Goal: Information Seeking & Learning: Learn about a topic

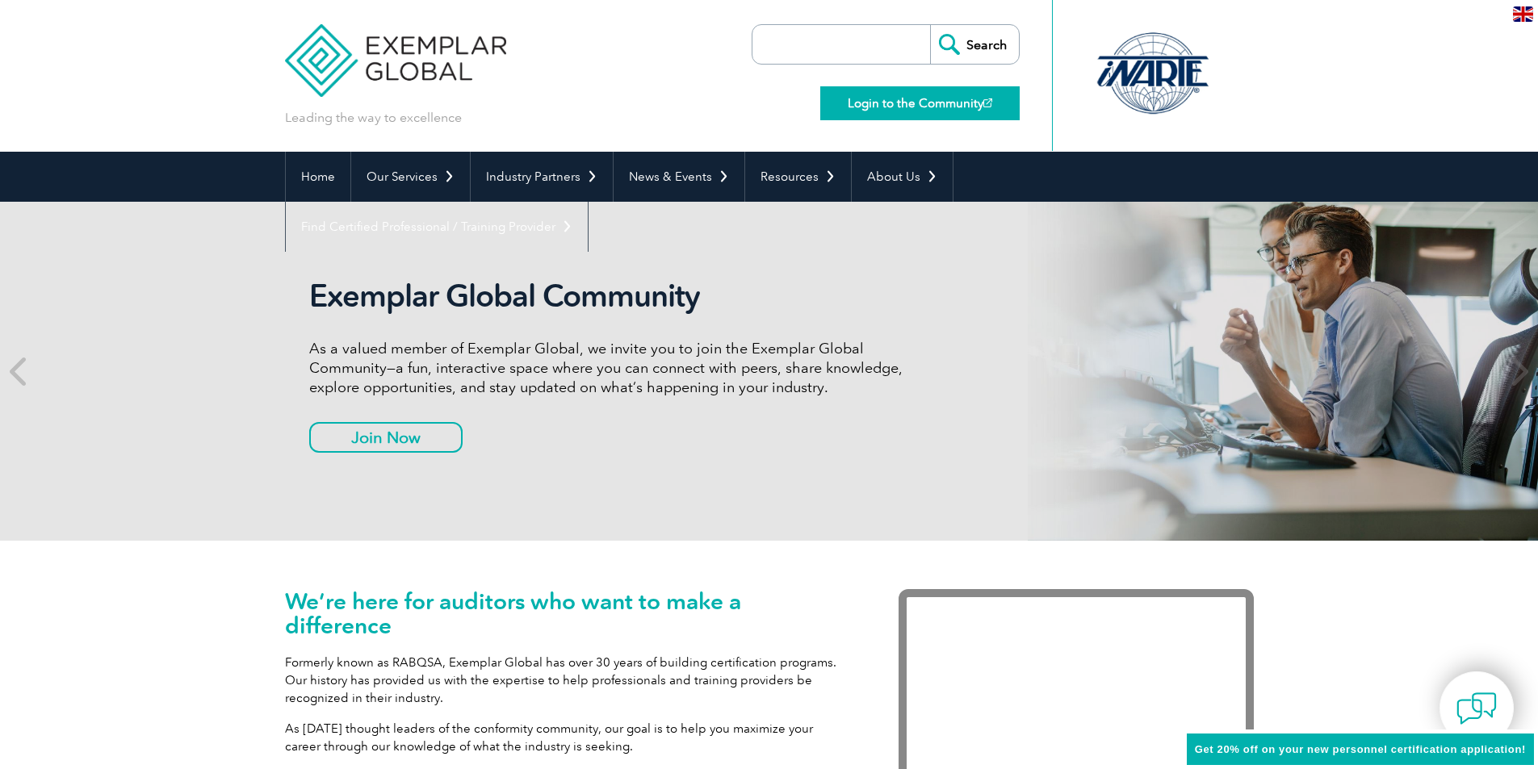
click at [923, 98] on link "Login to the Community" at bounding box center [919, 103] width 199 height 34
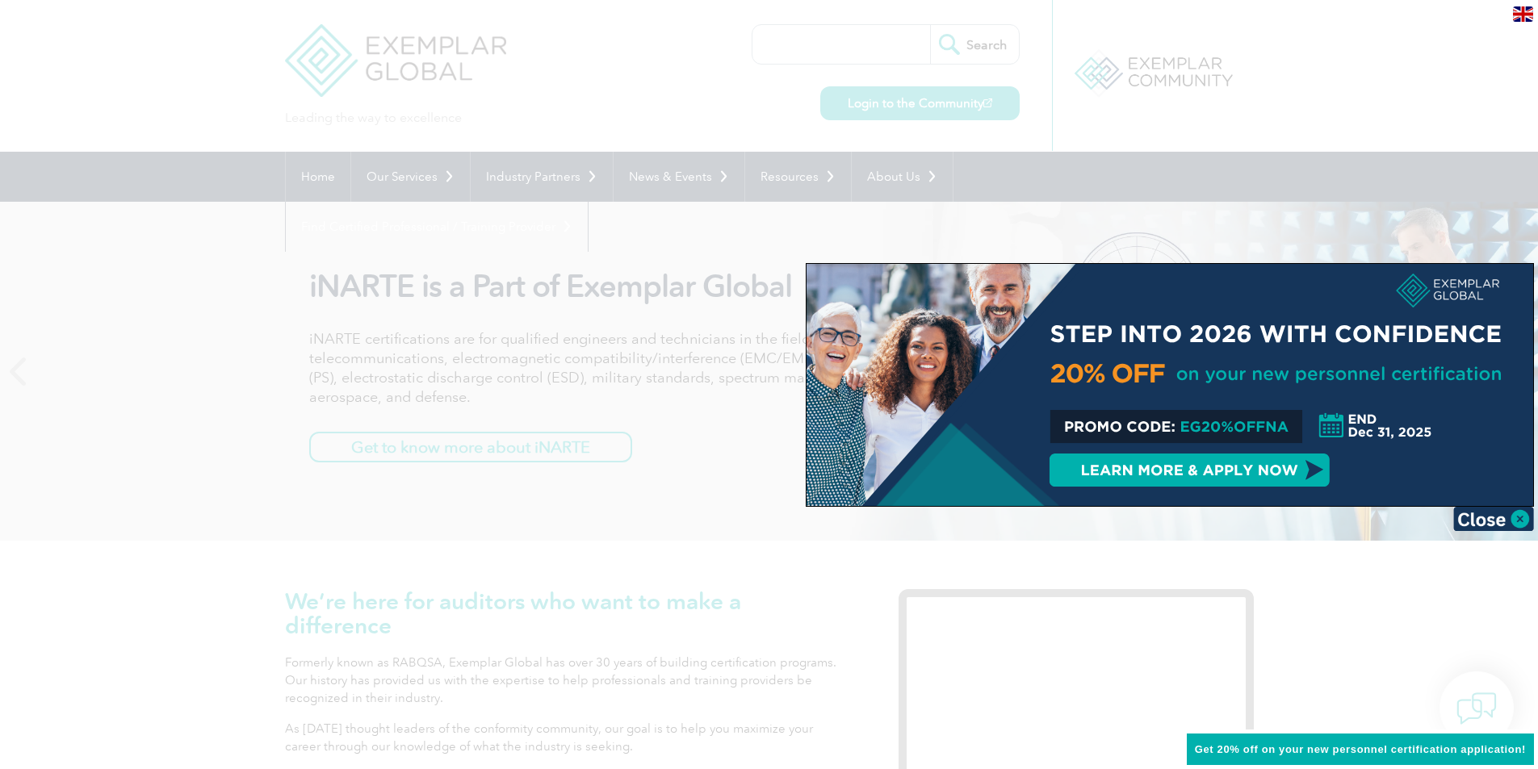
click at [1366, 87] on div at bounding box center [769, 384] width 1538 height 769
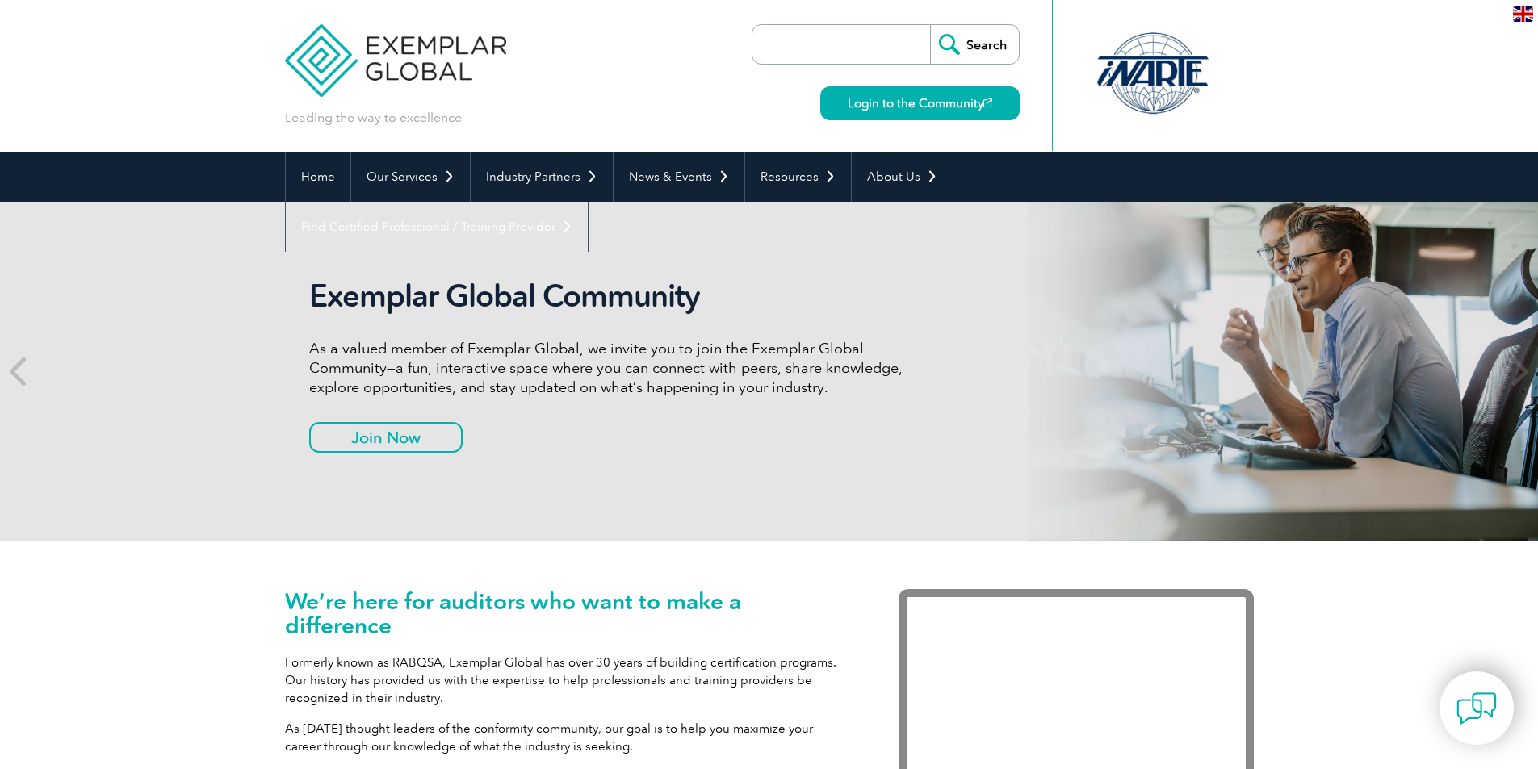
click at [450, 62] on img at bounding box center [396, 48] width 222 height 97
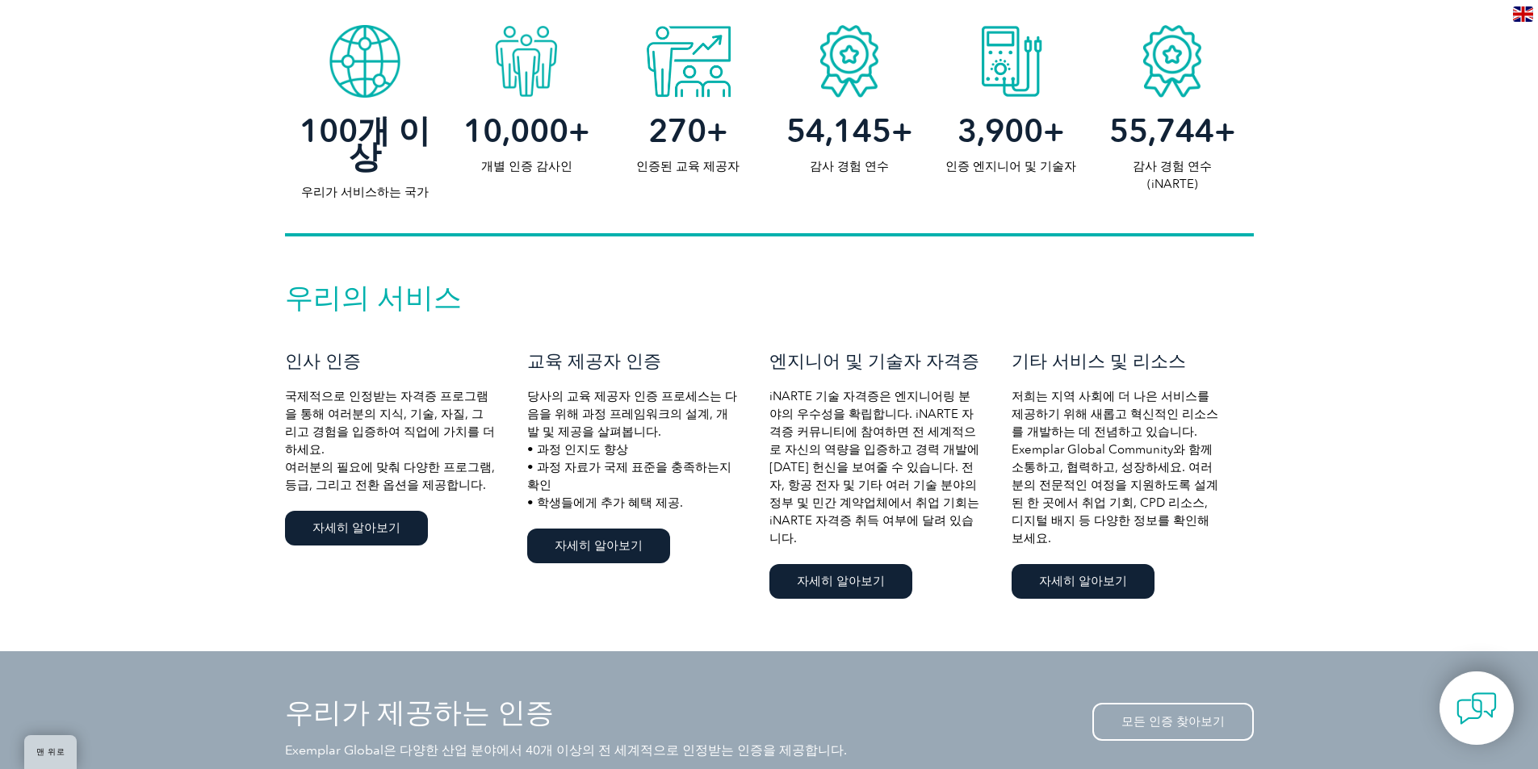
scroll to position [888, 0]
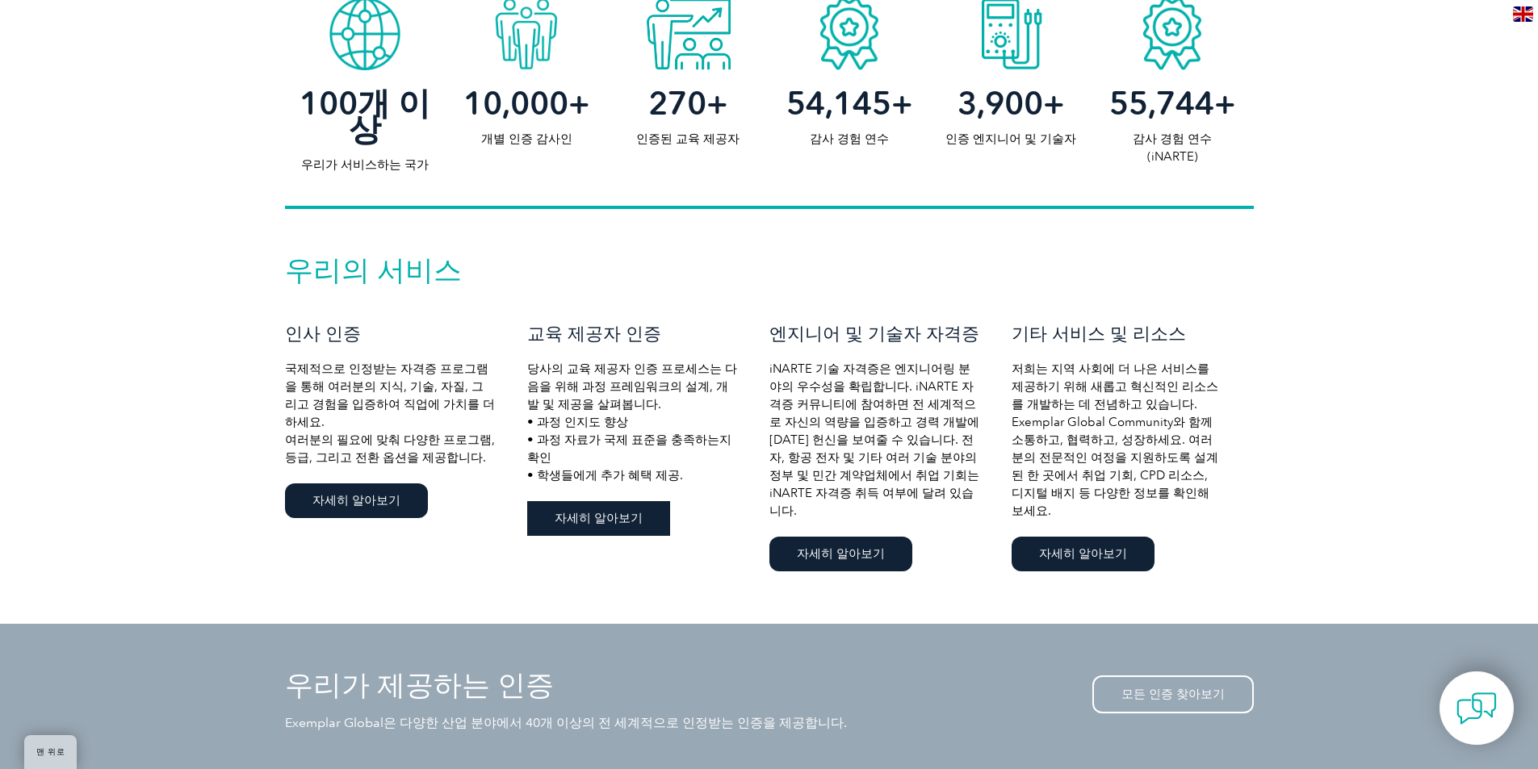
click at [569, 525] on font "자세히 알아보기" at bounding box center [598, 518] width 88 height 15
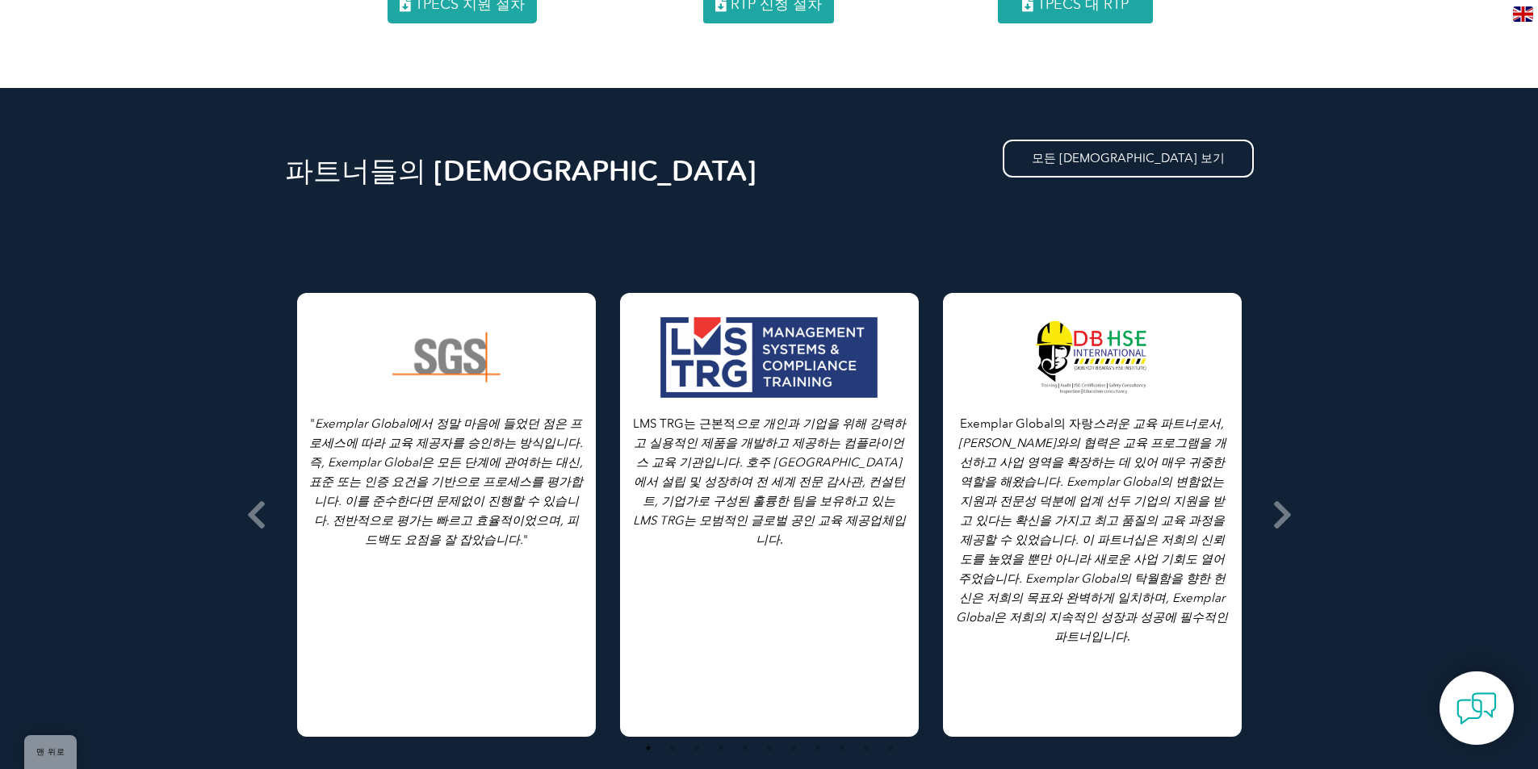
scroll to position [2260, 0]
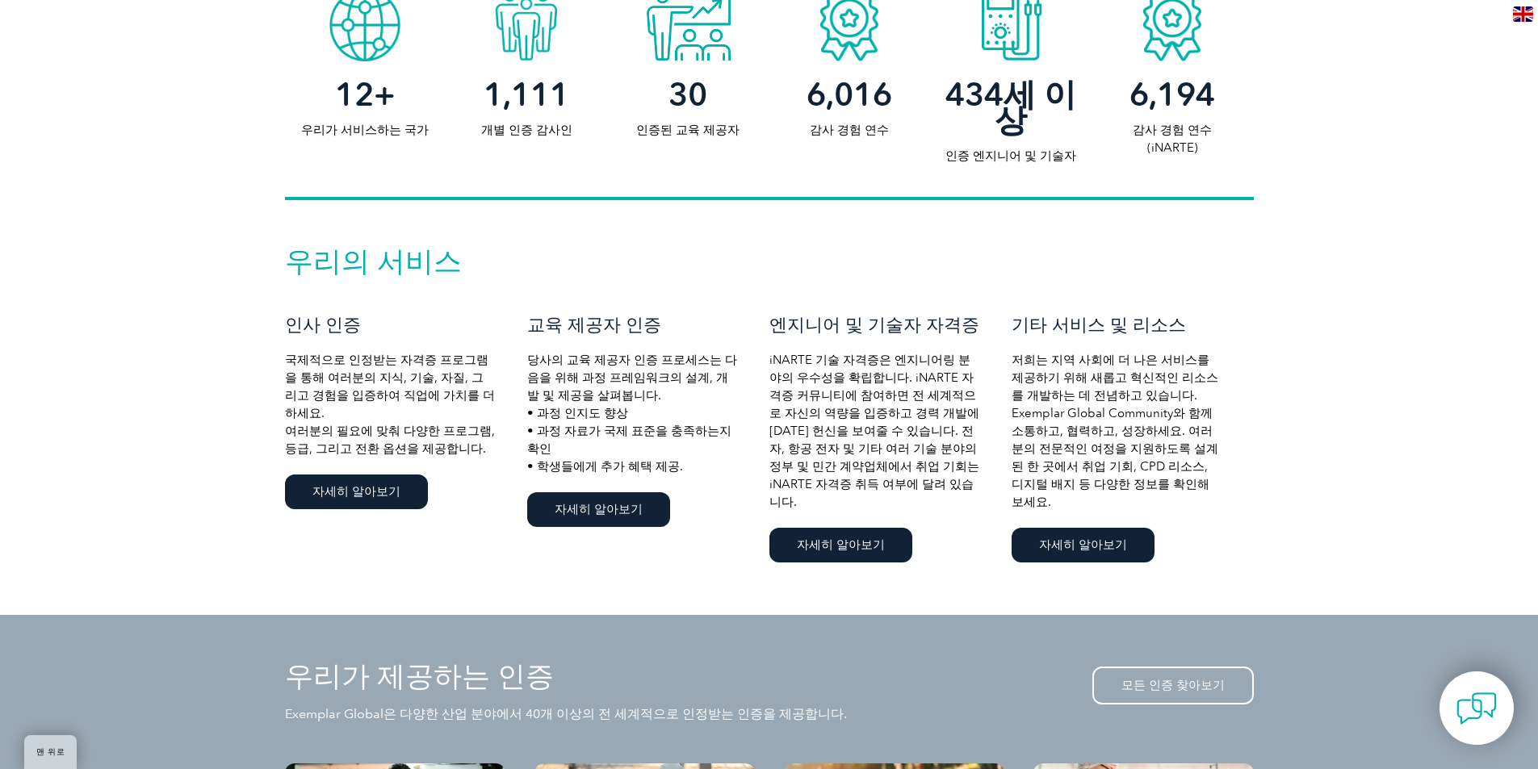
scroll to position [888, 0]
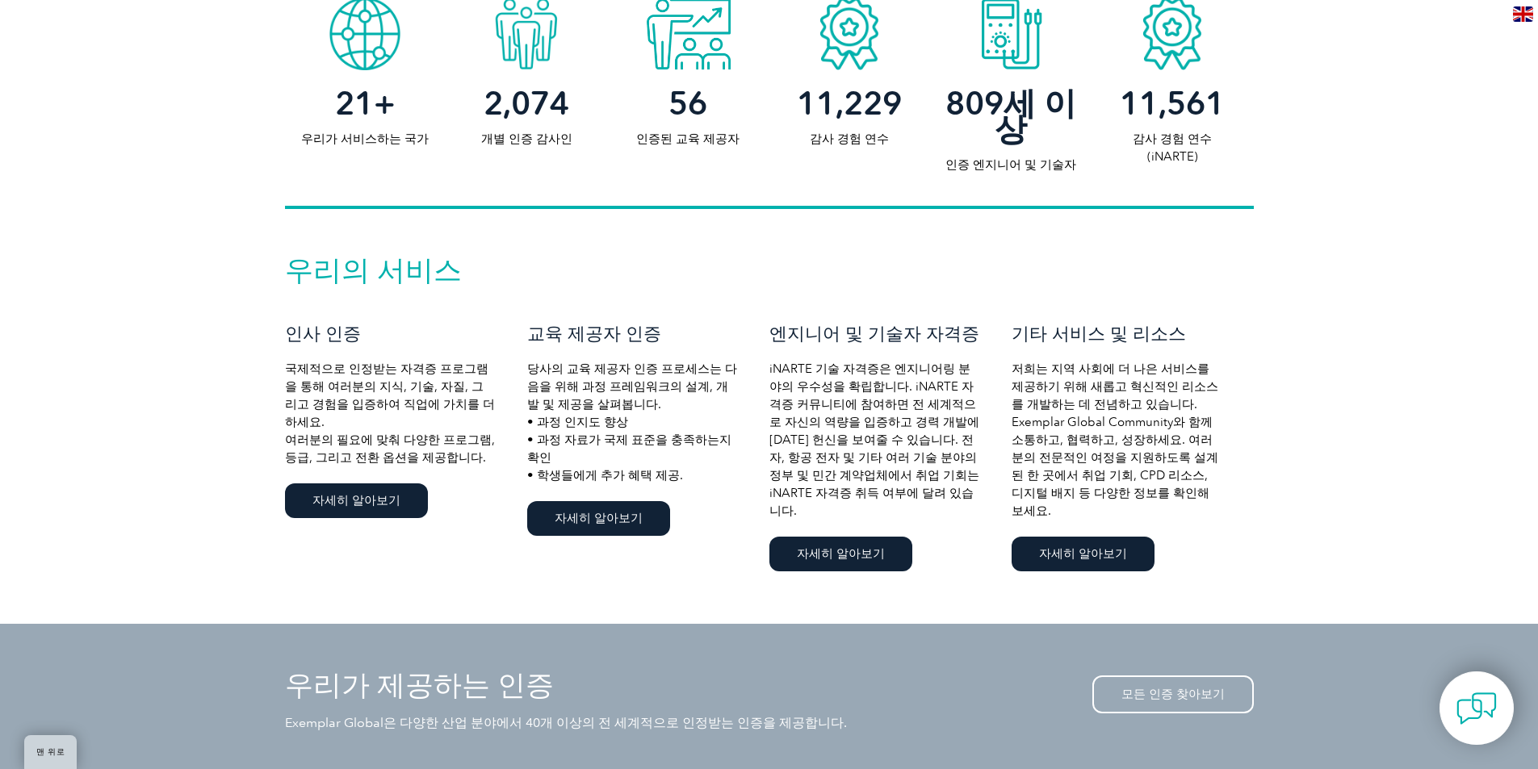
click at [348, 556] on div "우리의 서비스 인사 인증 국제적으로 인정받는 자격증 프로그램을 통해 여러분의 지식, 기술, 자질, 그리고 경험을 입증하여 직업에 가치를 더하세…" at bounding box center [769, 416] width 969 height 318
click at [364, 508] on div "우리의 서비스 인사 인증 국제적으로 인정받는 자격증 프로그램을 통해 여러분의 지식, 기술, 자질, 그리고 경험을 입증하여 직업에 가치를 더하세…" at bounding box center [769, 416] width 969 height 318
click at [377, 493] on font "자세히 알아보기" at bounding box center [356, 500] width 88 height 15
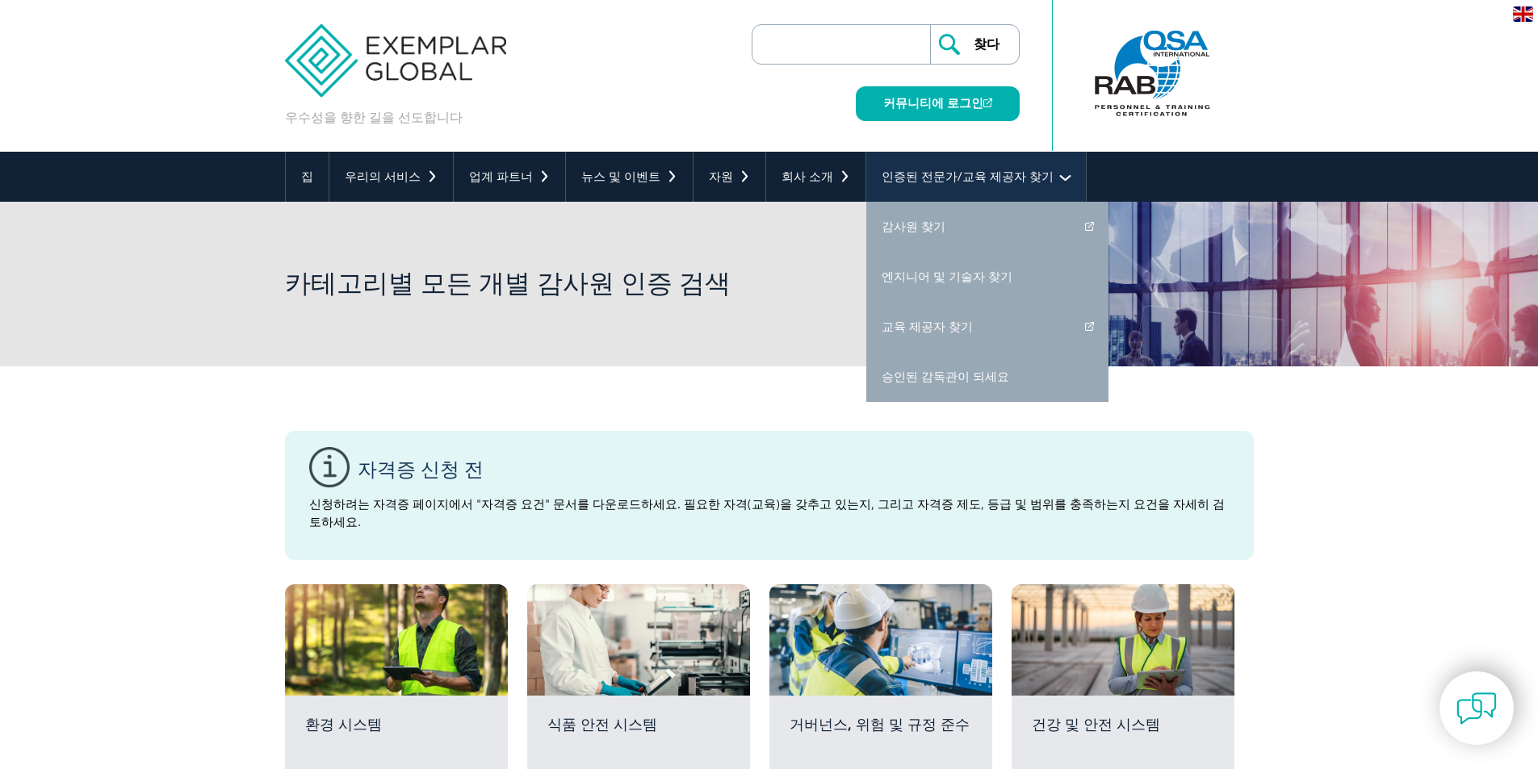
click at [906, 182] on font "인증된 전문가/교육 제공자 찾기" at bounding box center [967, 176] width 172 height 15
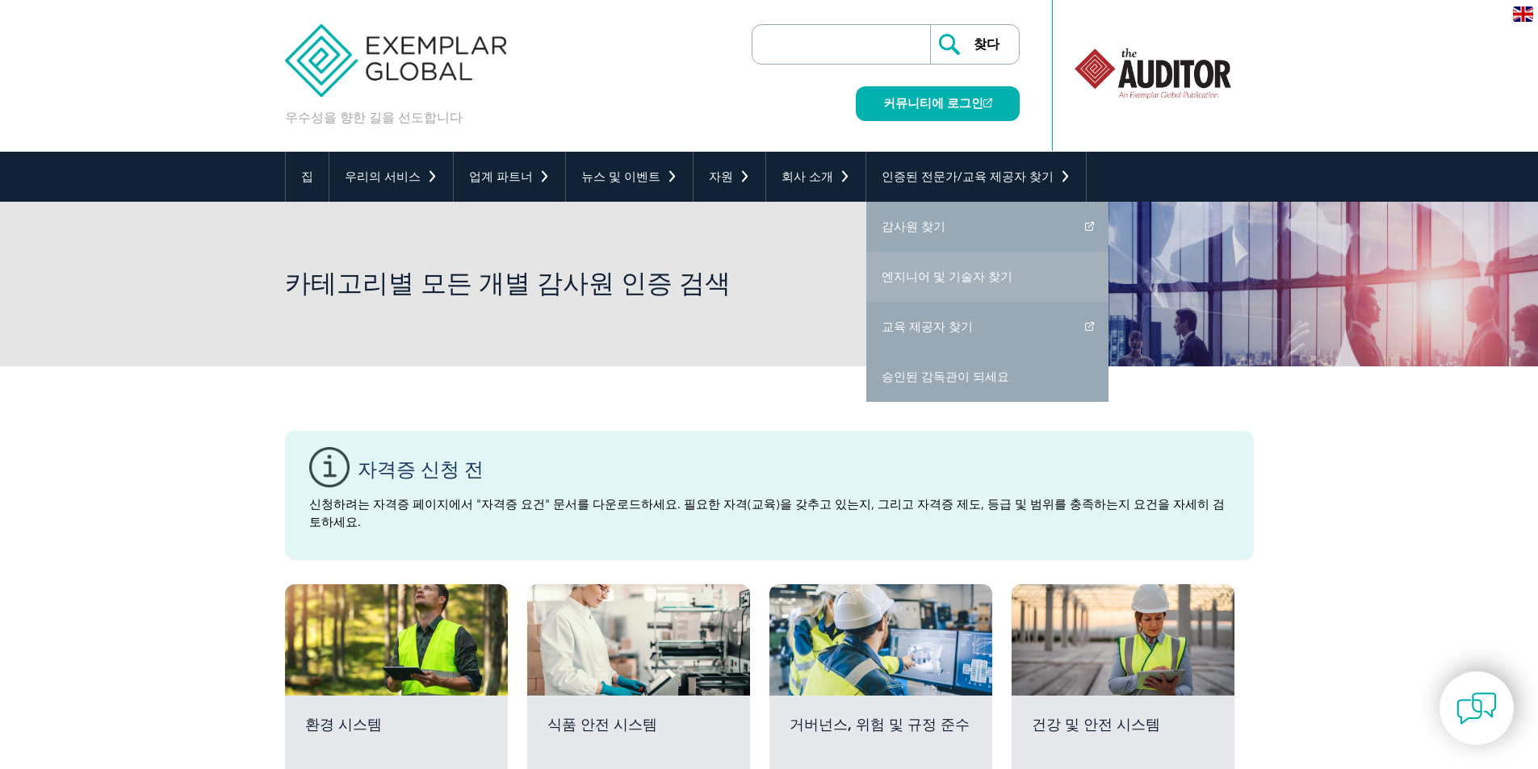
click at [970, 281] on font "엔지니어 및 기술자 찾기" at bounding box center [946, 277] width 131 height 15
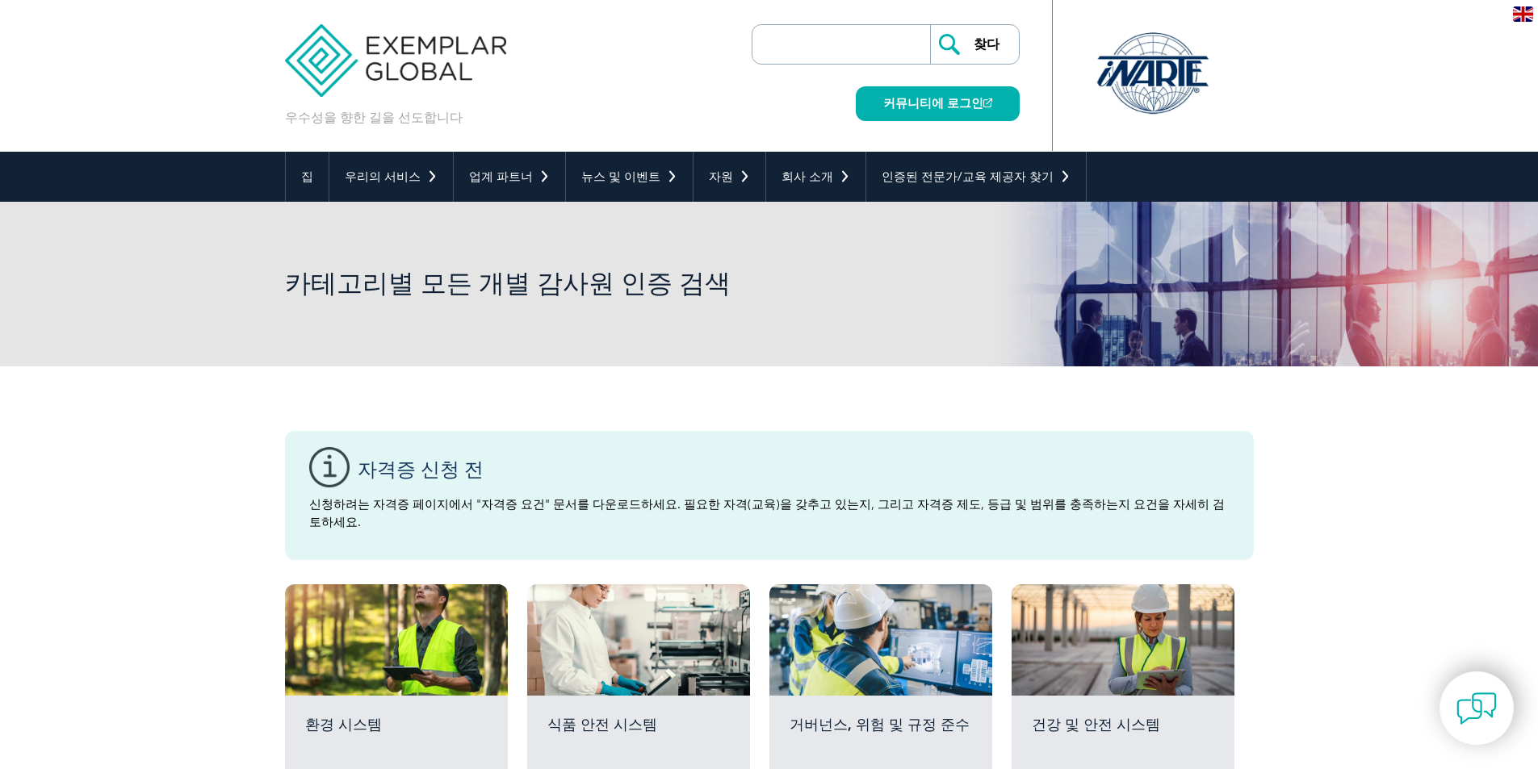
click at [406, 56] on img at bounding box center [396, 48] width 222 height 97
click at [917, 111] on font "커뮤니티에 로그인" at bounding box center [933, 103] width 100 height 15
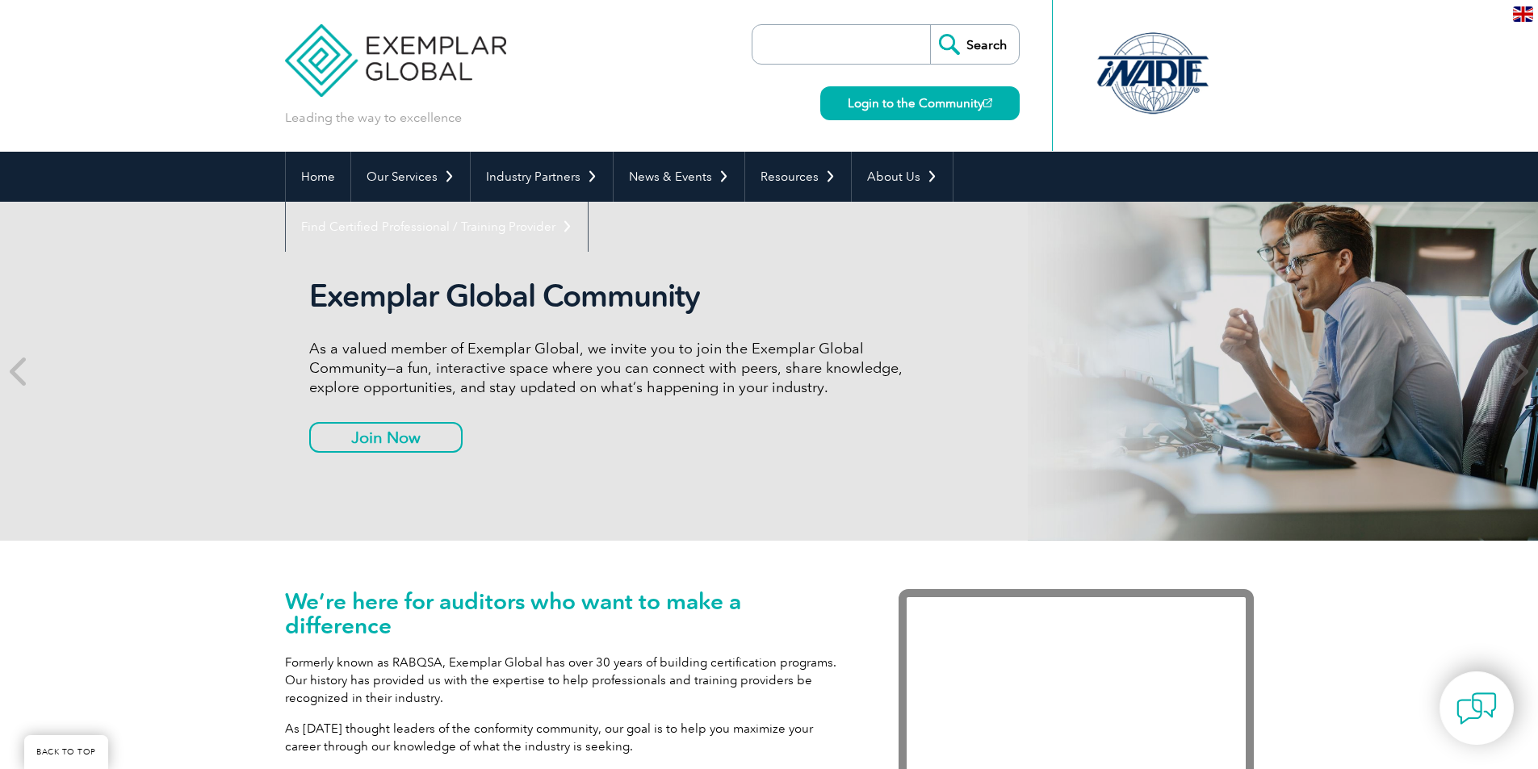
scroll to position [896, 0]
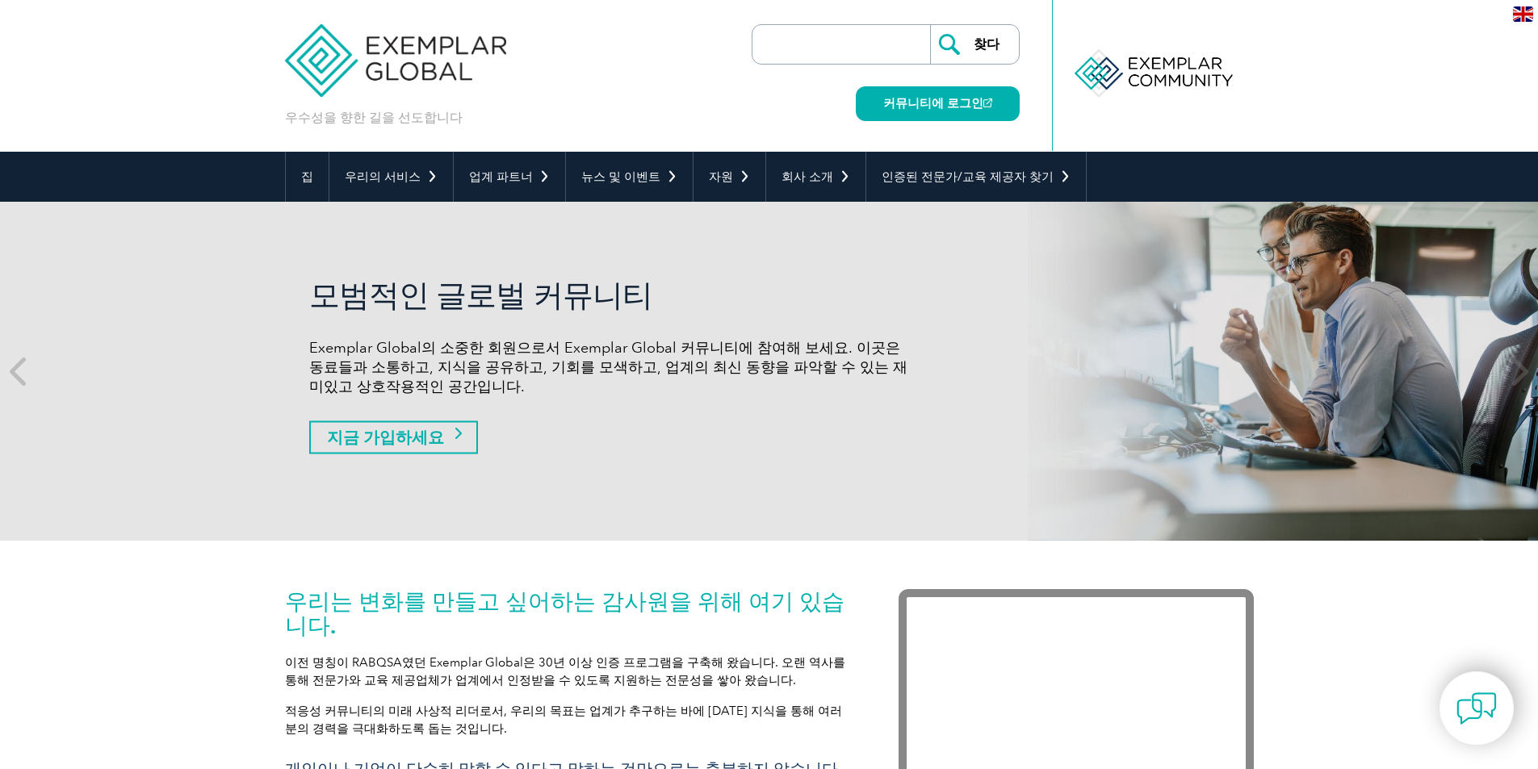
click at [391, 439] on font "지금 가입하세요" at bounding box center [385, 437] width 117 height 19
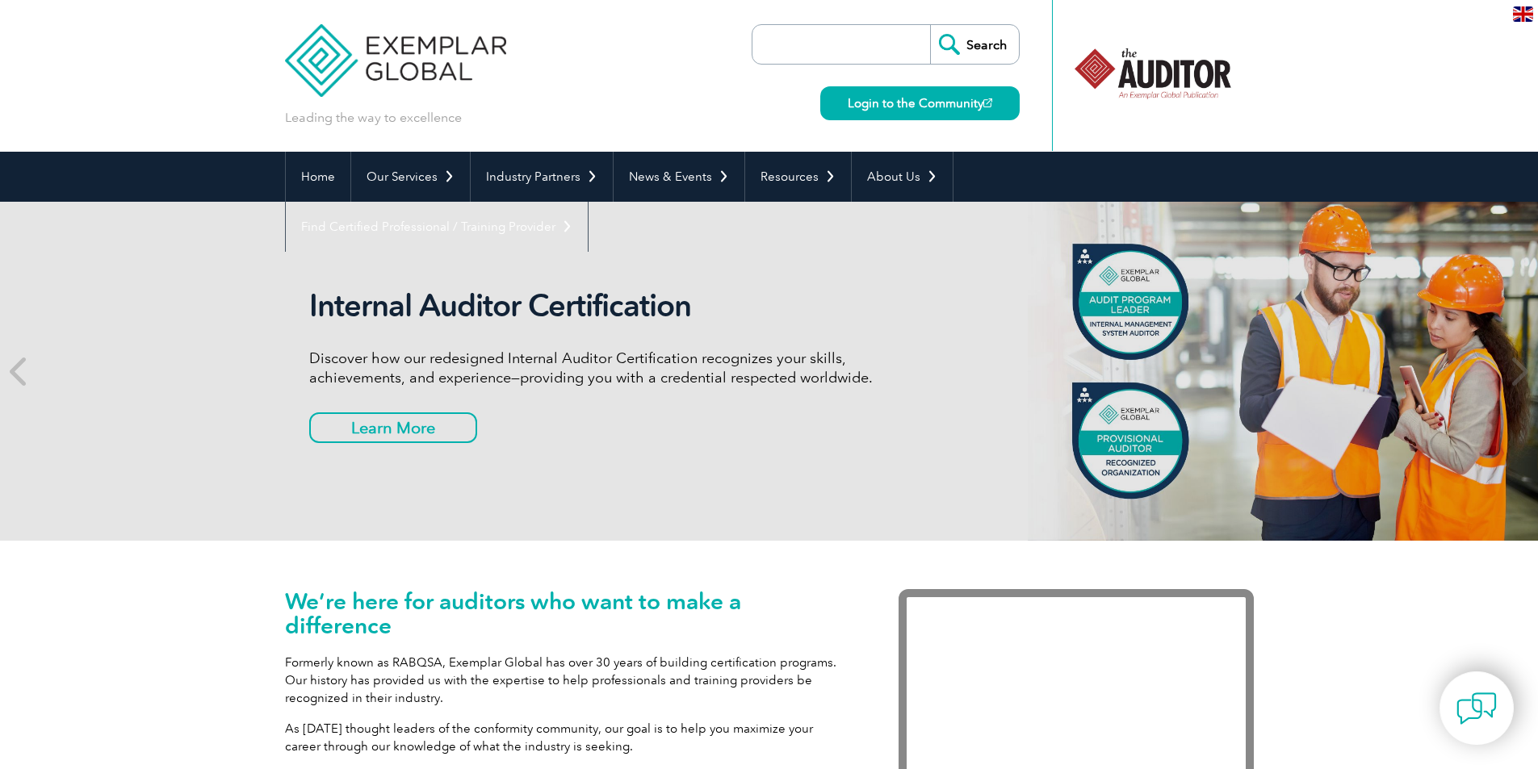
drag, startPoint x: 120, startPoint y: 437, endPoint x: 148, endPoint y: 621, distance: 185.3
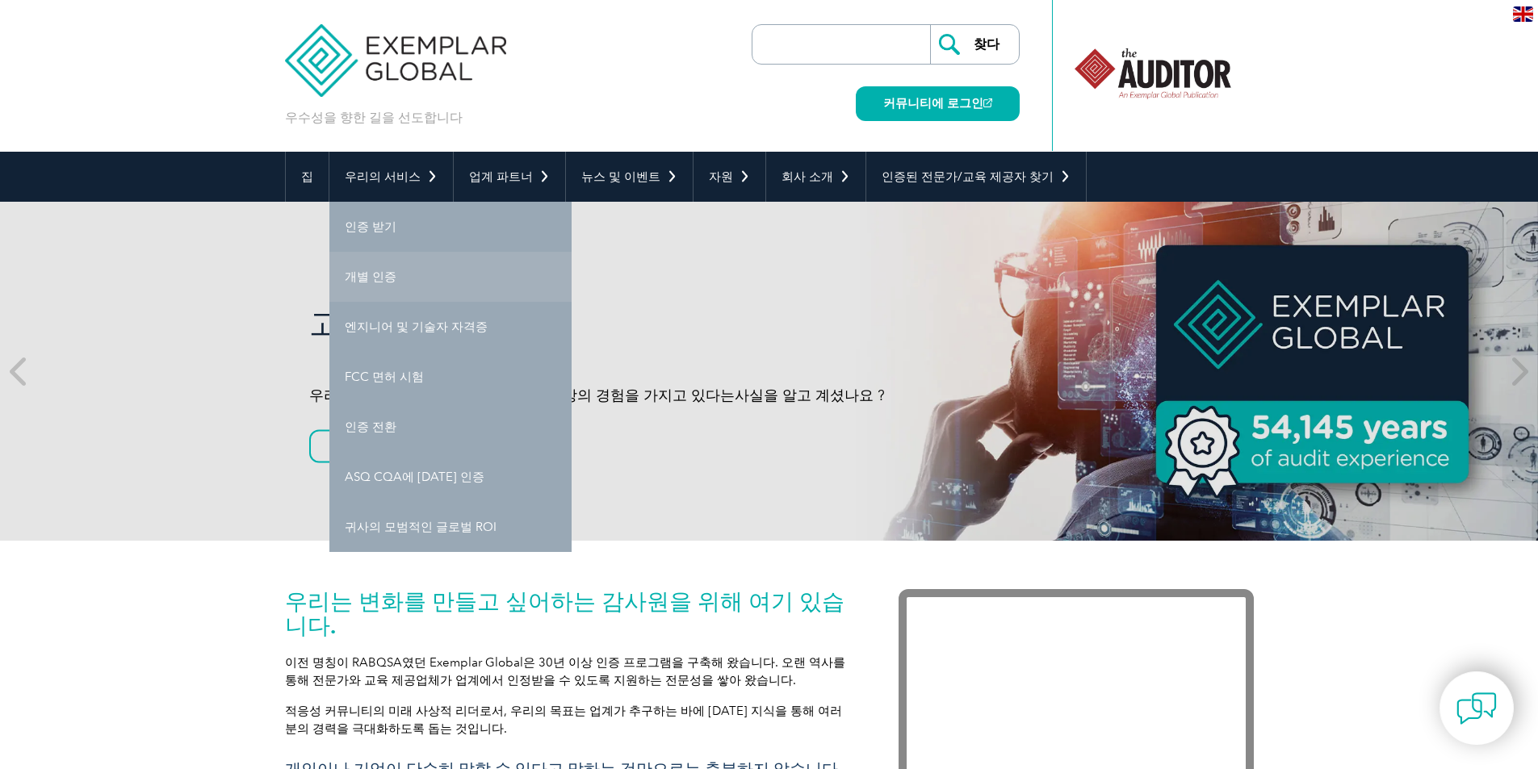
click at [416, 274] on link "개별 인증" at bounding box center [450, 277] width 242 height 50
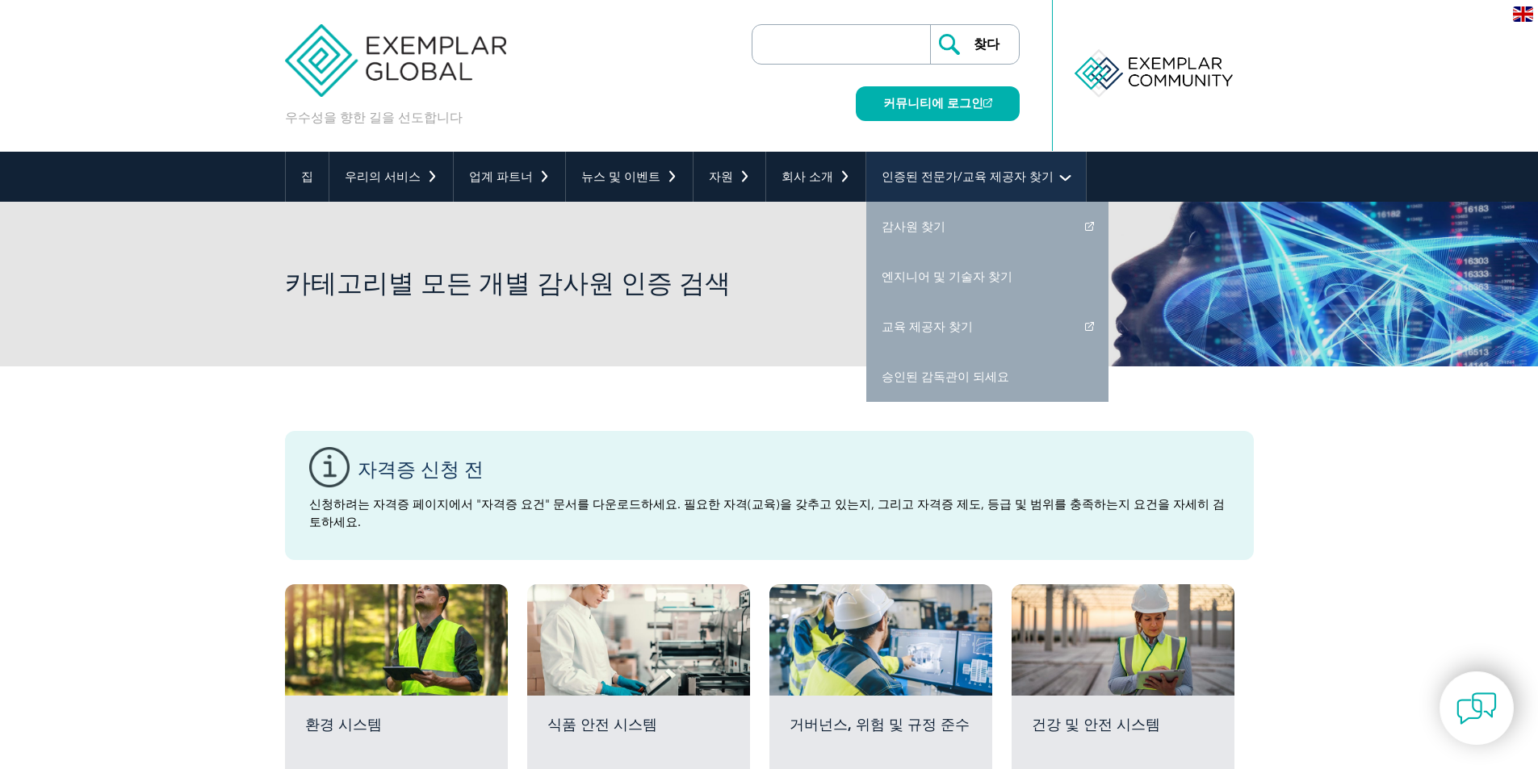
click at [1006, 161] on link "인증된 전문가/교육 제공자 찾기" at bounding box center [976, 177] width 220 height 50
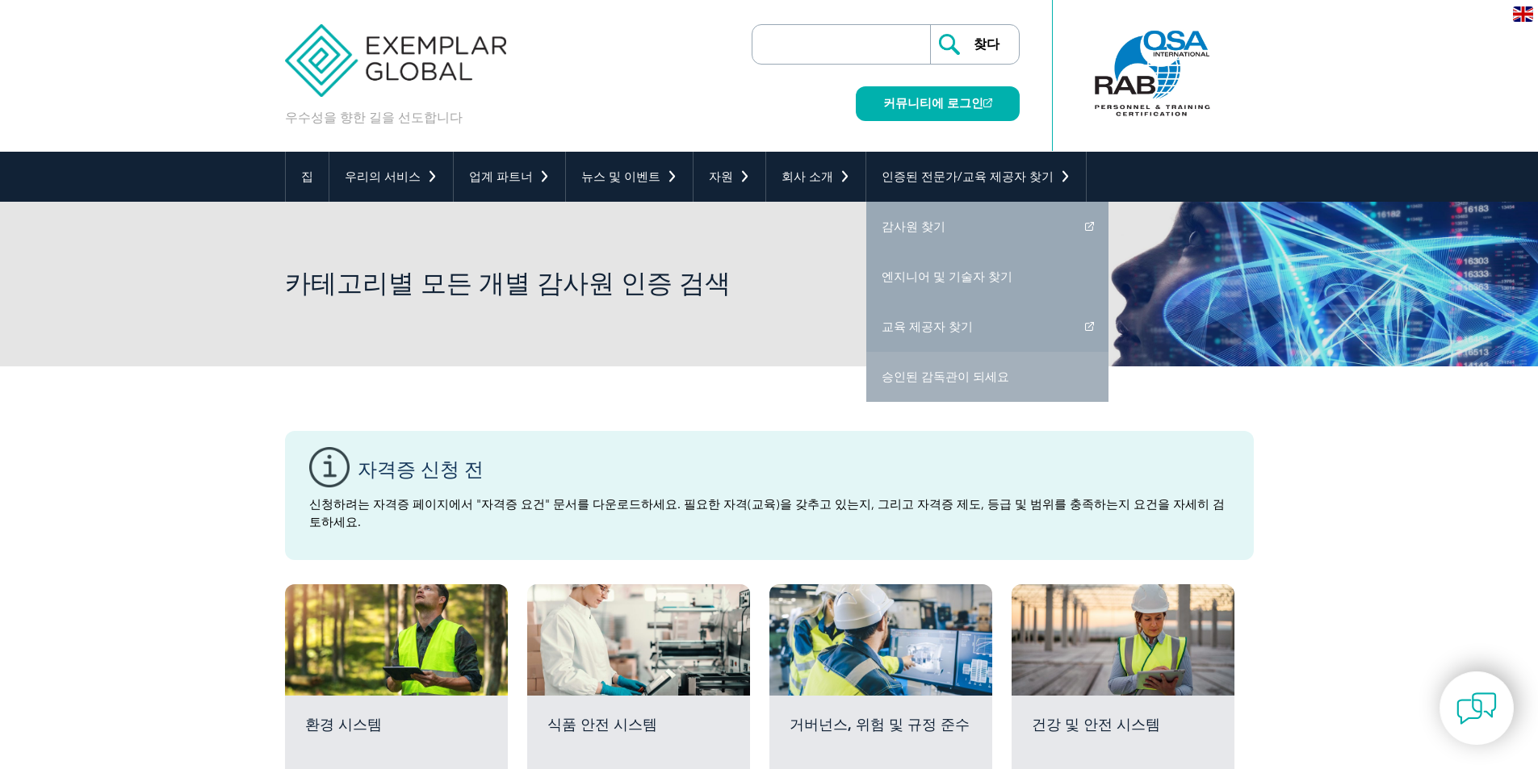
click at [914, 370] on font "승인된 감독관이 되세요" at bounding box center [945, 377] width 128 height 15
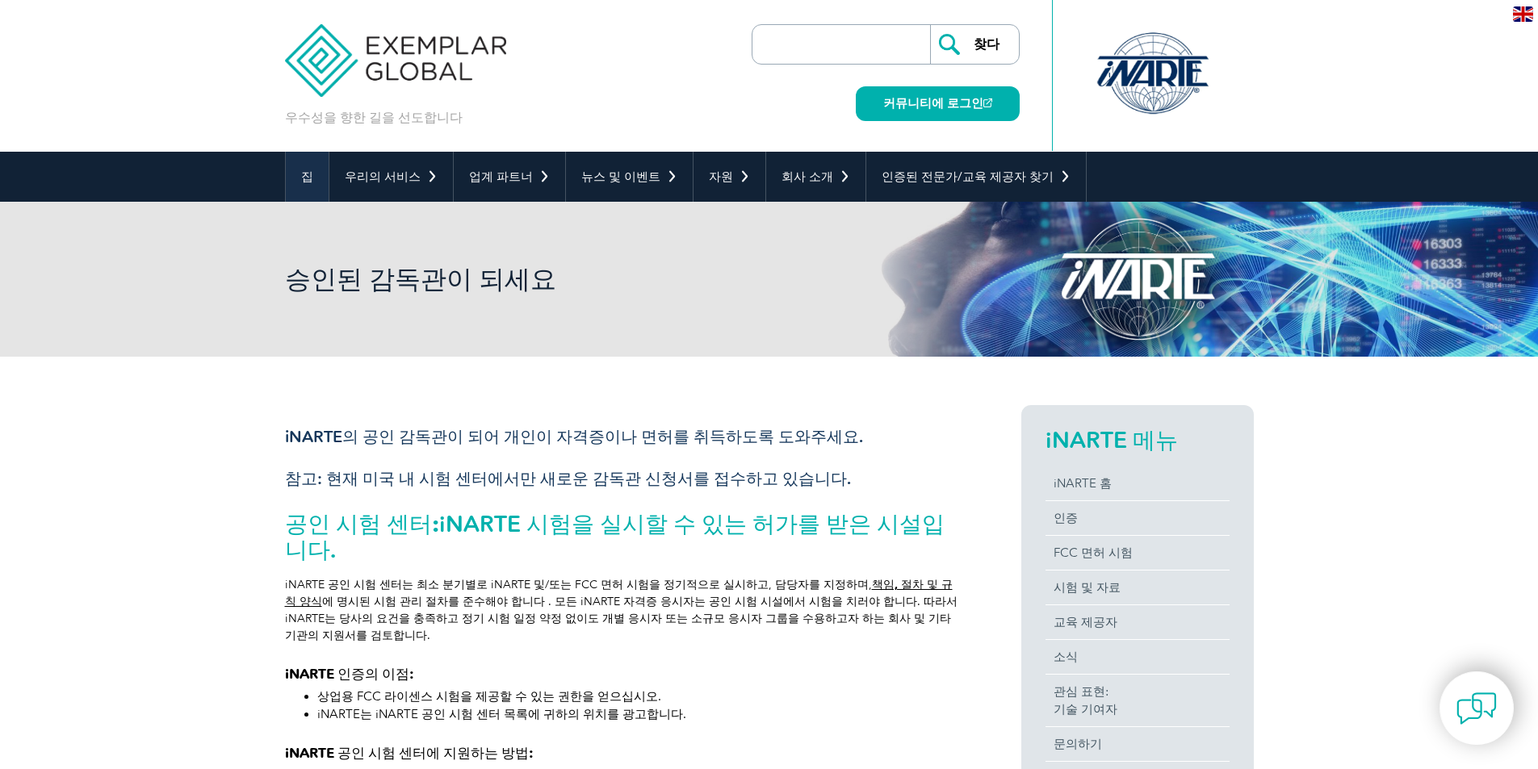
click at [308, 178] on font "집" at bounding box center [307, 176] width 12 height 15
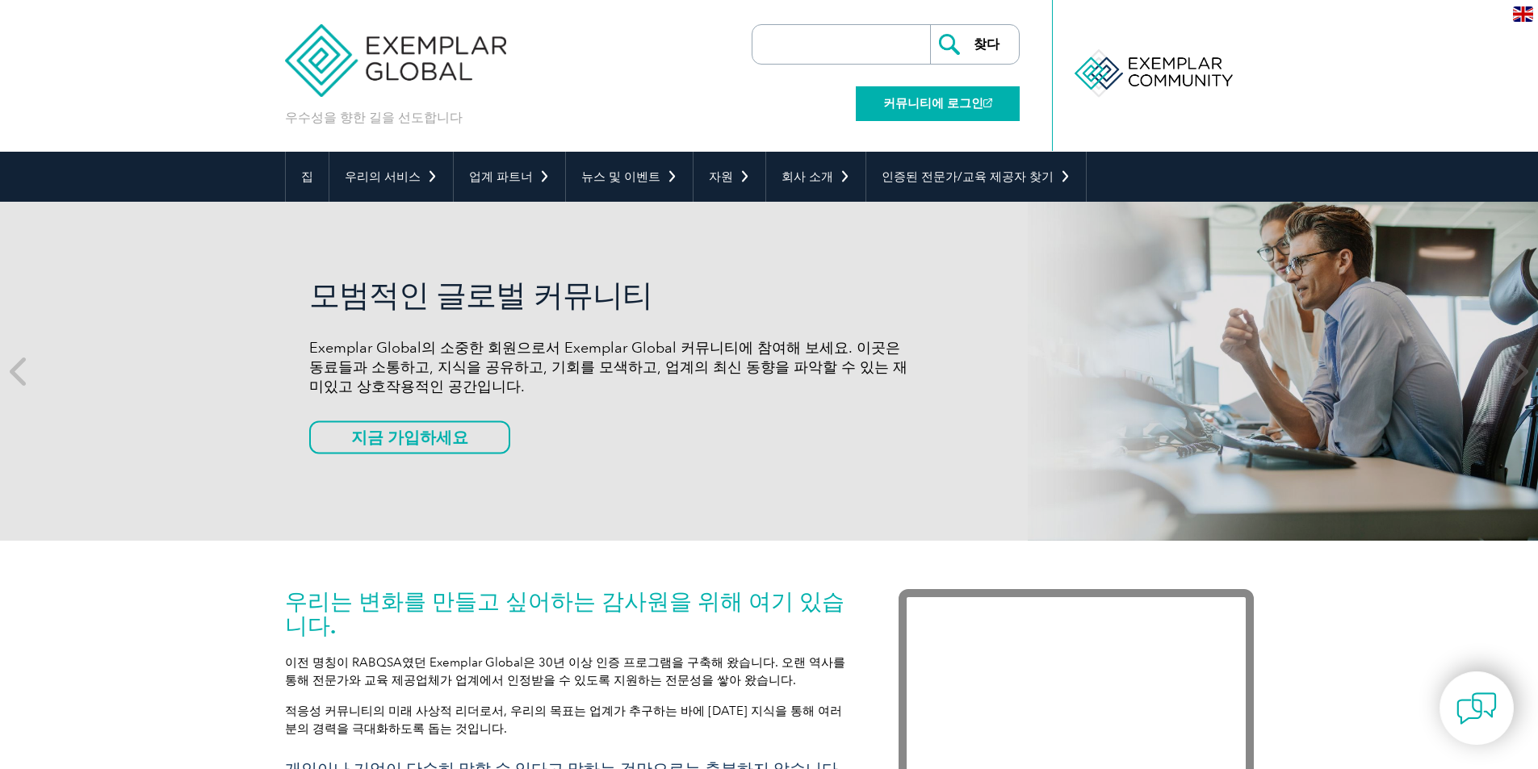
click at [979, 102] on font "커뮤니티에 로그인" at bounding box center [933, 103] width 100 height 15
click at [983, 111] on link "커뮤니티에 로그인" at bounding box center [938, 103] width 164 height 35
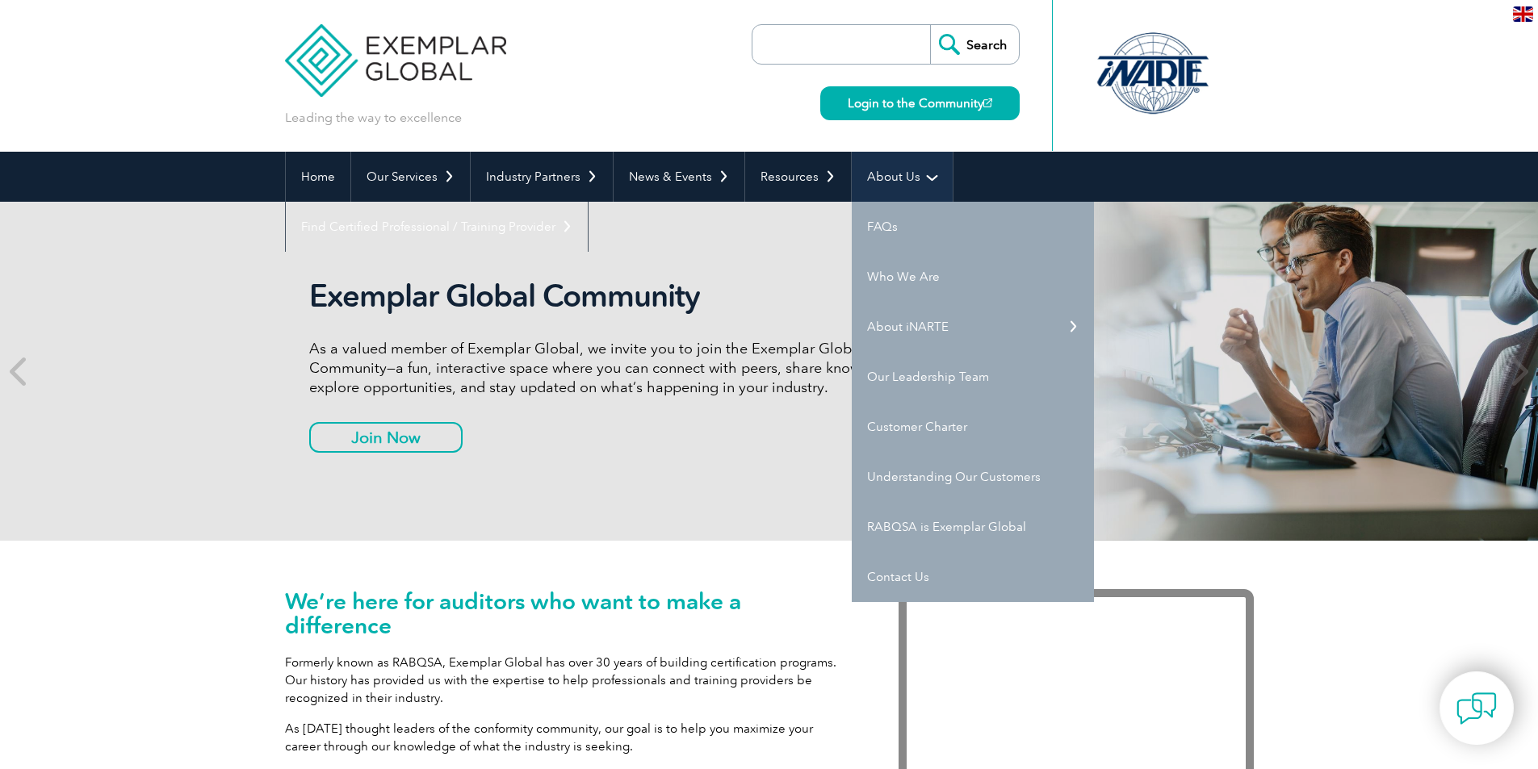
click at [879, 174] on link "About Us" at bounding box center [902, 177] width 101 height 50
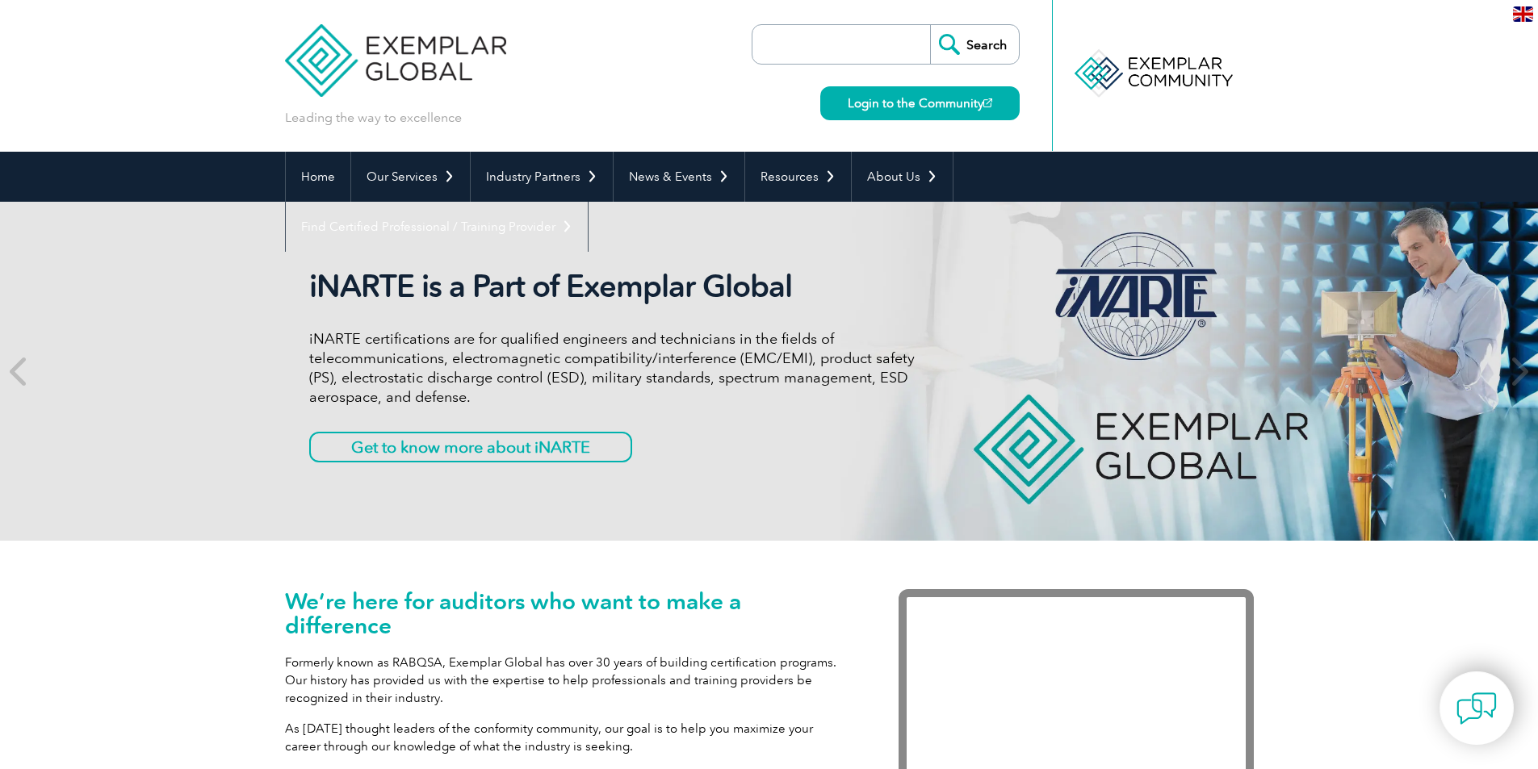
click at [837, 45] on input "search" at bounding box center [844, 44] width 169 height 39
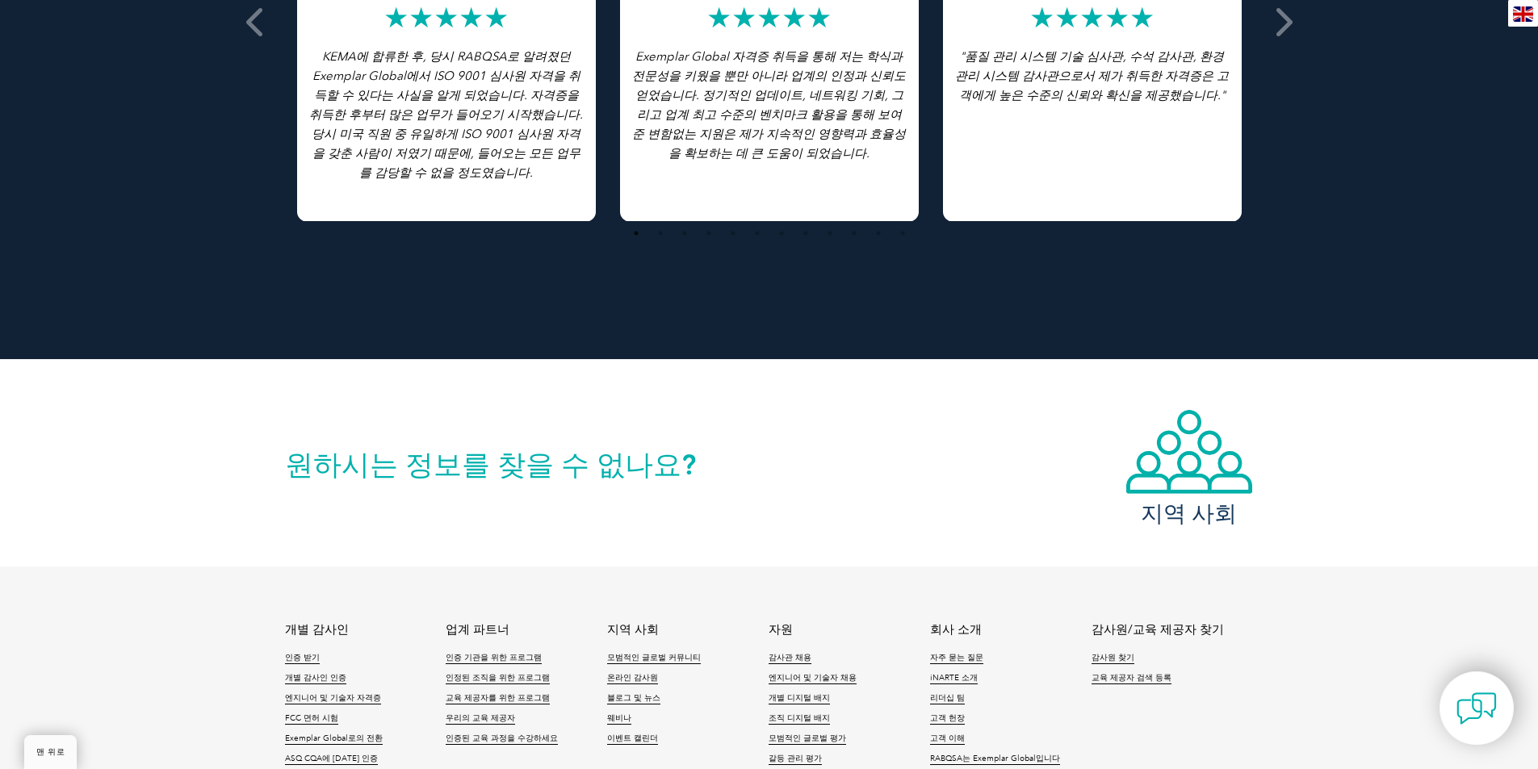
scroll to position [3390, 0]
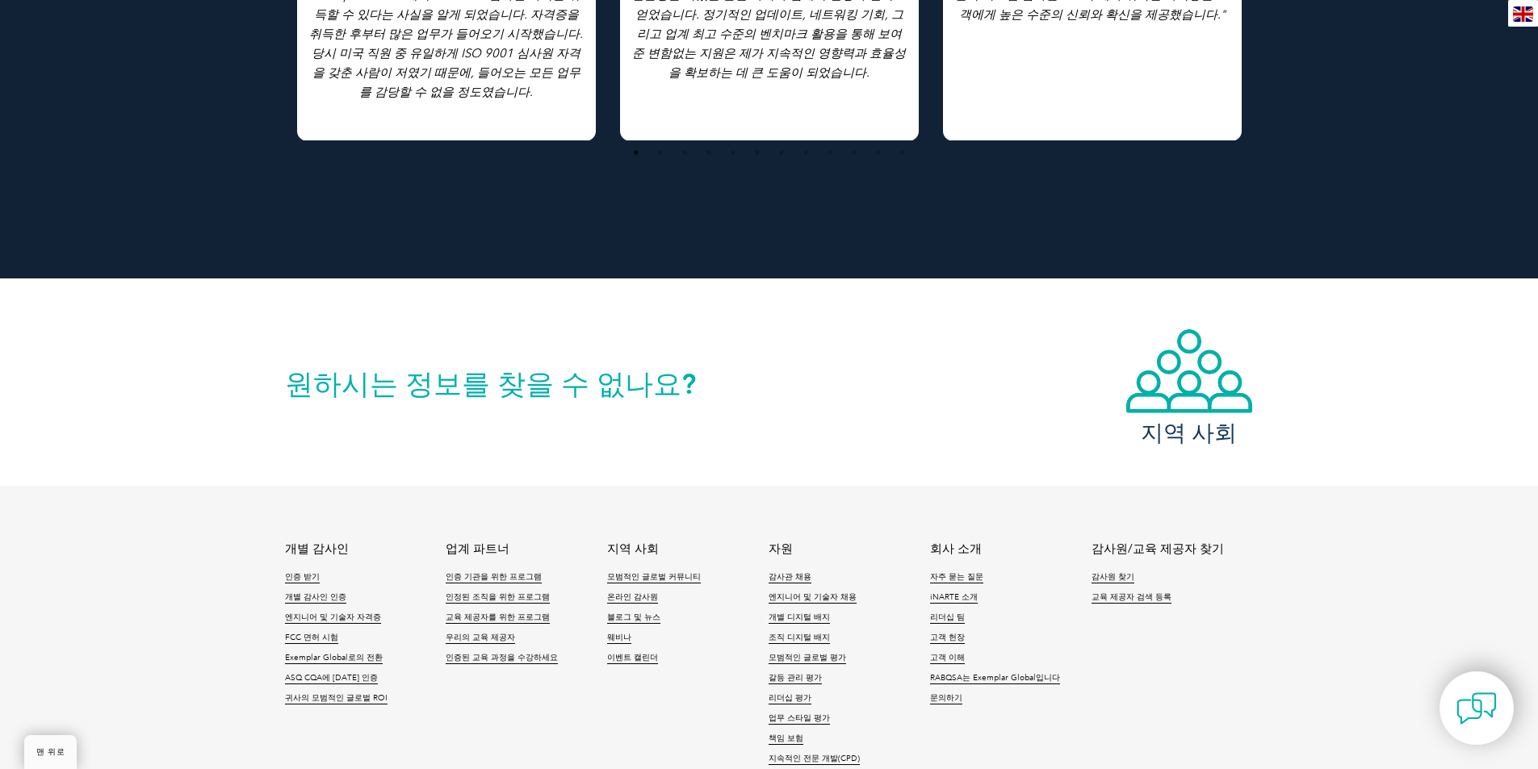
click at [977, 457] on div "원하시는 정보를 찾을 수 없나요? 지역 사회" at bounding box center [769, 382] width 969 height 207
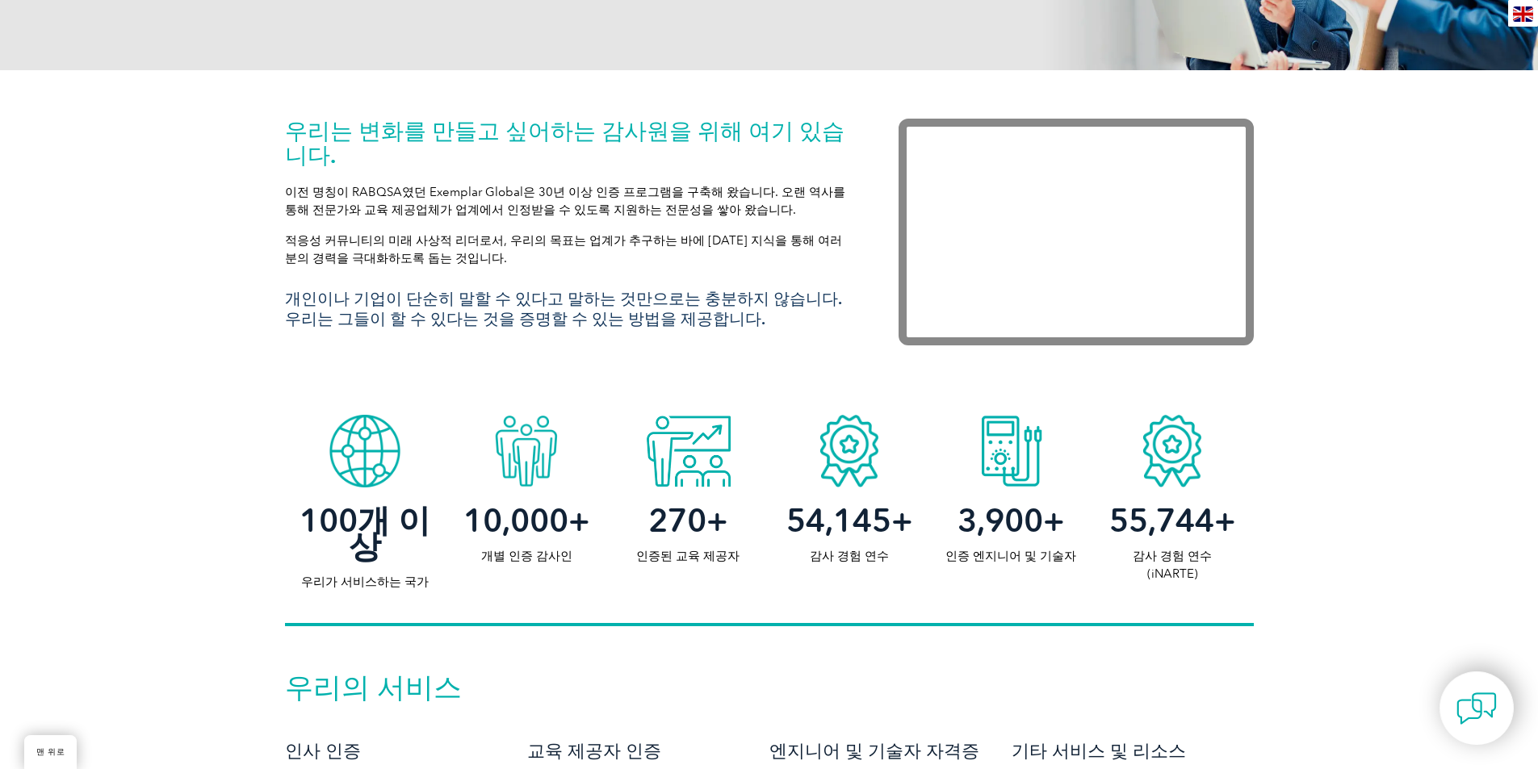
scroll to position [0, 0]
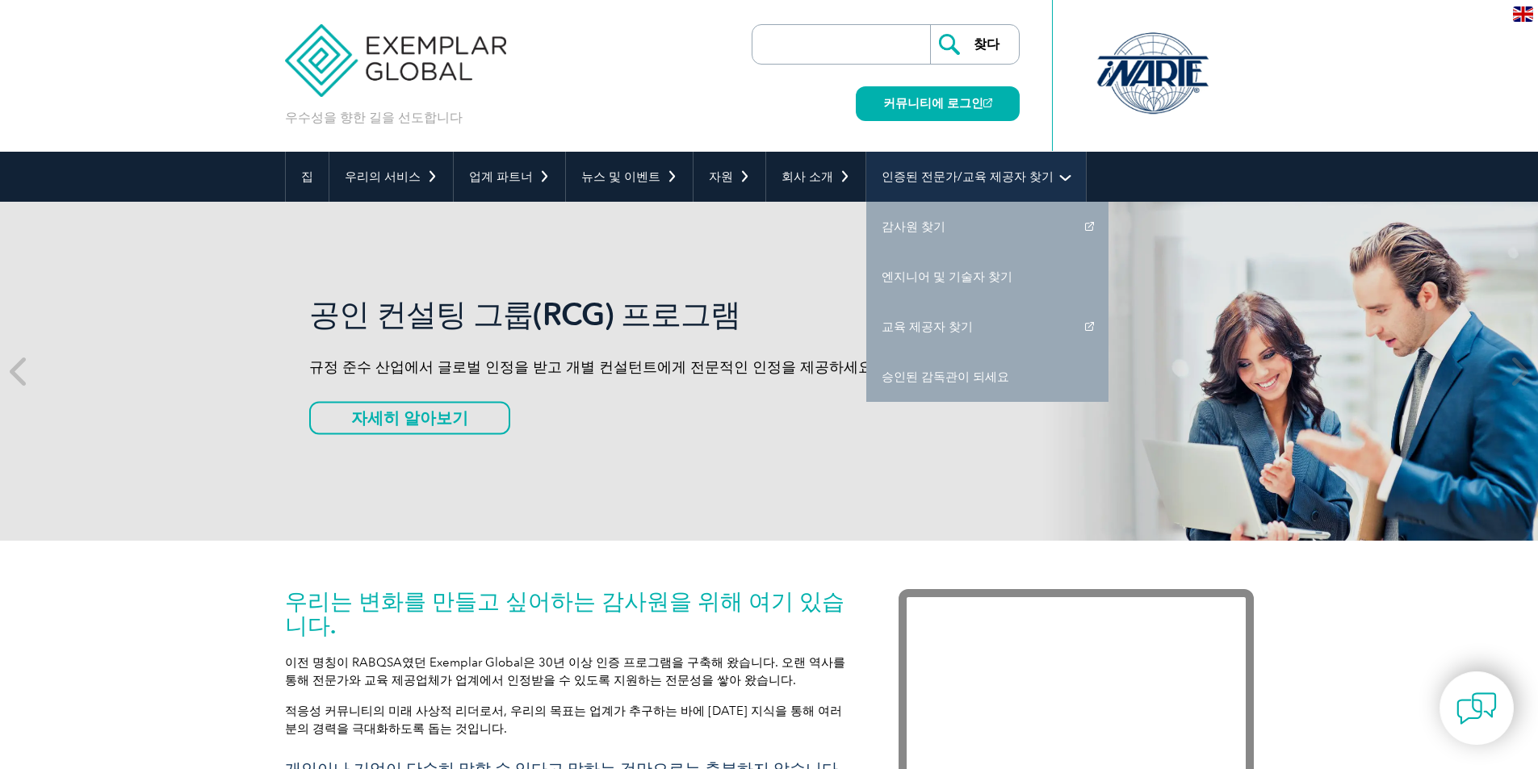
click at [941, 170] on font "인증된 전문가/교육 제공자 찾기" at bounding box center [967, 176] width 172 height 15
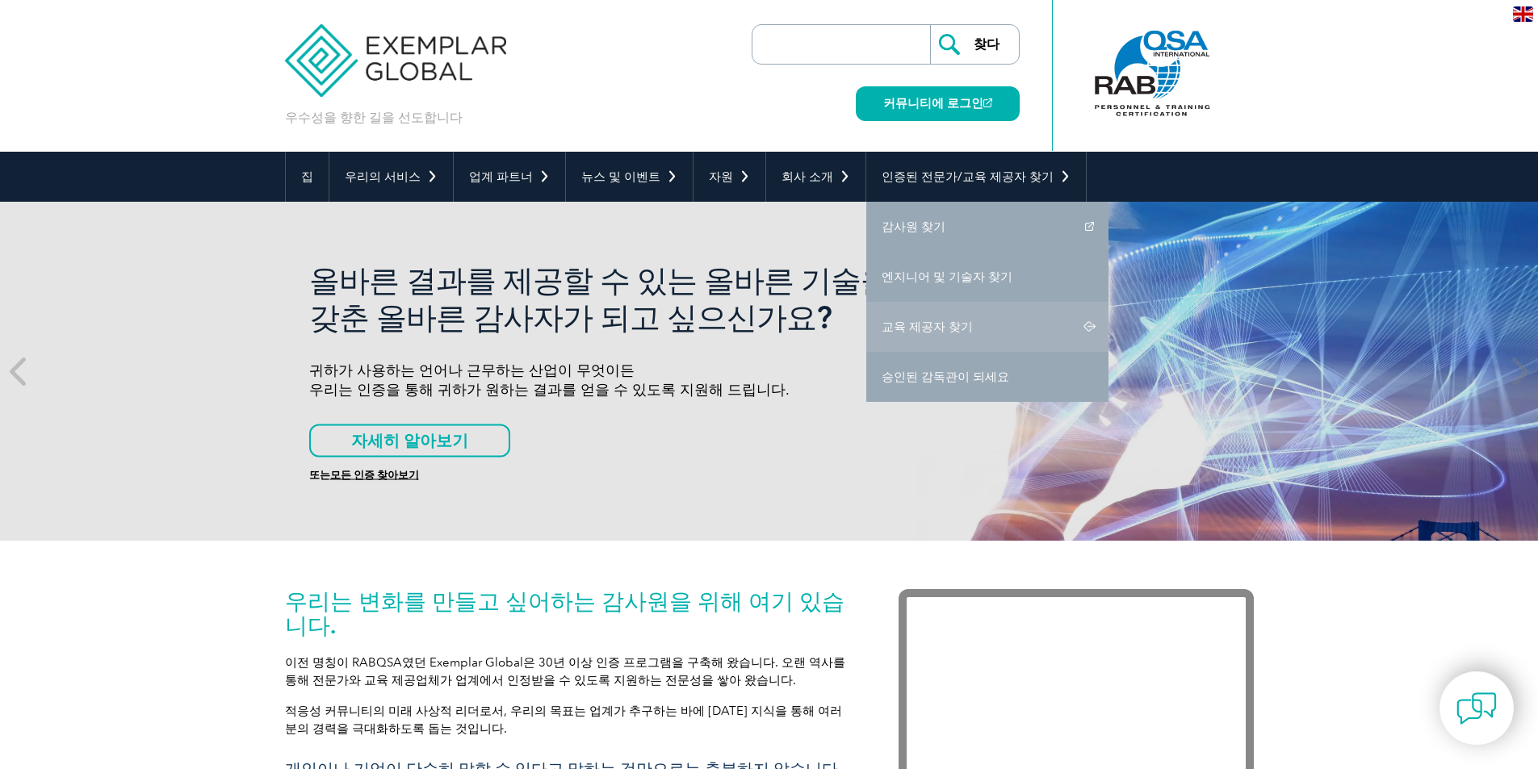
click at [965, 325] on link "교육 제공자 찾기" at bounding box center [987, 327] width 242 height 50
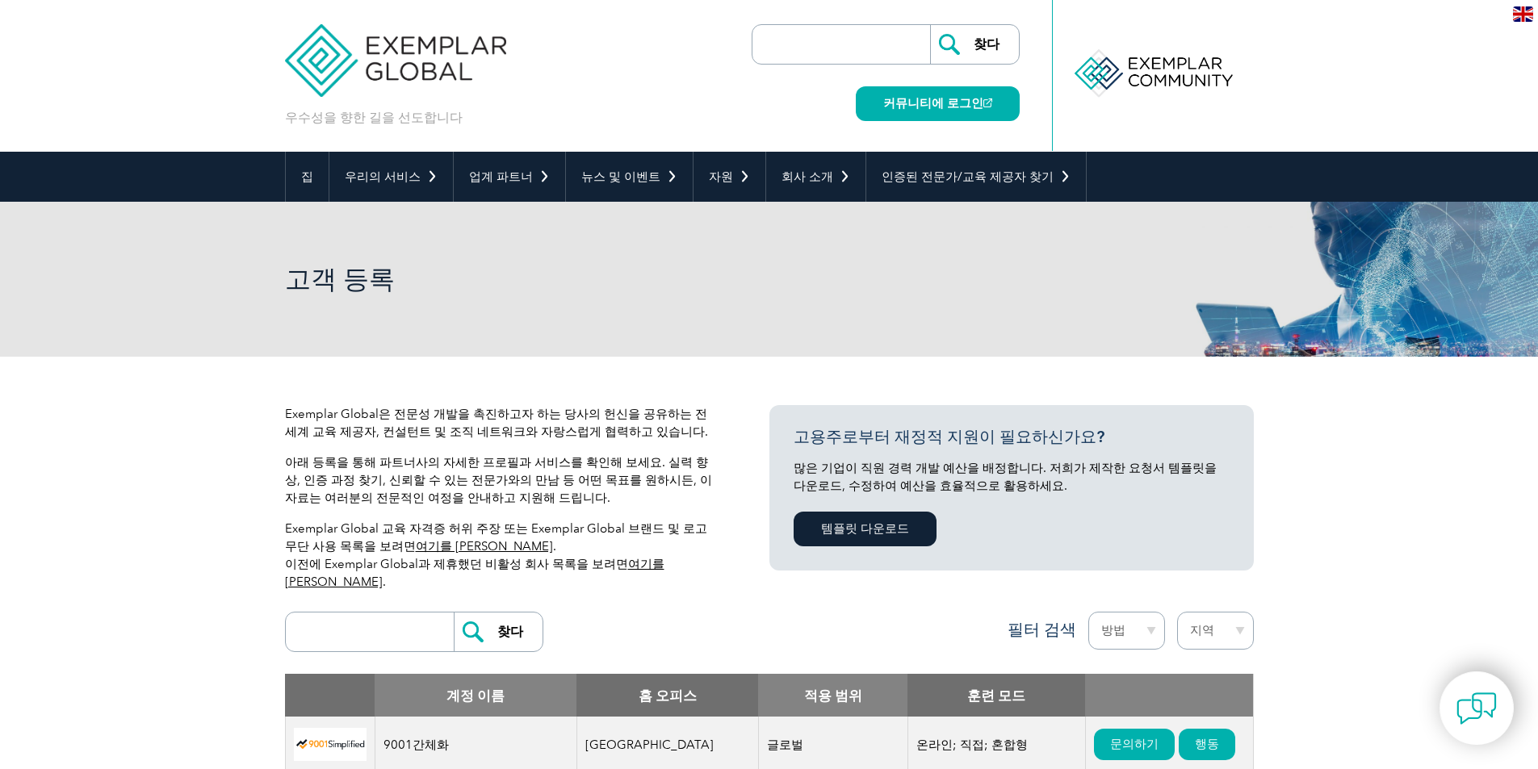
click at [346, 617] on input "search" at bounding box center [374, 632] width 160 height 39
type input "DWCA"
click at [454, 613] on input "찾다" at bounding box center [498, 632] width 89 height 39
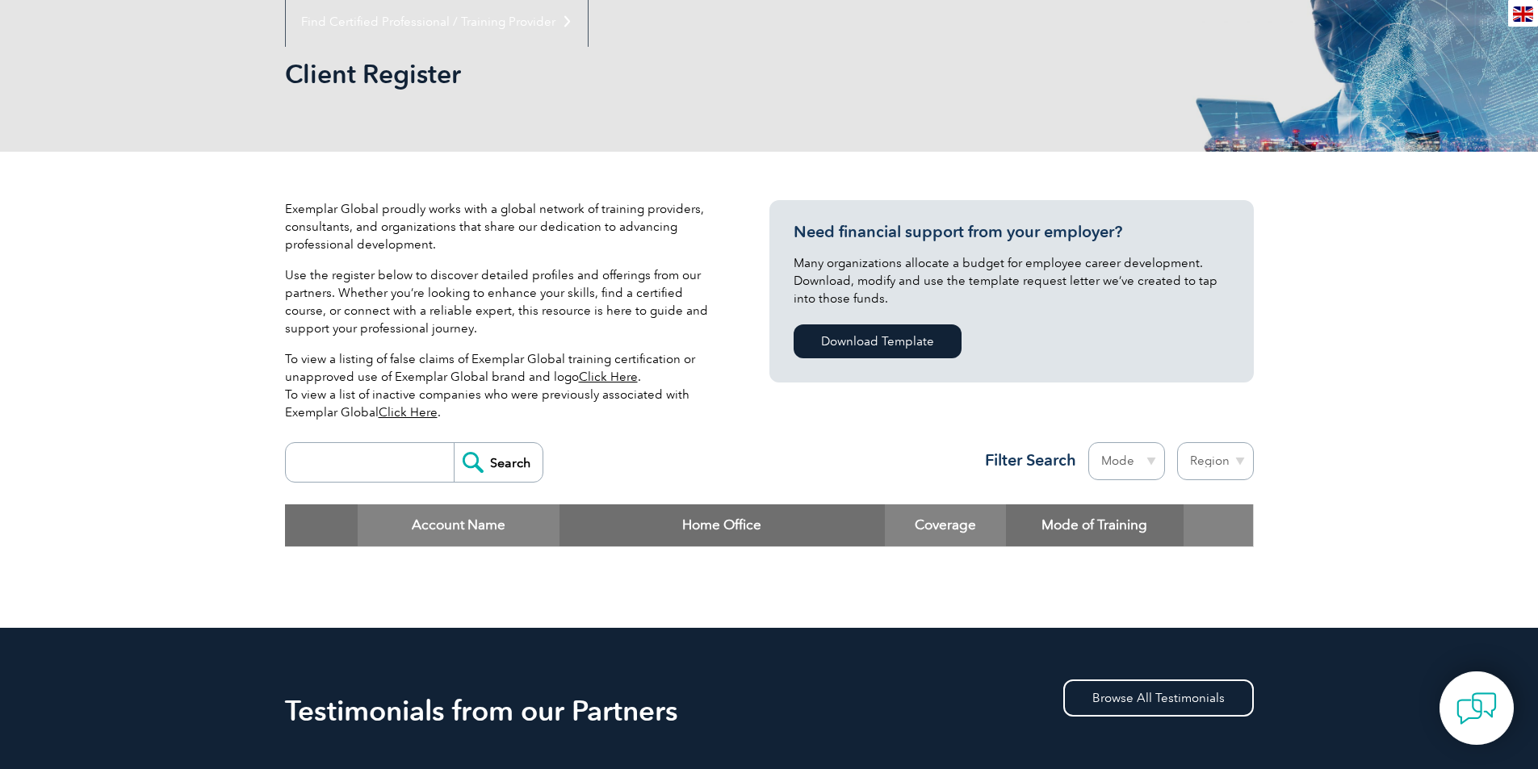
scroll to position [323, 0]
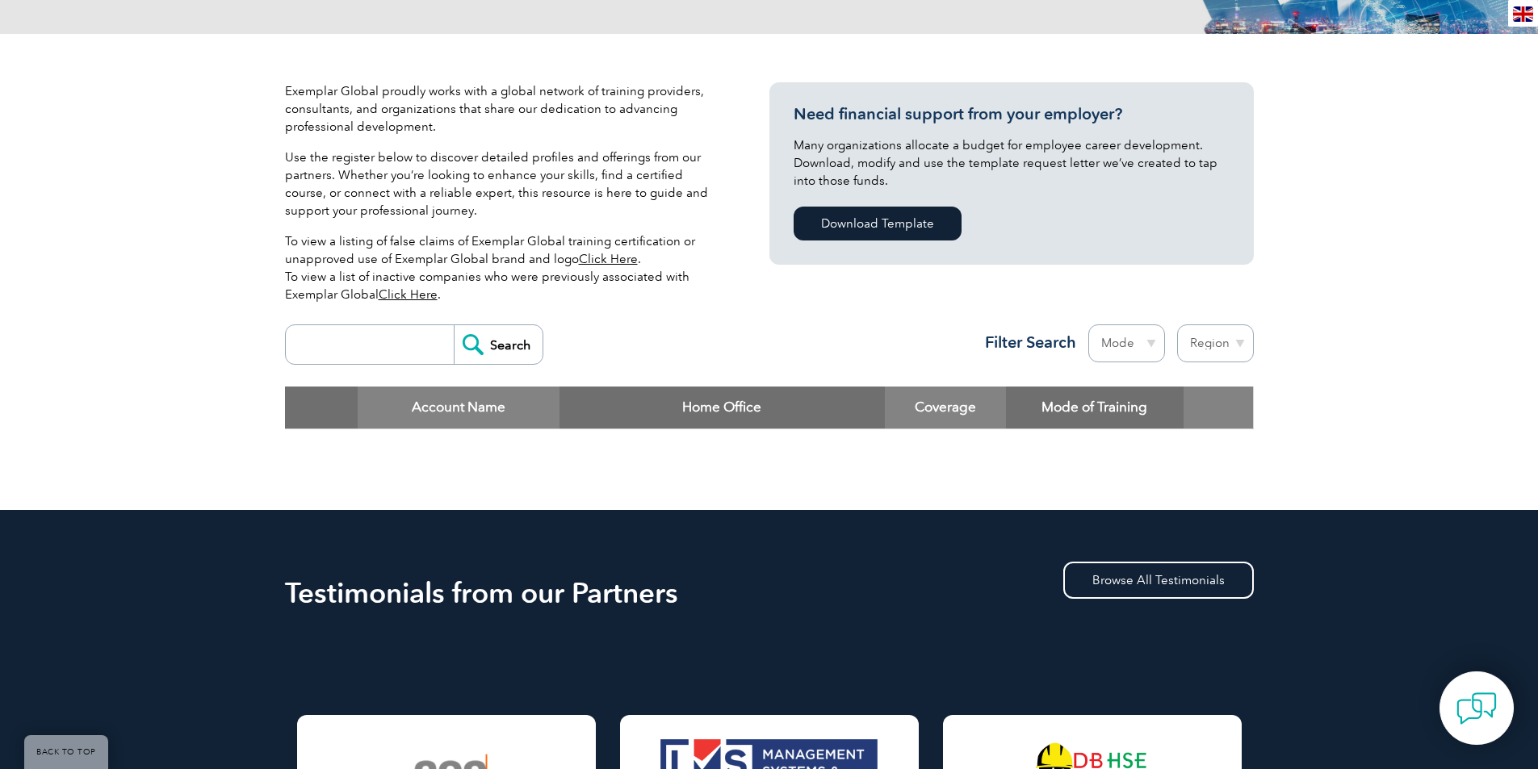
click at [354, 337] on input "search" at bounding box center [374, 344] width 160 height 39
type input "ㄸ"
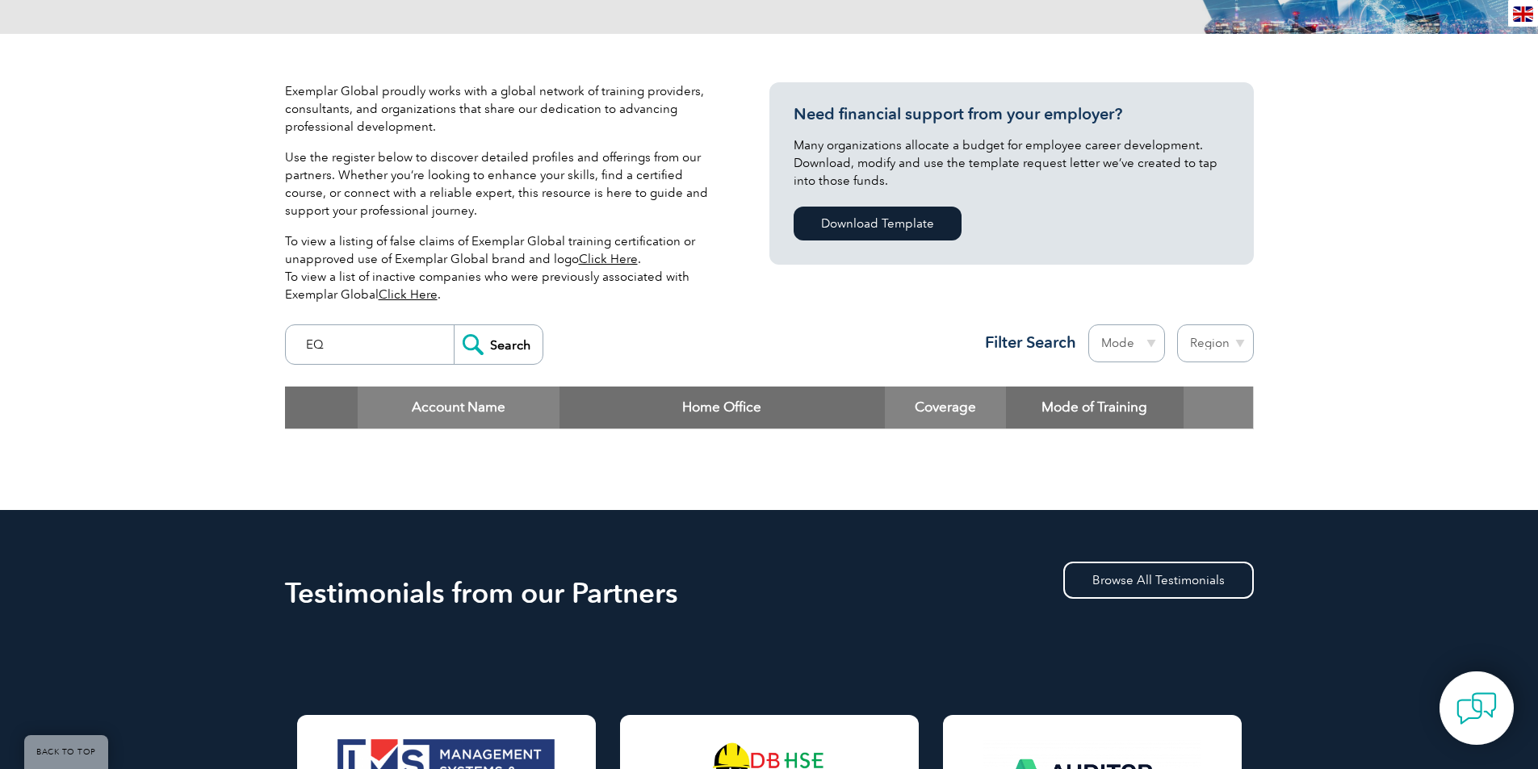
type input "EQ"
click at [454, 325] on input "Search" at bounding box center [498, 344] width 89 height 39
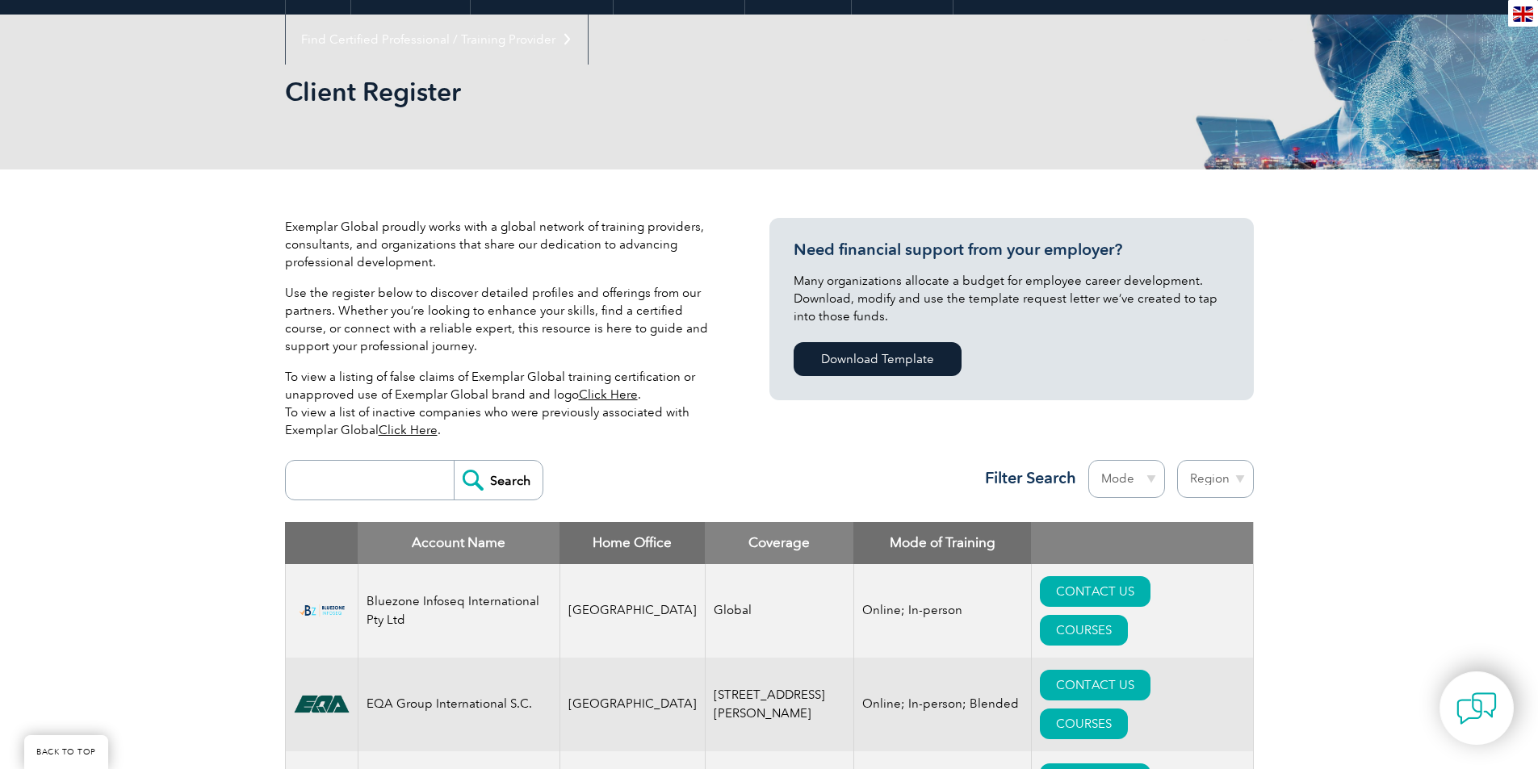
scroll to position [323, 0]
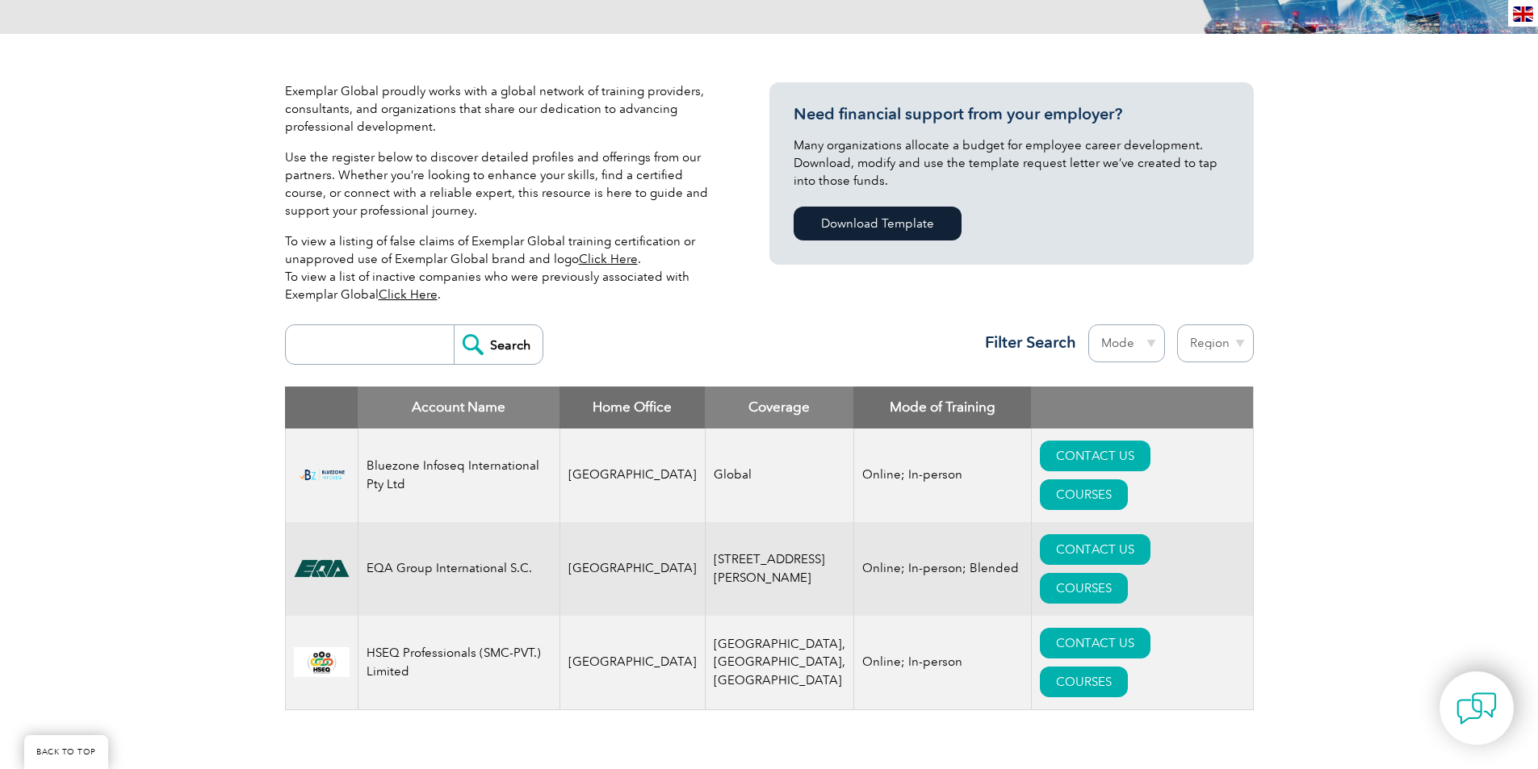
click at [148, 559] on div "Exemplar Global proudly works with a global network of training providers, cons…" at bounding box center [769, 412] width 1538 height 757
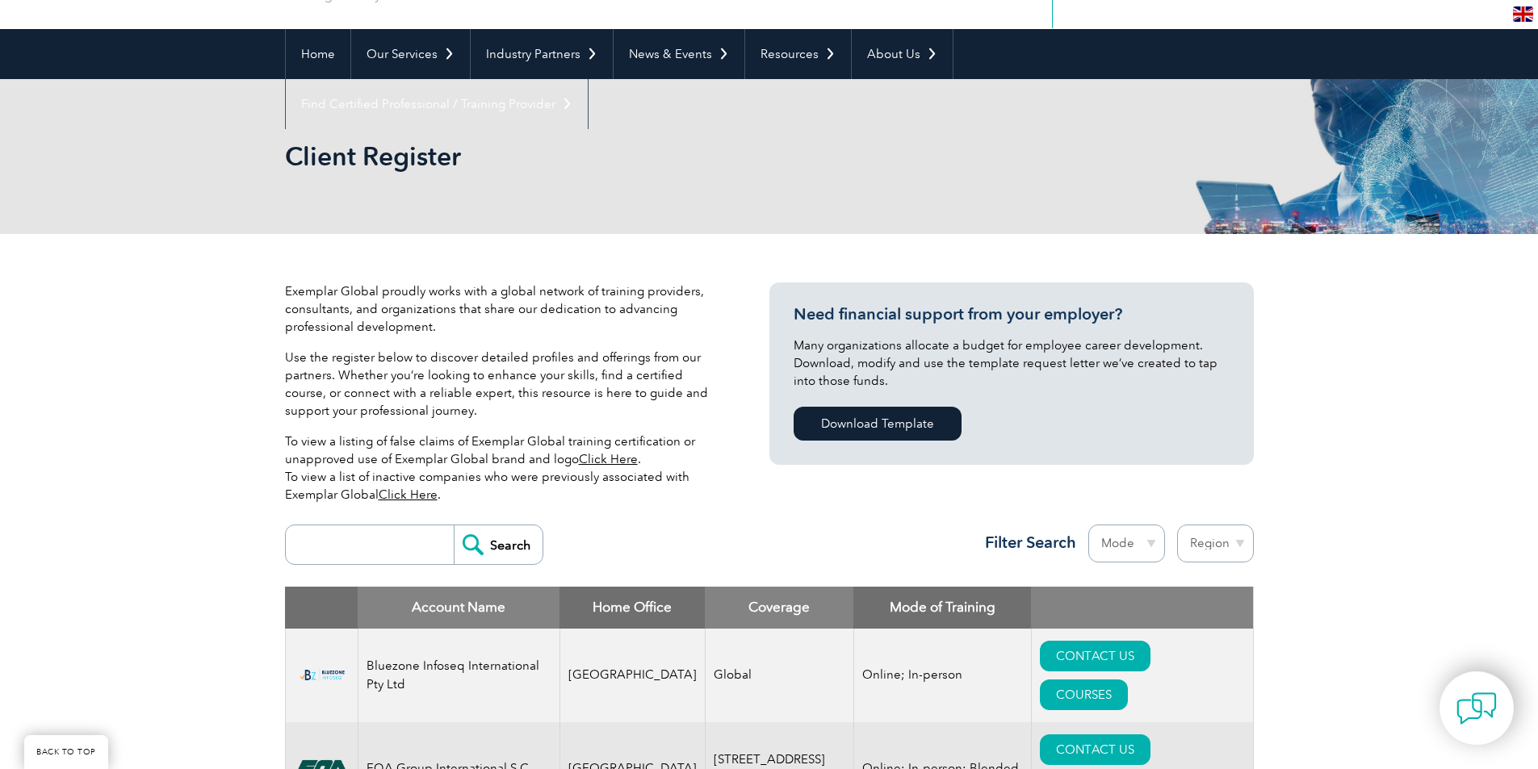
scroll to position [0, 0]
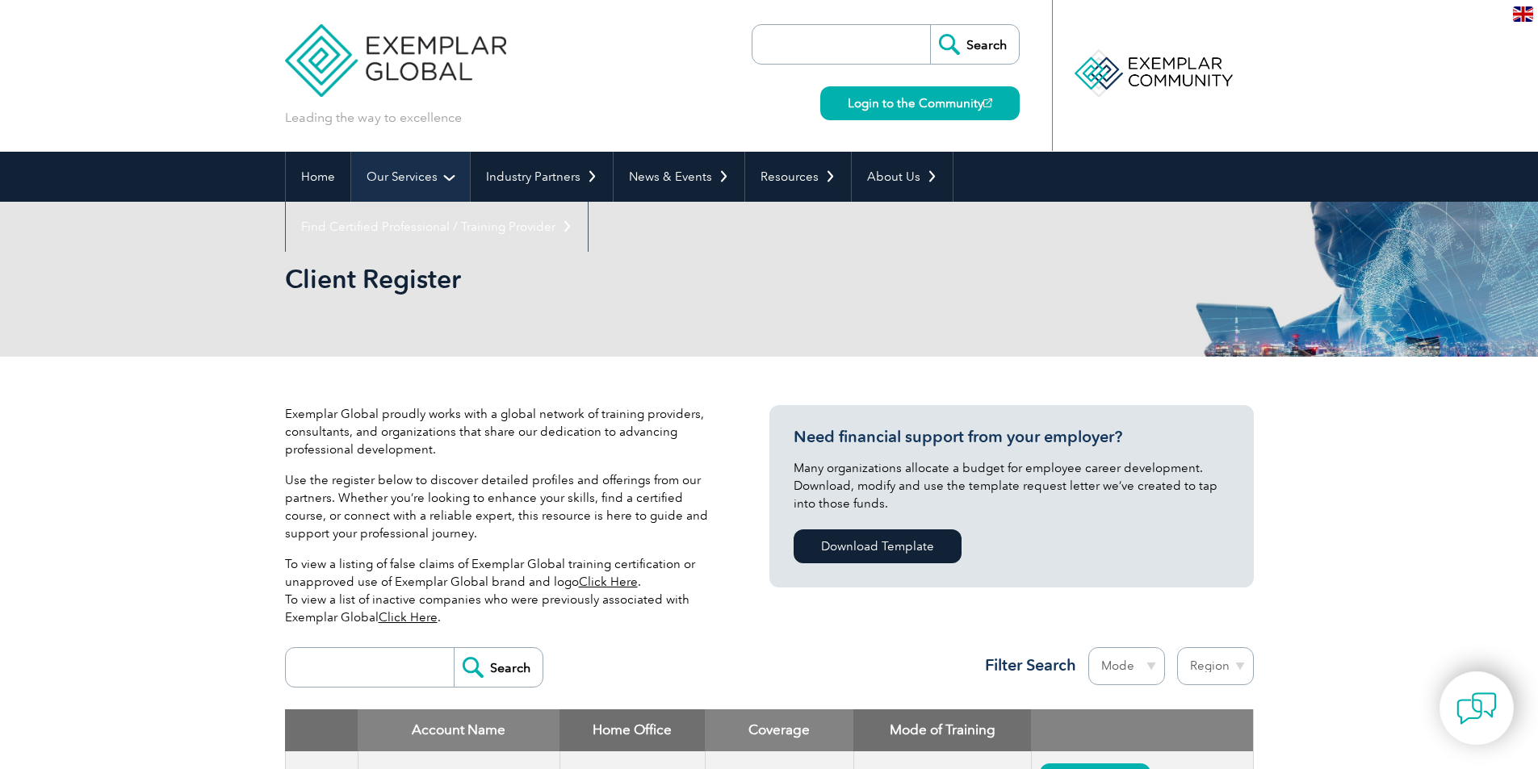
click at [397, 177] on link "Our Services" at bounding box center [410, 177] width 119 height 50
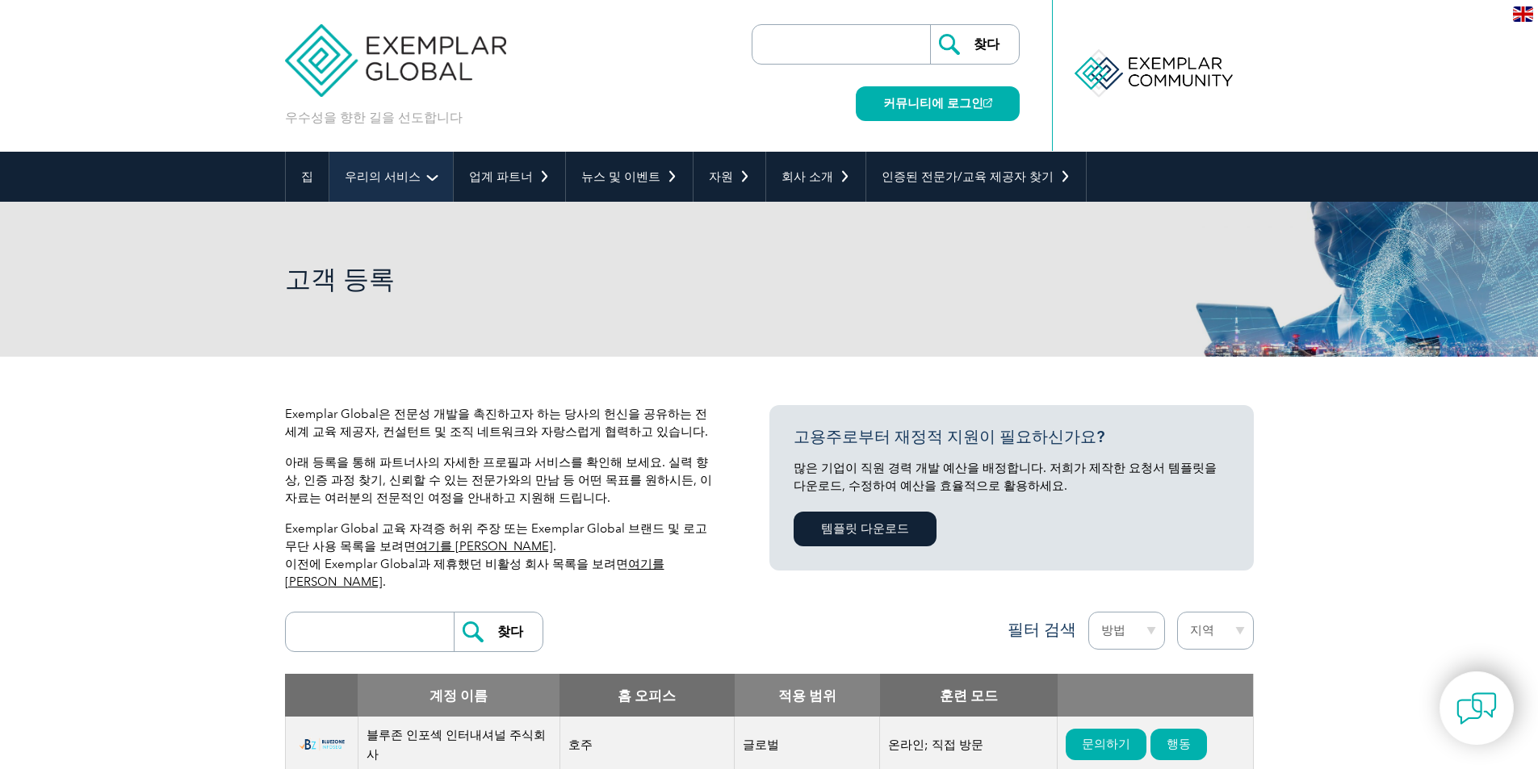
click at [427, 177] on link "우리의 서비스" at bounding box center [390, 177] width 123 height 50
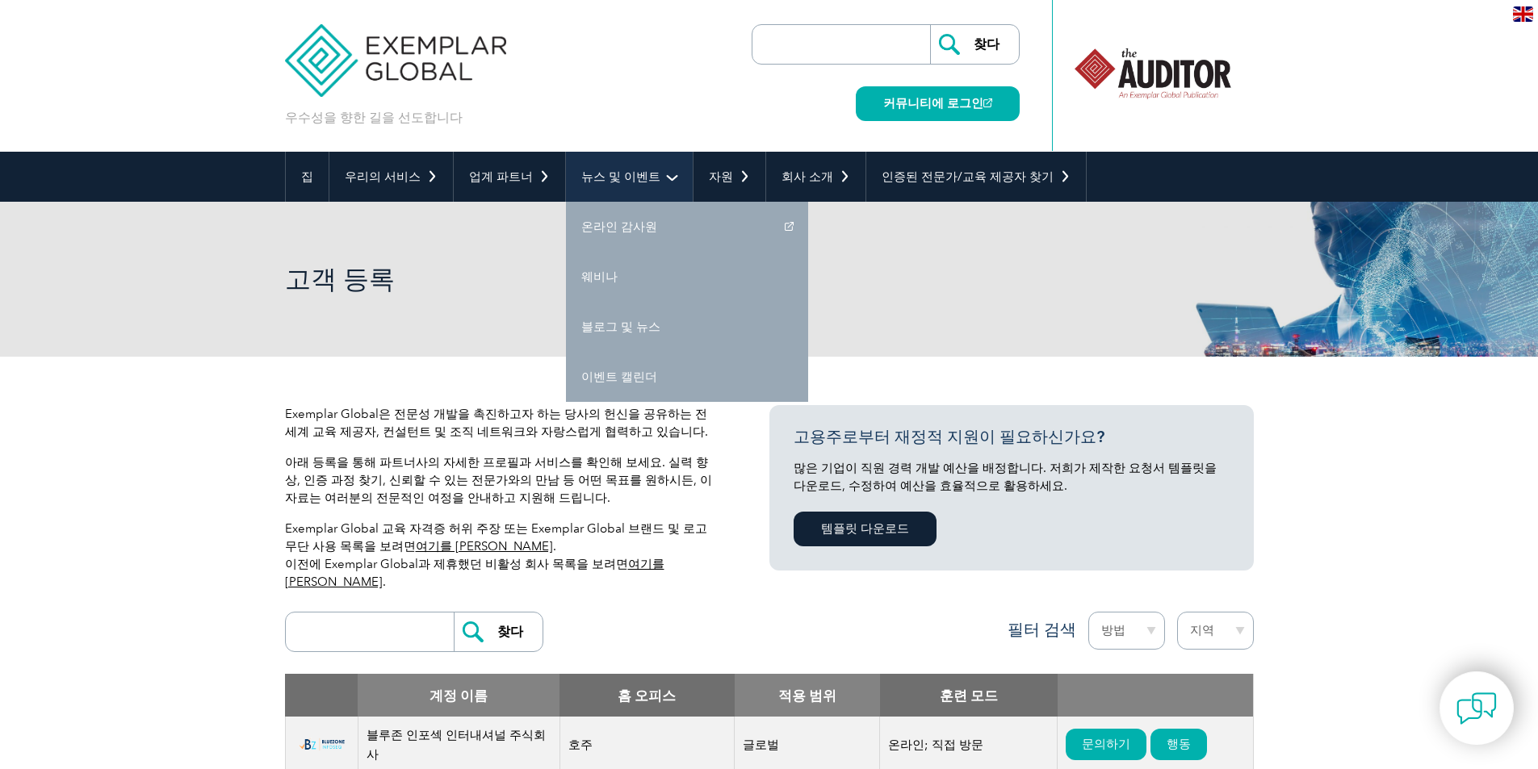
click at [590, 174] on font "뉴스 및 이벤트" at bounding box center [620, 176] width 79 height 15
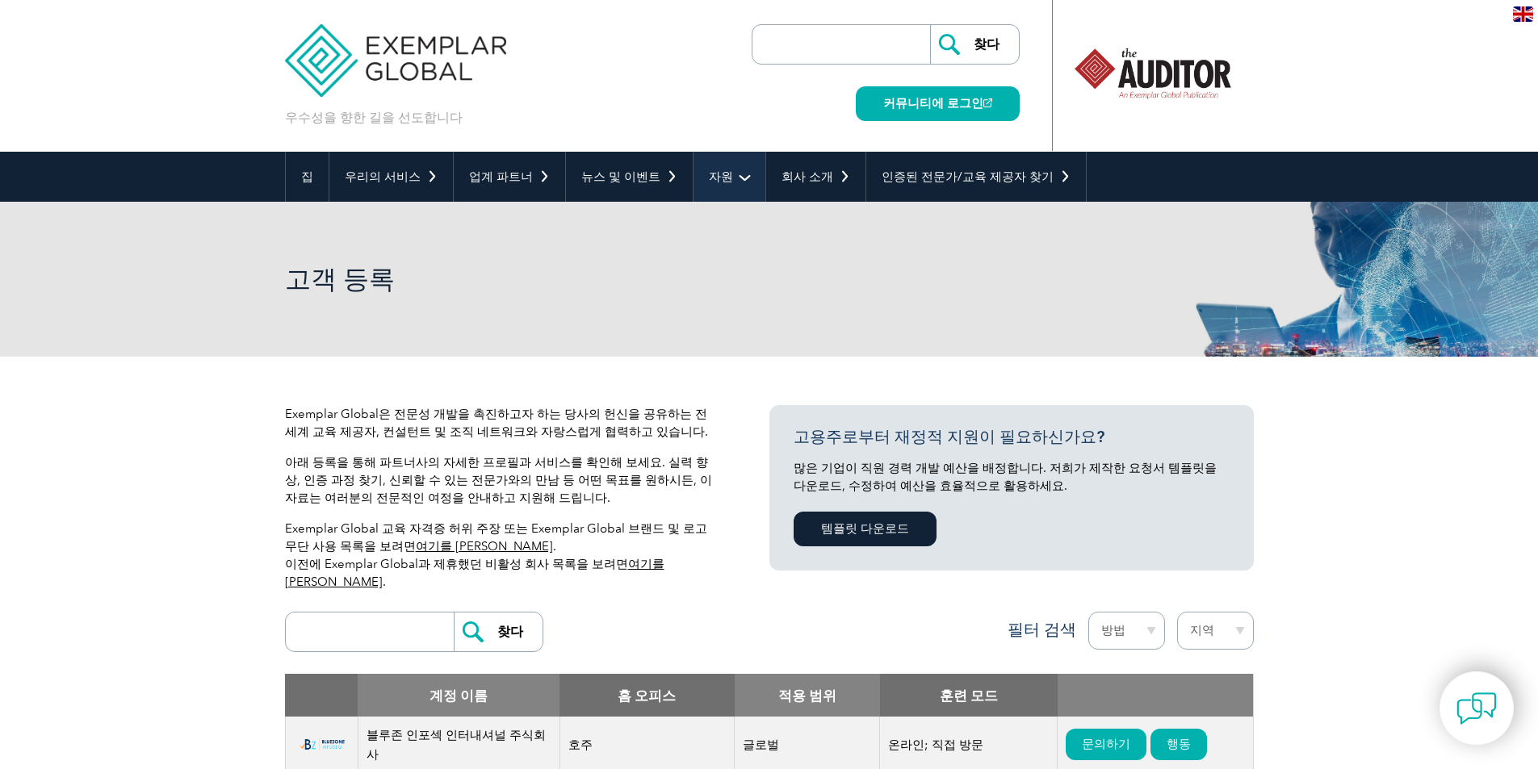
click at [709, 170] on font "자원" at bounding box center [721, 176] width 24 height 15
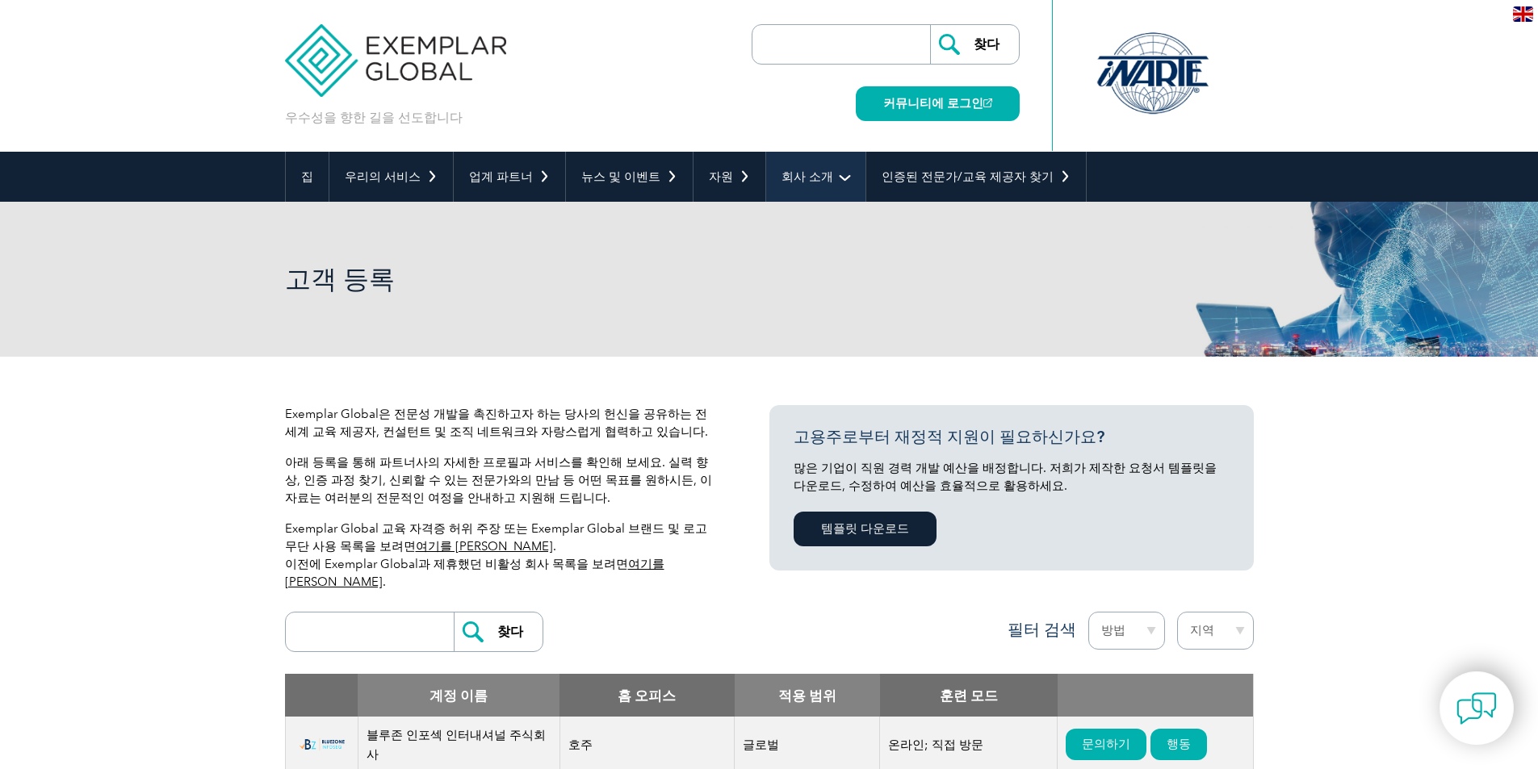
click at [786, 174] on font "회사 소개" at bounding box center [807, 176] width 52 height 15
click at [817, 174] on link "회사 소개" at bounding box center [815, 177] width 99 height 50
click at [827, 174] on link "회사 소개" at bounding box center [815, 177] width 99 height 50
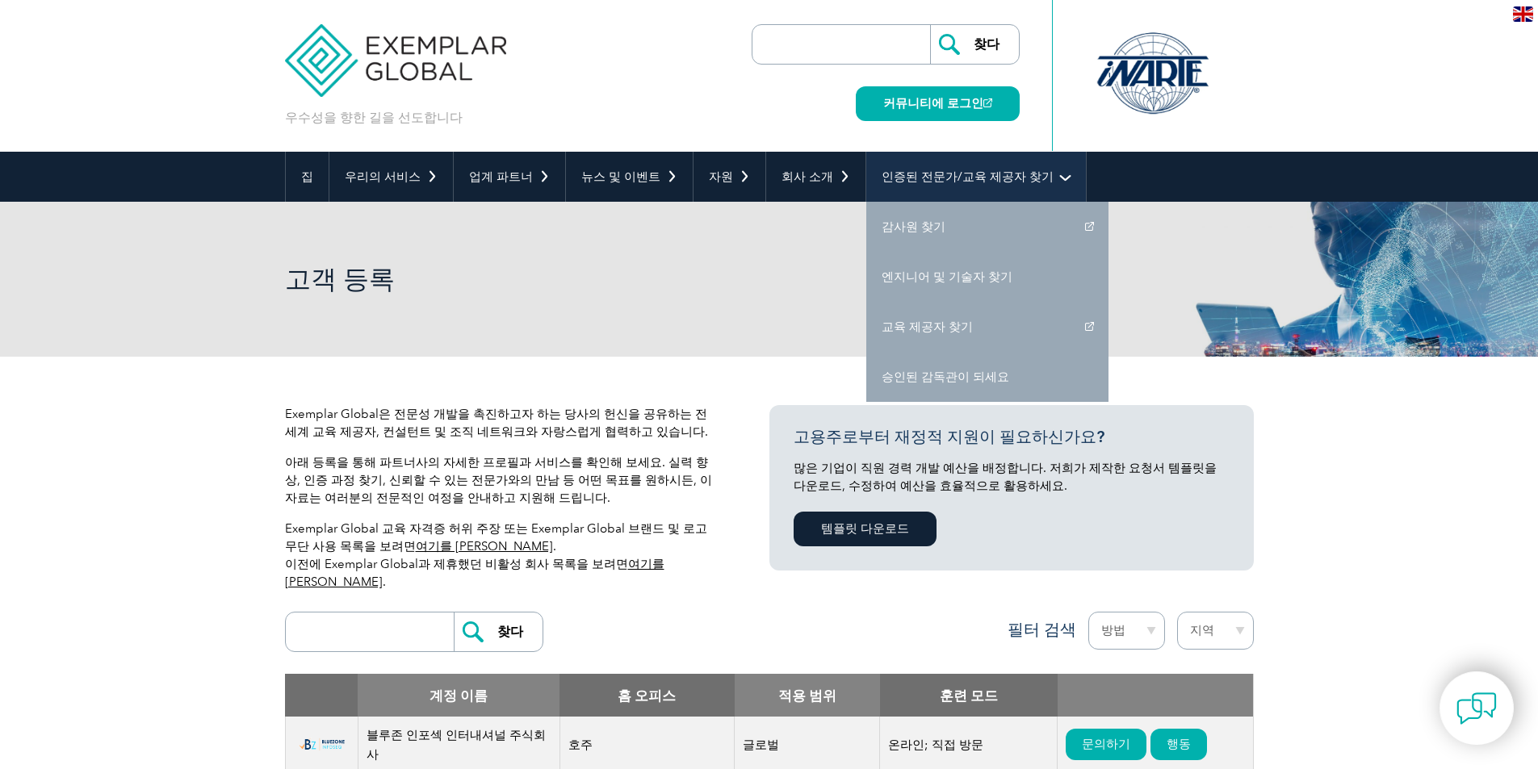
click at [981, 182] on font "인증된 전문가/교육 제공자 찾기" at bounding box center [967, 176] width 172 height 15
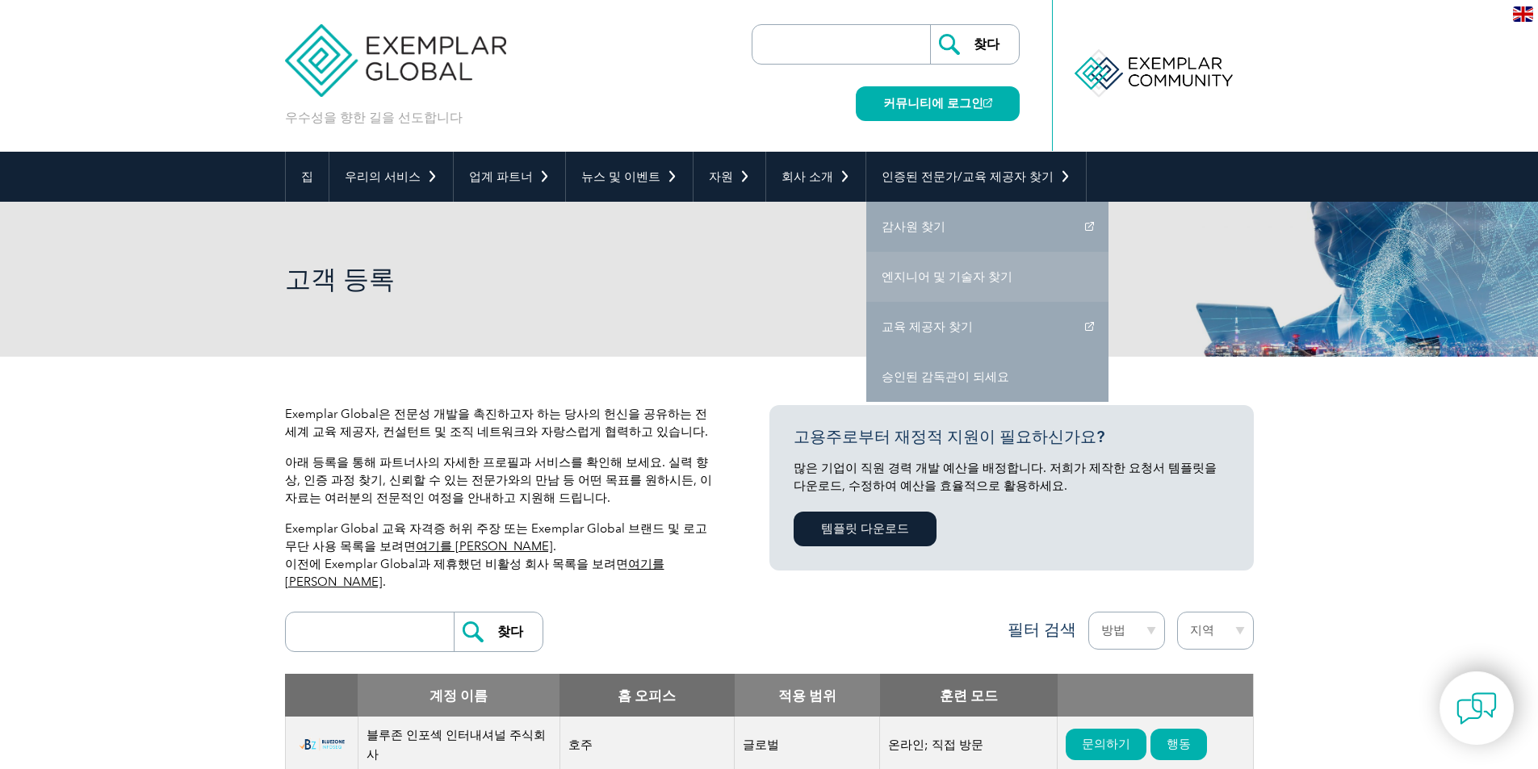
click at [883, 287] on link "엔지니어 및 기술자 찾기" at bounding box center [987, 277] width 242 height 50
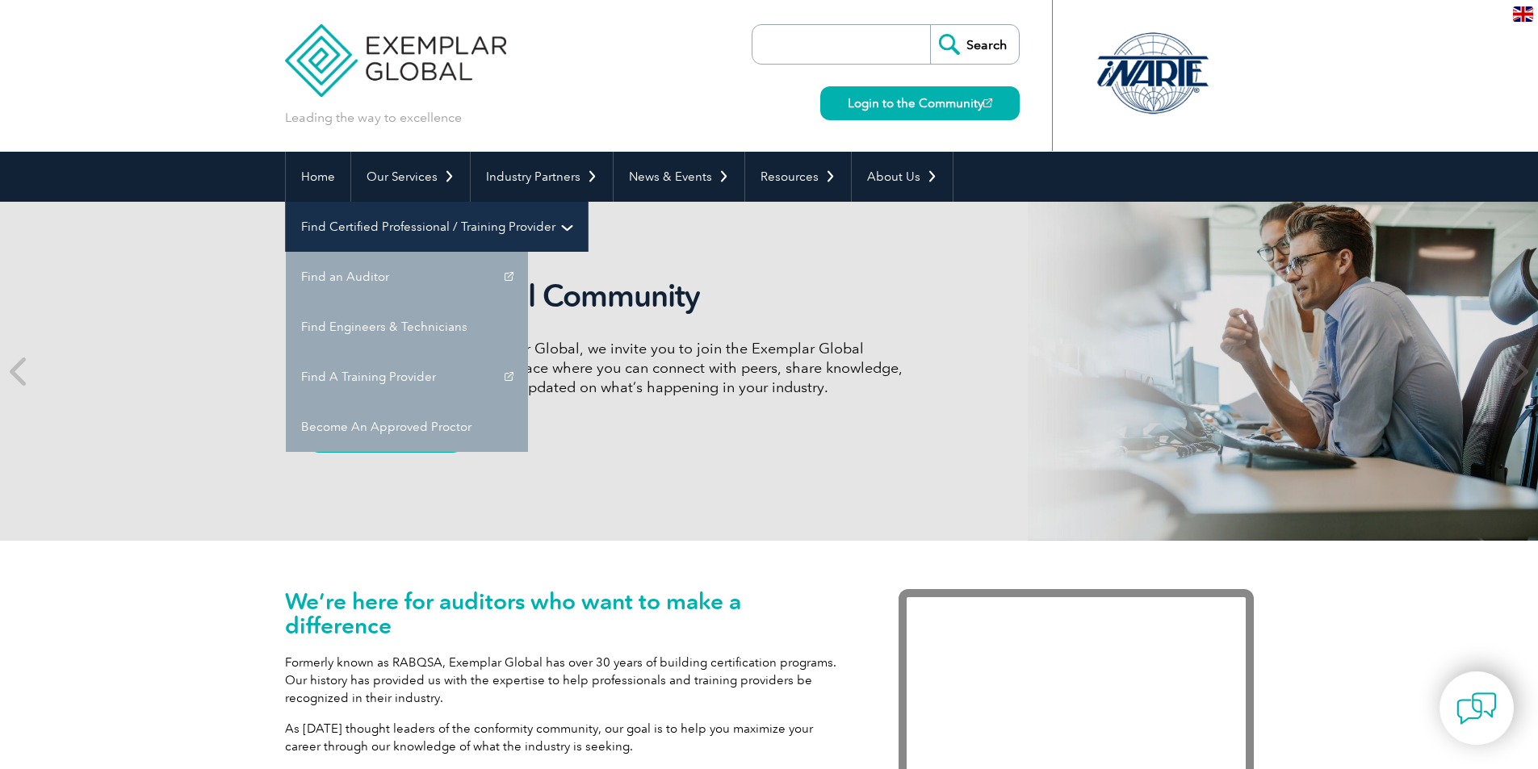
click at [588, 202] on link "Find Certified Professional / Training Provider" at bounding box center [437, 227] width 302 height 50
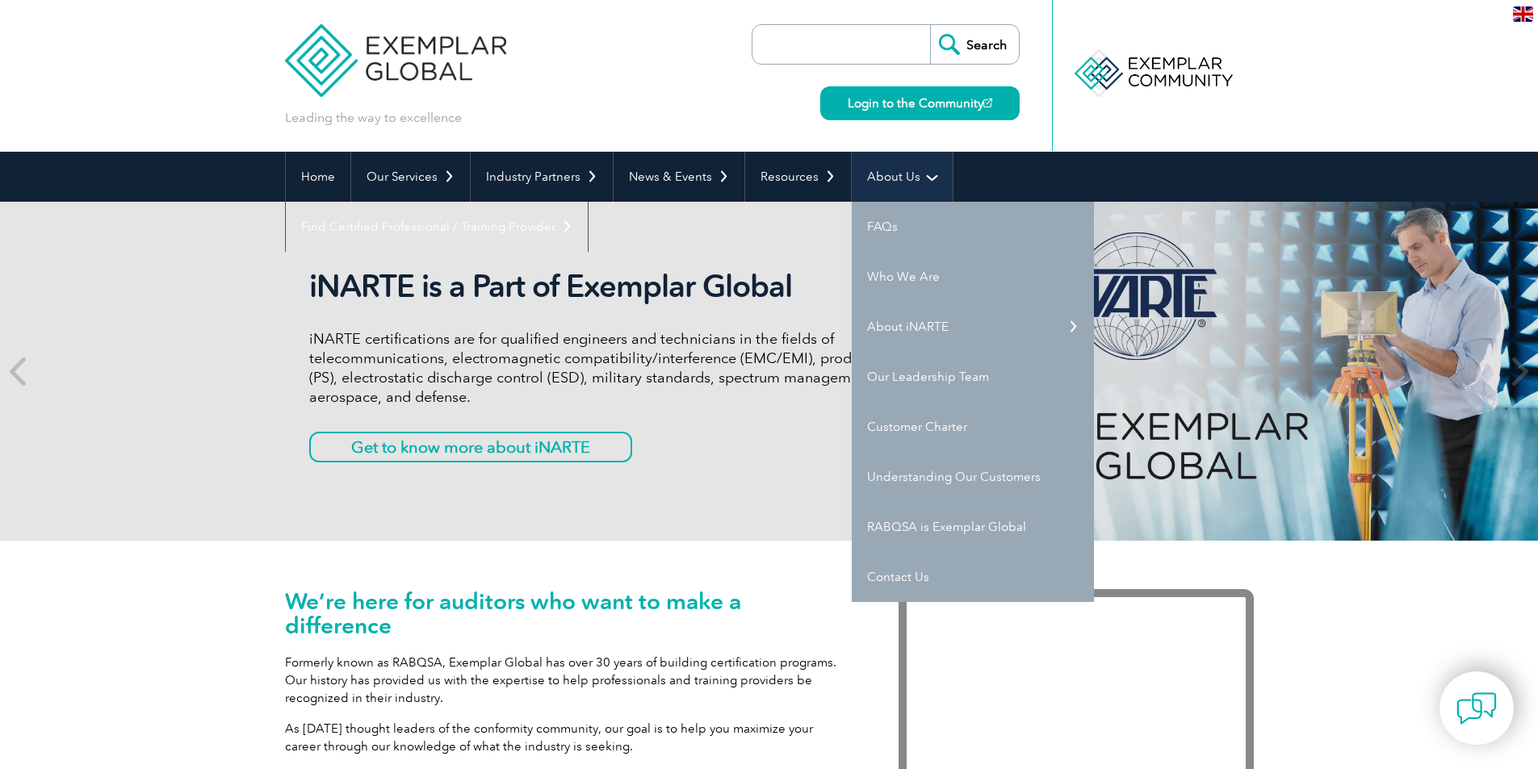
click at [919, 173] on link "About Us" at bounding box center [902, 177] width 101 height 50
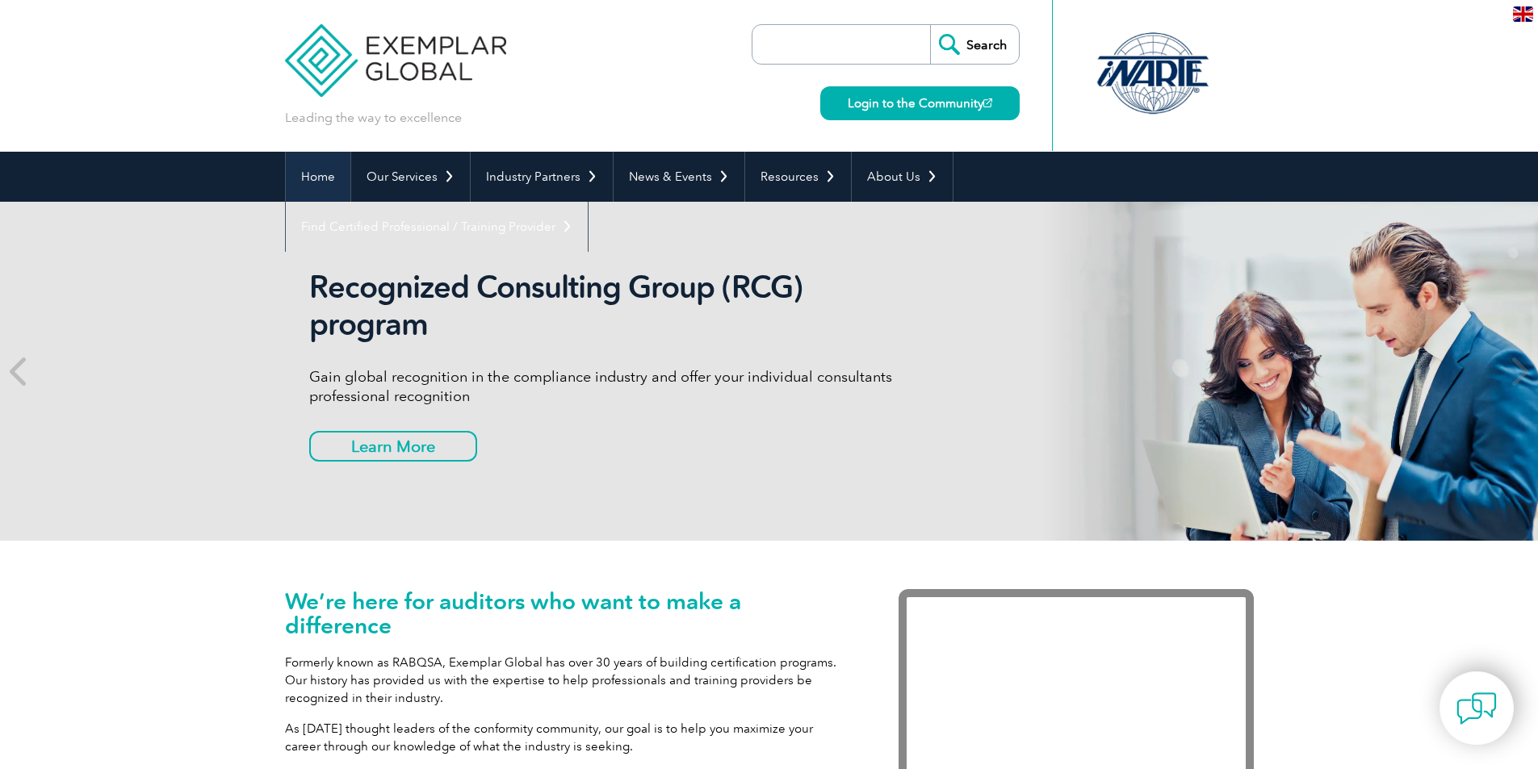
click at [322, 166] on link "Home" at bounding box center [318, 177] width 65 height 50
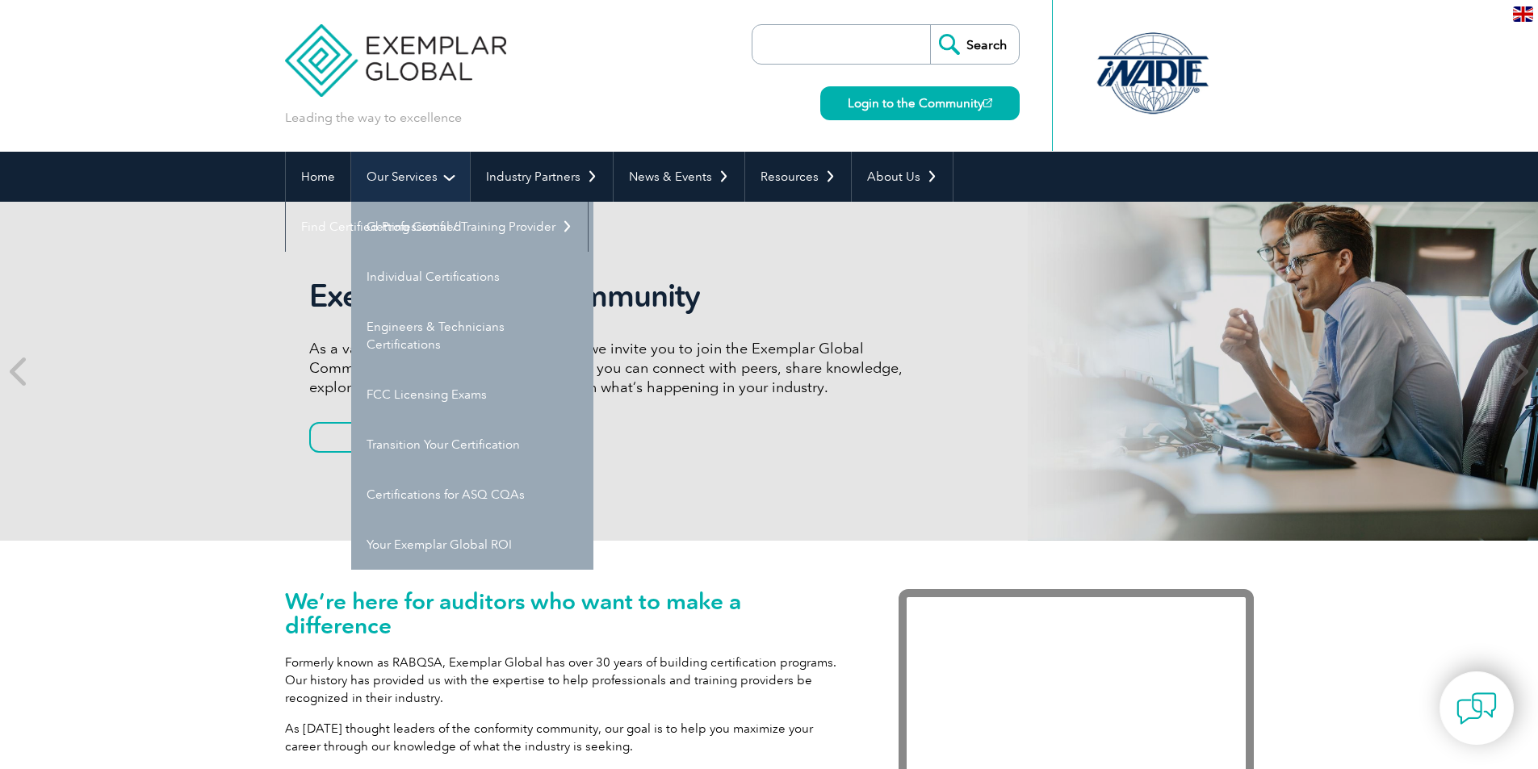
click at [383, 172] on link "Our Services" at bounding box center [410, 177] width 119 height 50
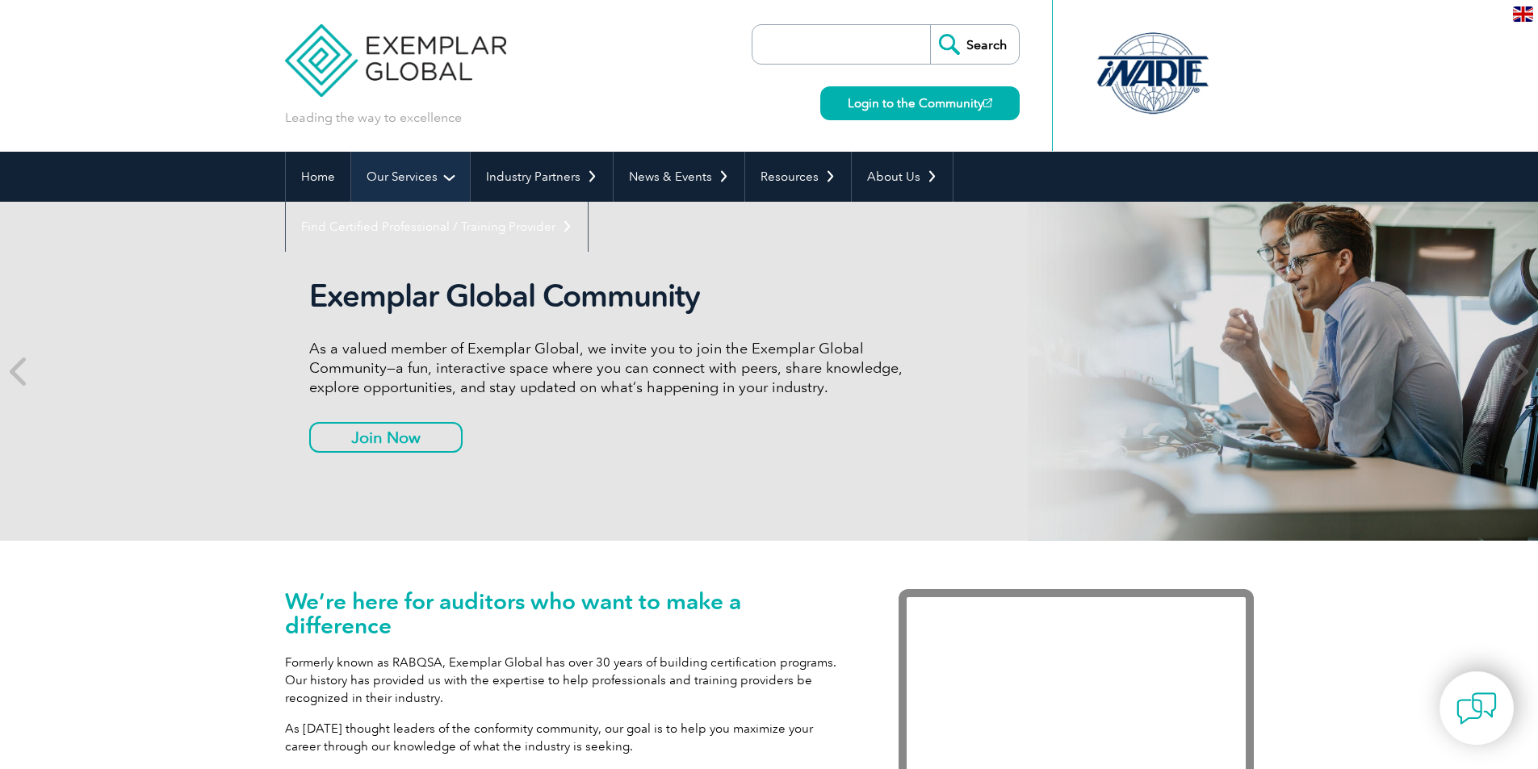
click at [383, 172] on link "Our Services" at bounding box center [410, 177] width 119 height 50
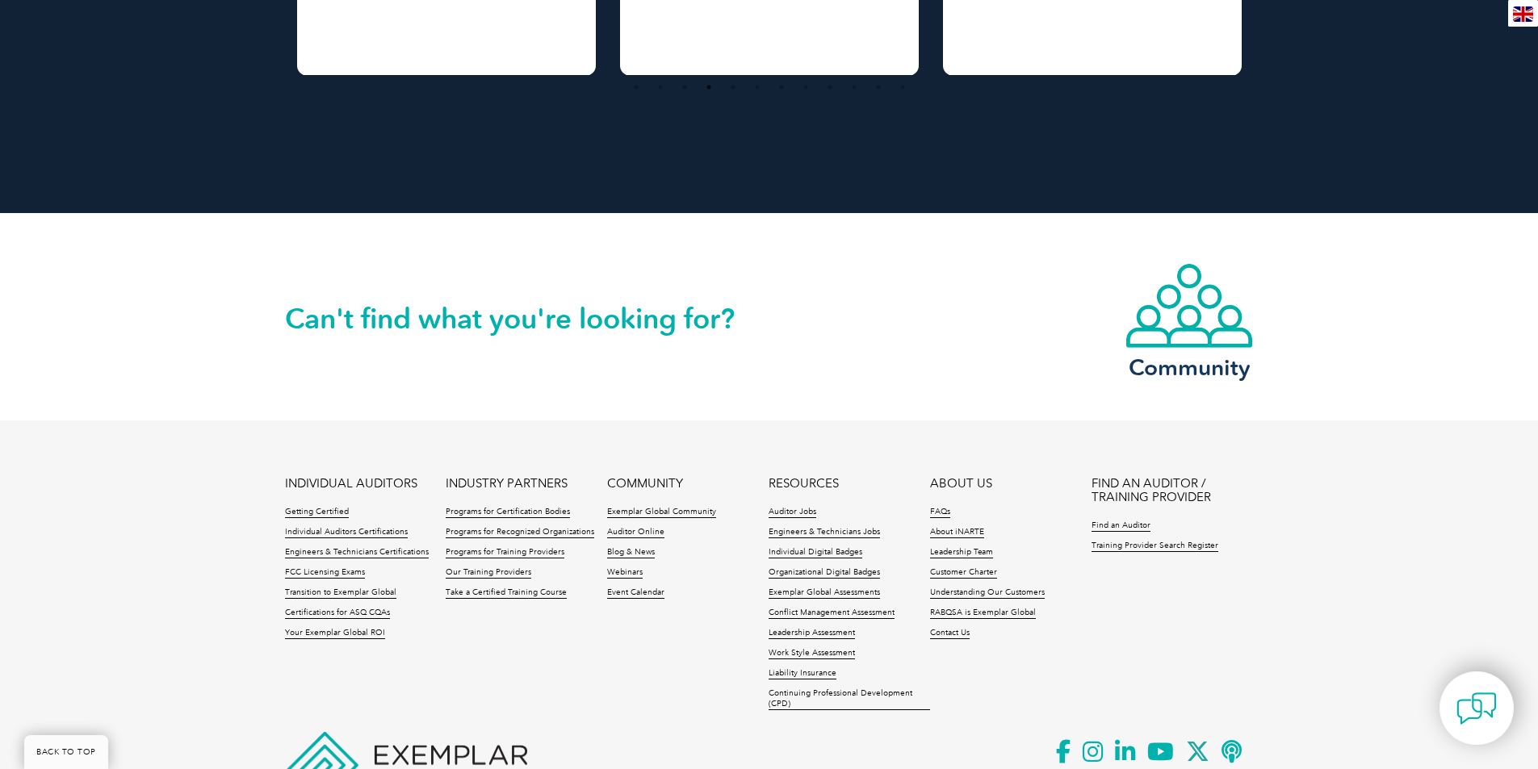
scroll to position [3653, 0]
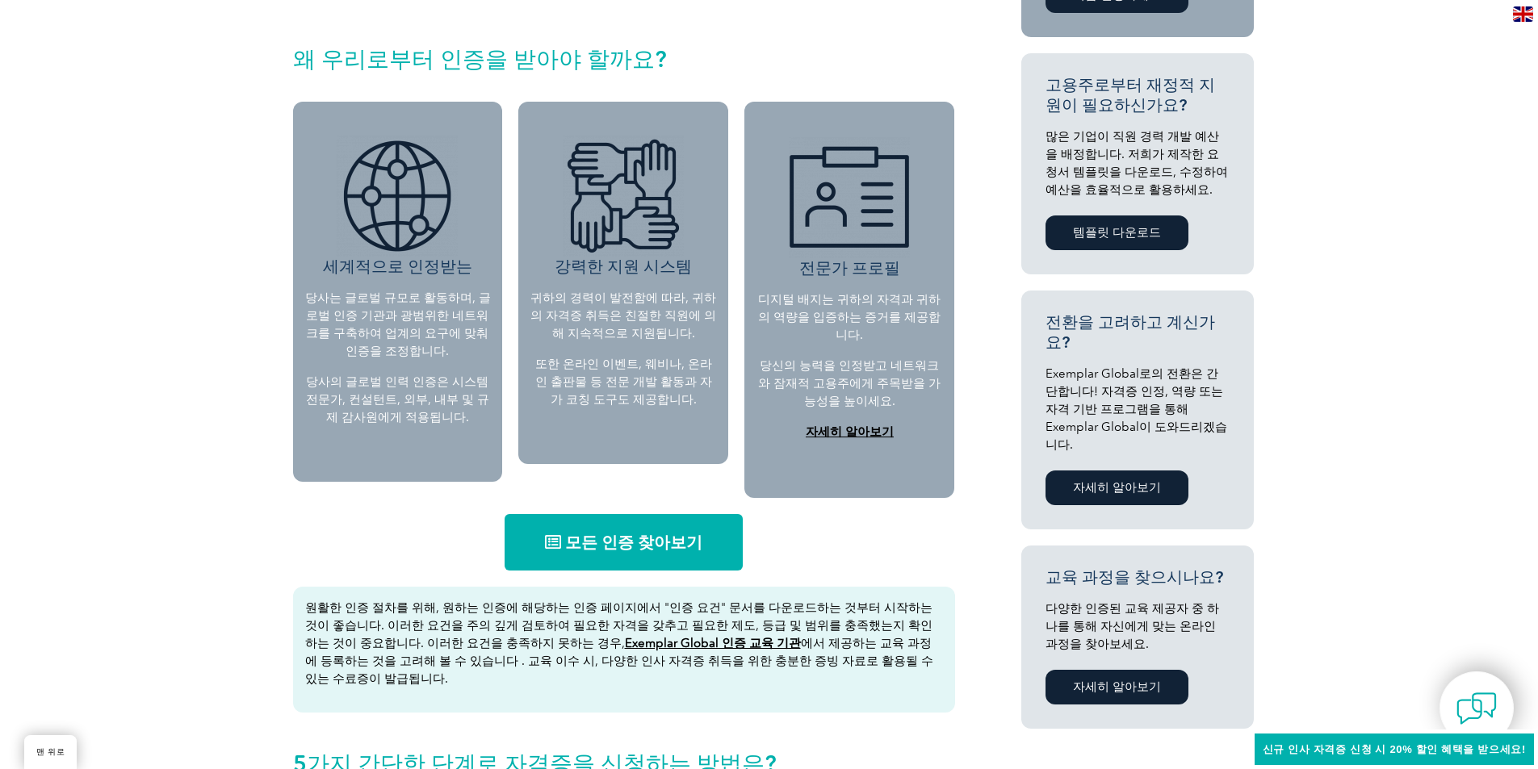
scroll to position [807, 0]
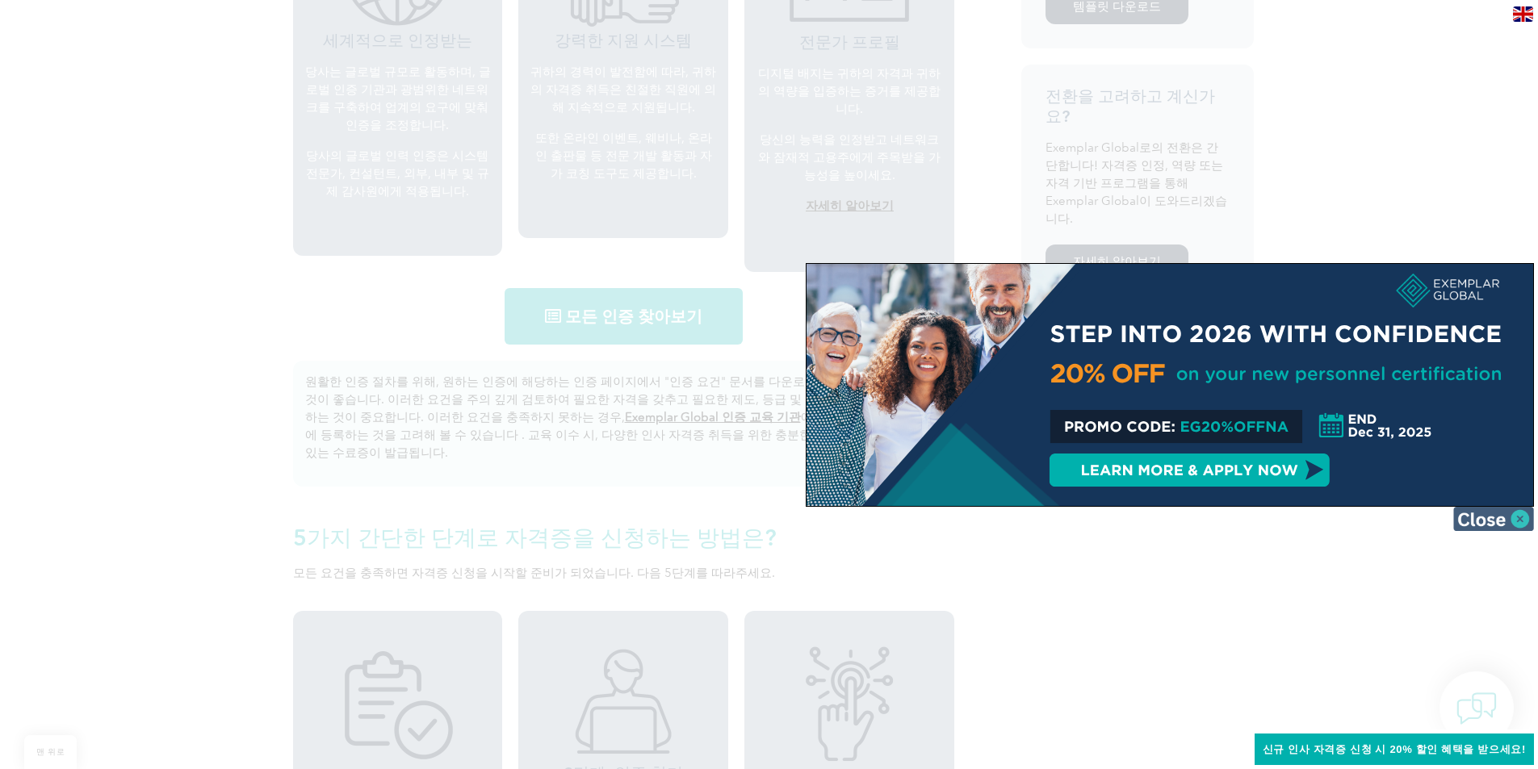
click at [1494, 525] on img at bounding box center [1493, 519] width 81 height 24
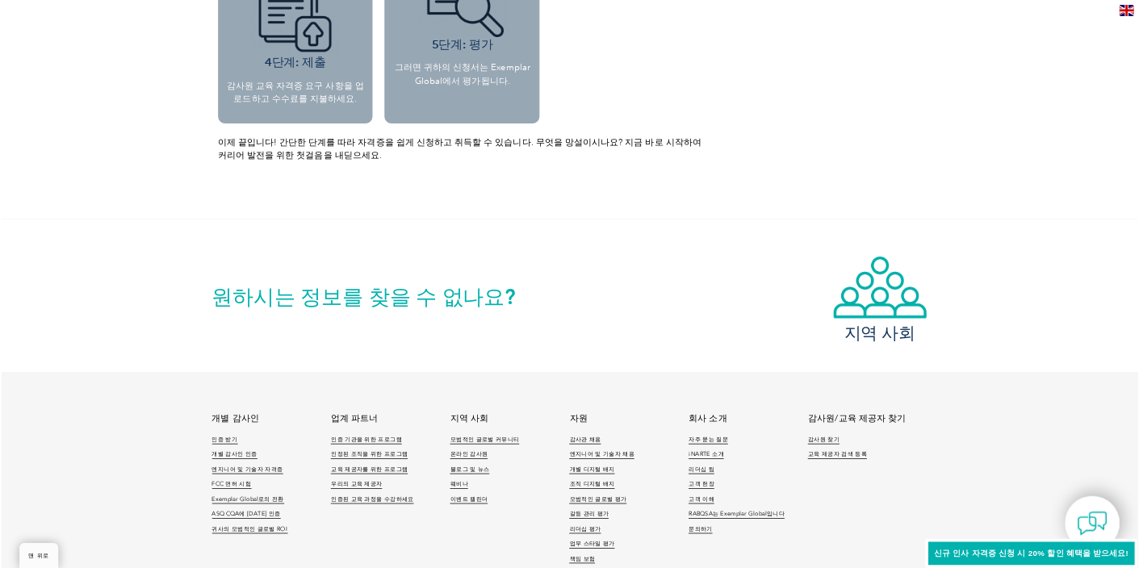
scroll to position [1453, 0]
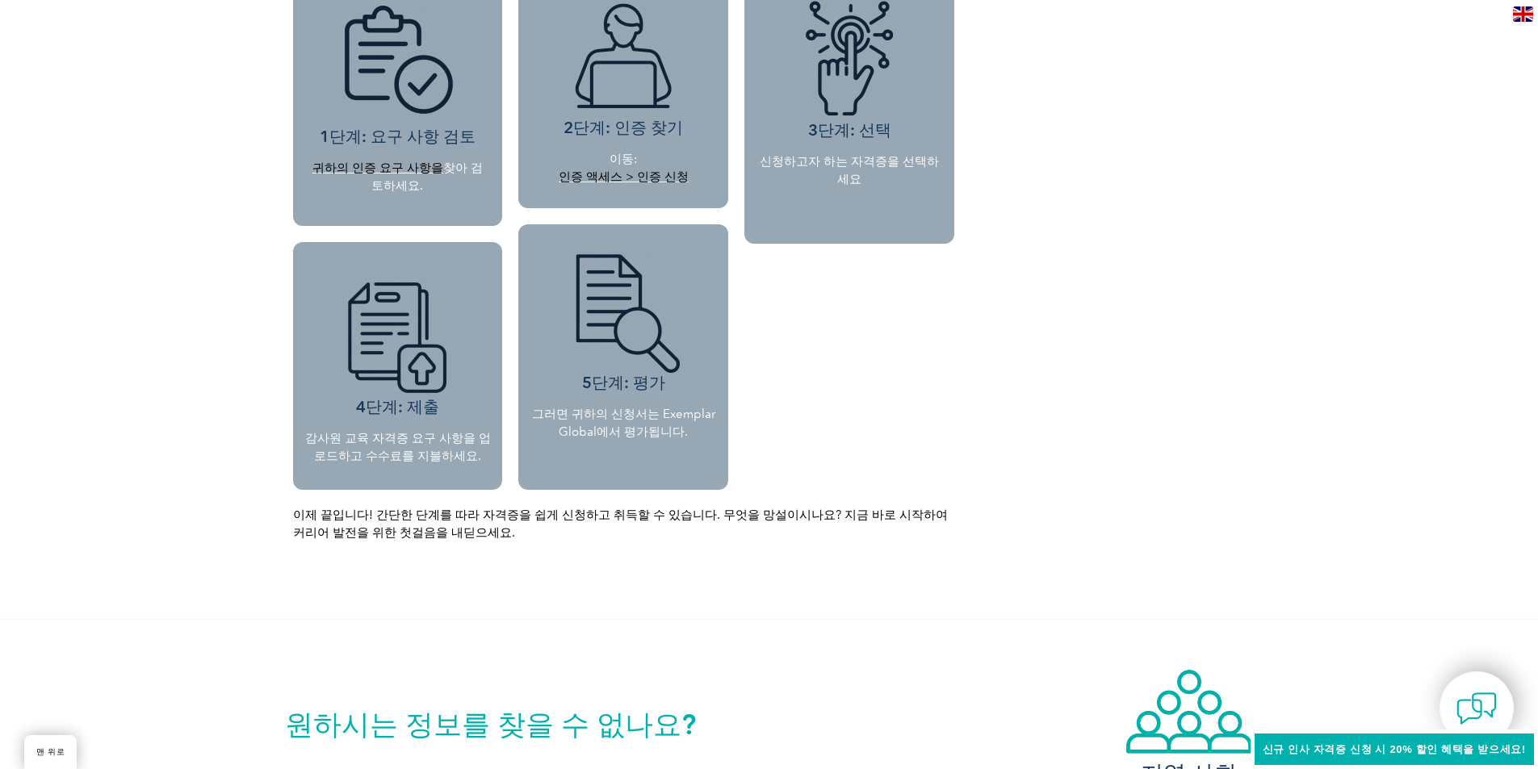
click at [649, 169] on font "인증 액세스 > 인증 신청" at bounding box center [624, 176] width 130 height 15
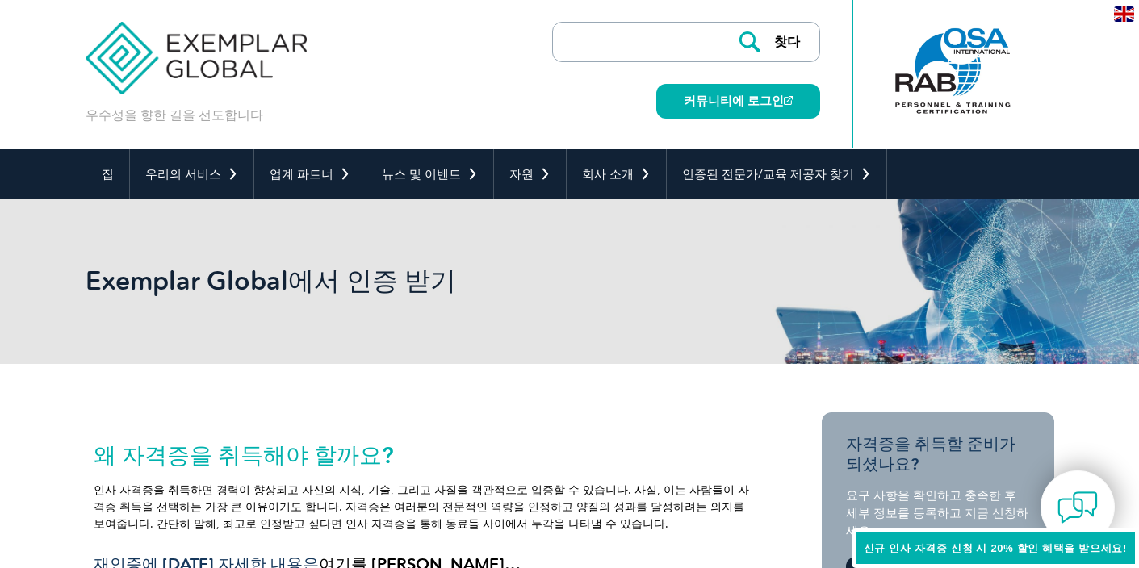
scroll to position [0, 0]
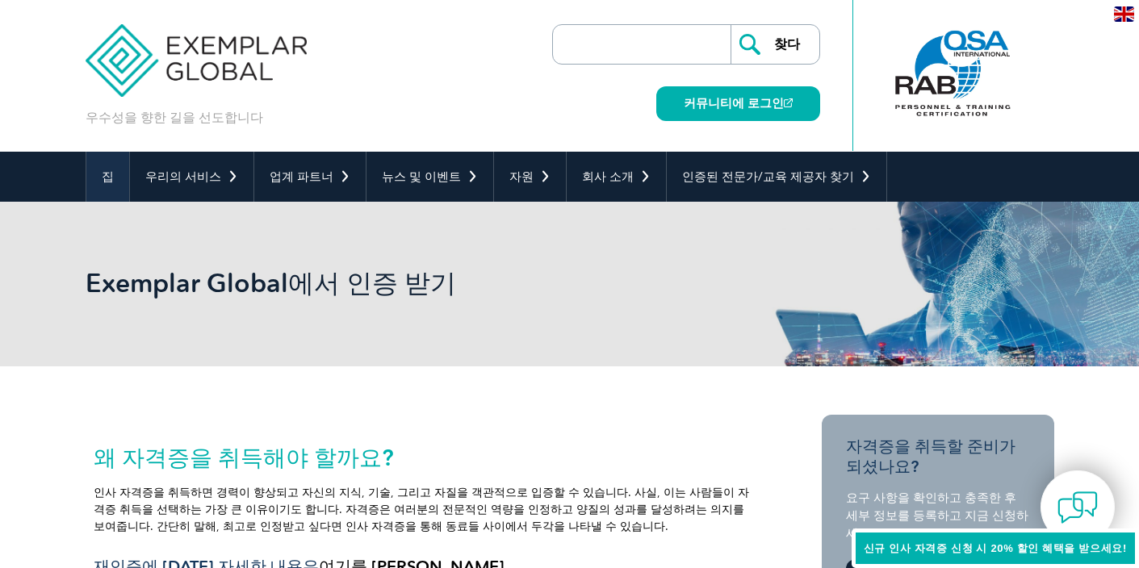
click at [113, 174] on link "집" at bounding box center [107, 177] width 43 height 50
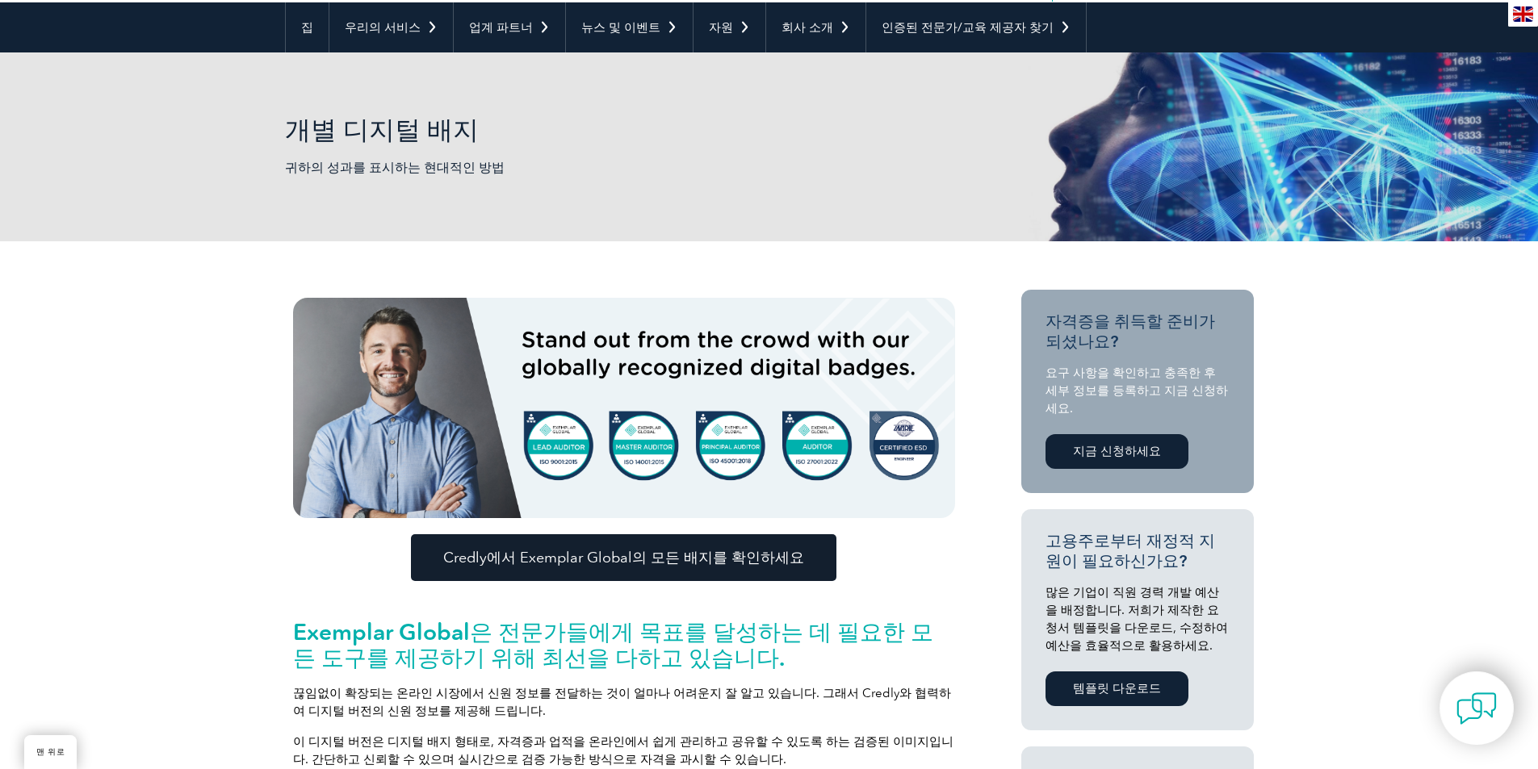
scroll to position [161, 0]
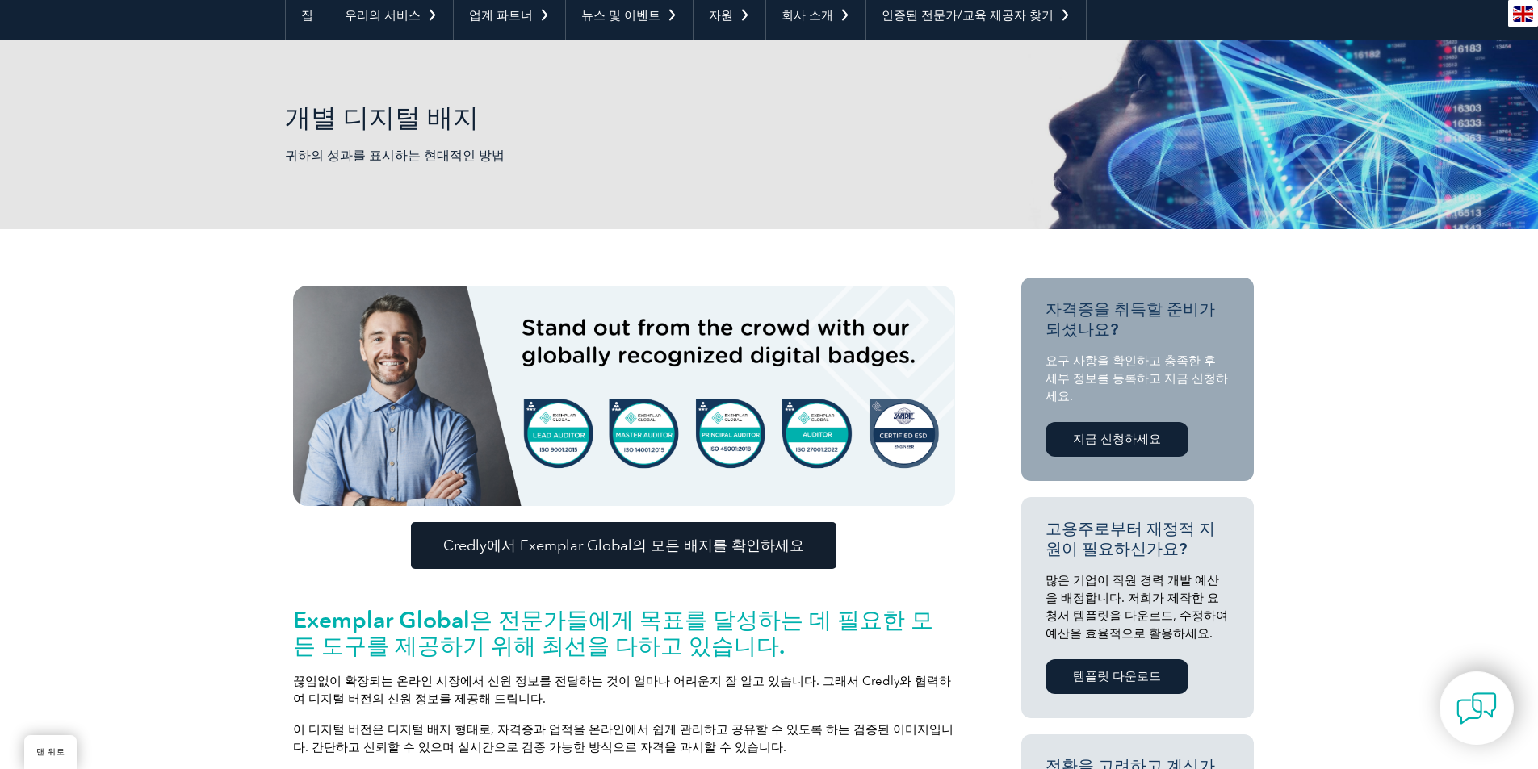
click at [761, 538] on font "Credly에서 Exemplar Global의 모든 배지를 확인하세요" at bounding box center [623, 546] width 361 height 18
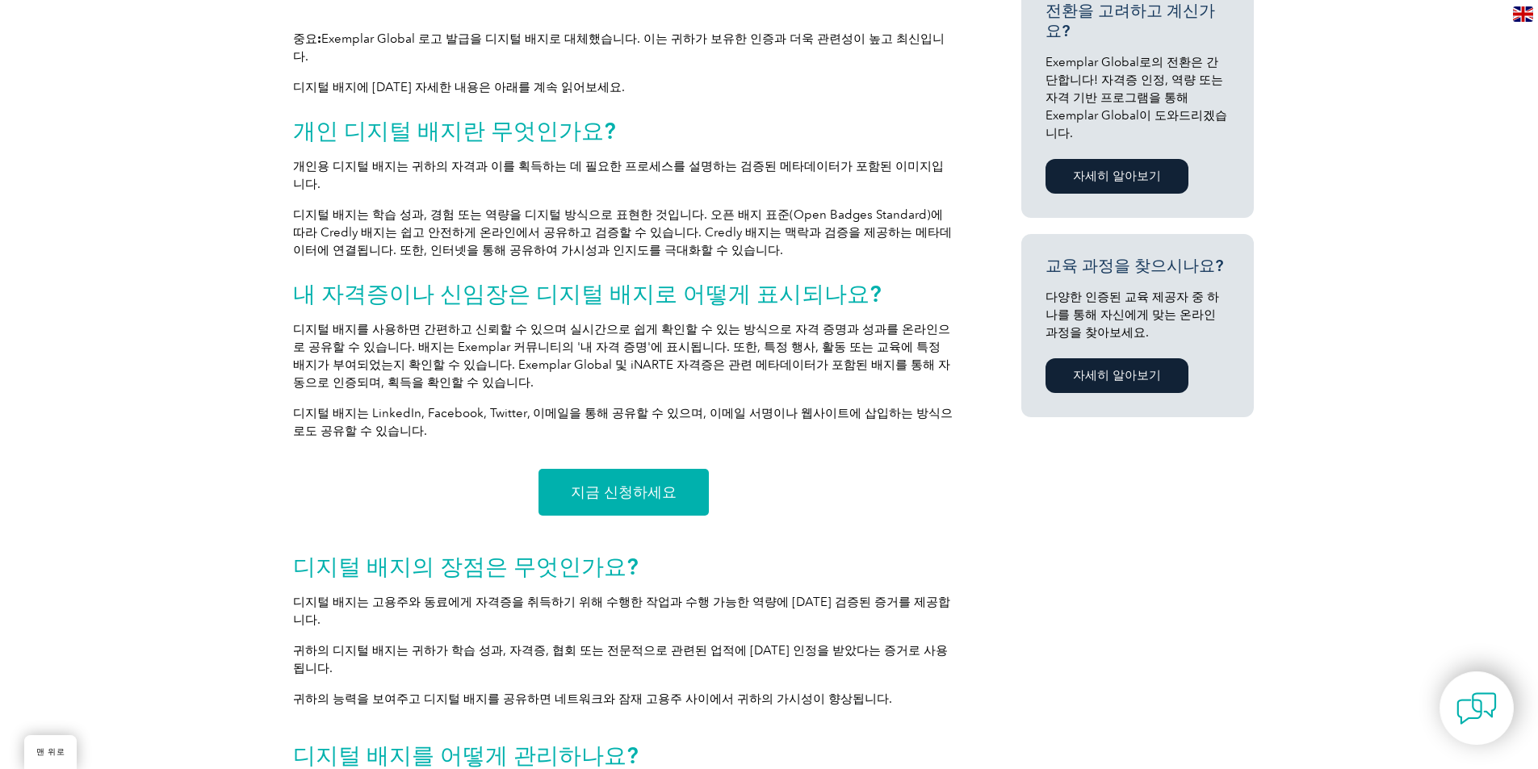
scroll to position [888, 0]
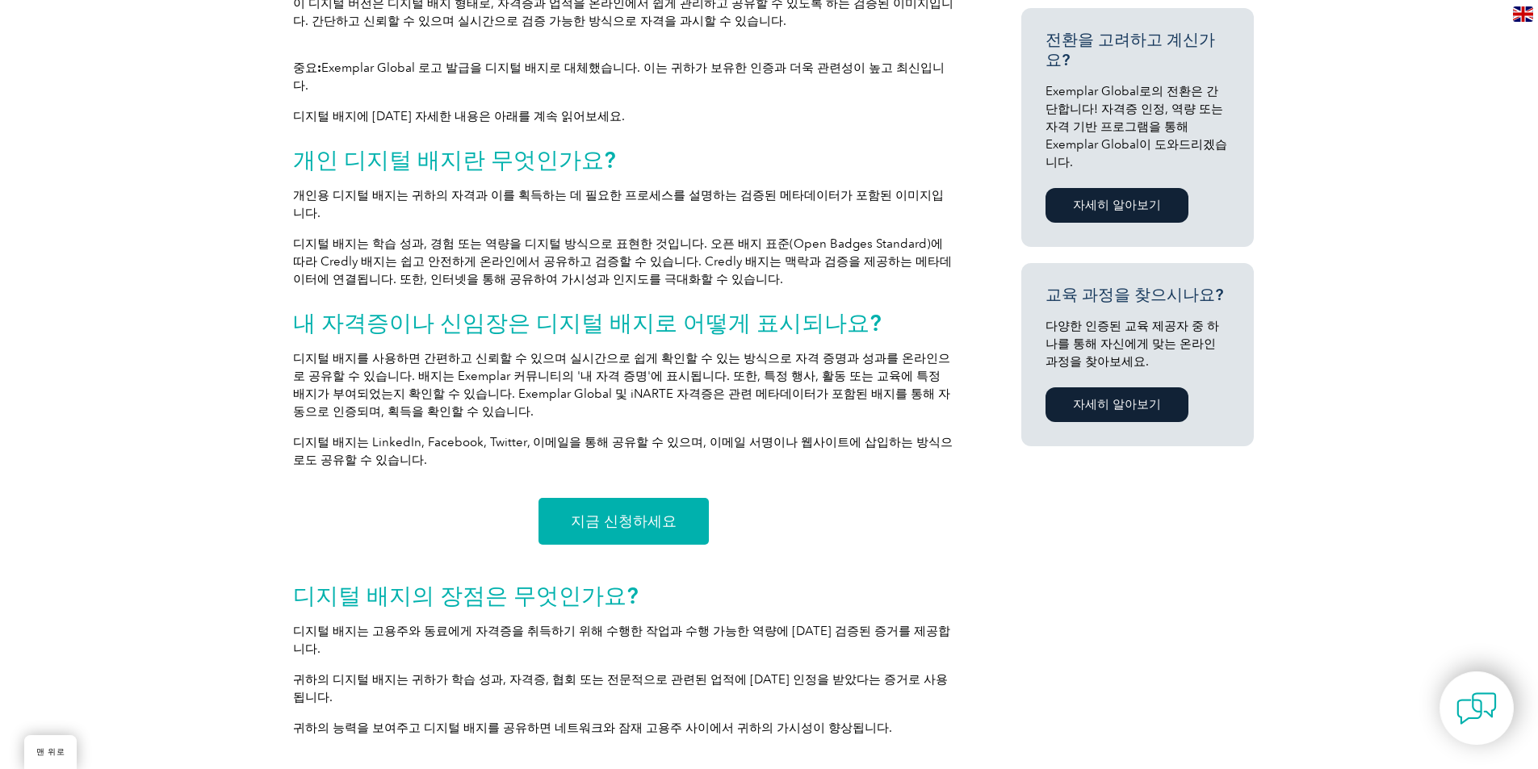
click at [655, 498] on link "지금 신청하세요" at bounding box center [623, 521] width 170 height 47
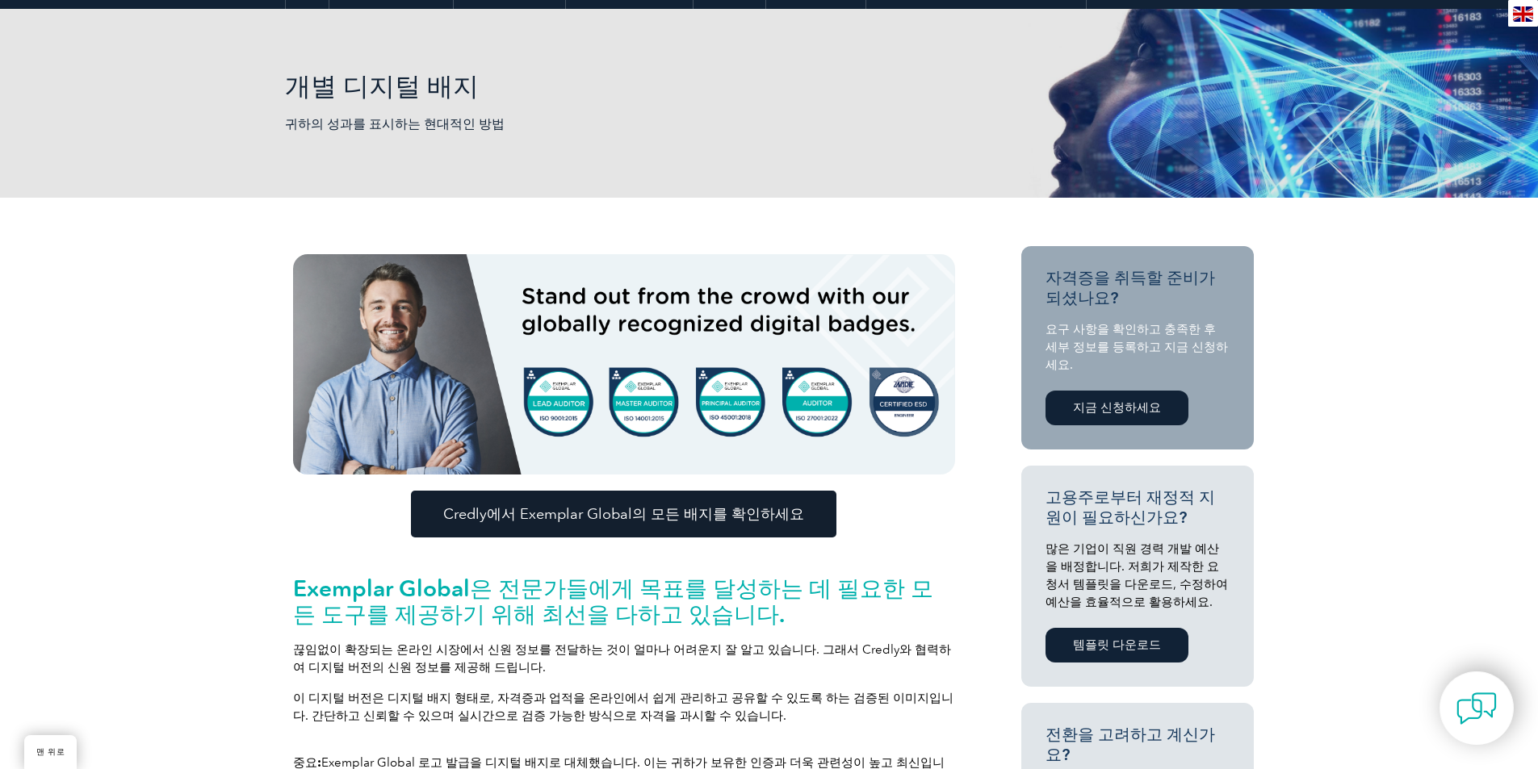
scroll to position [0, 0]
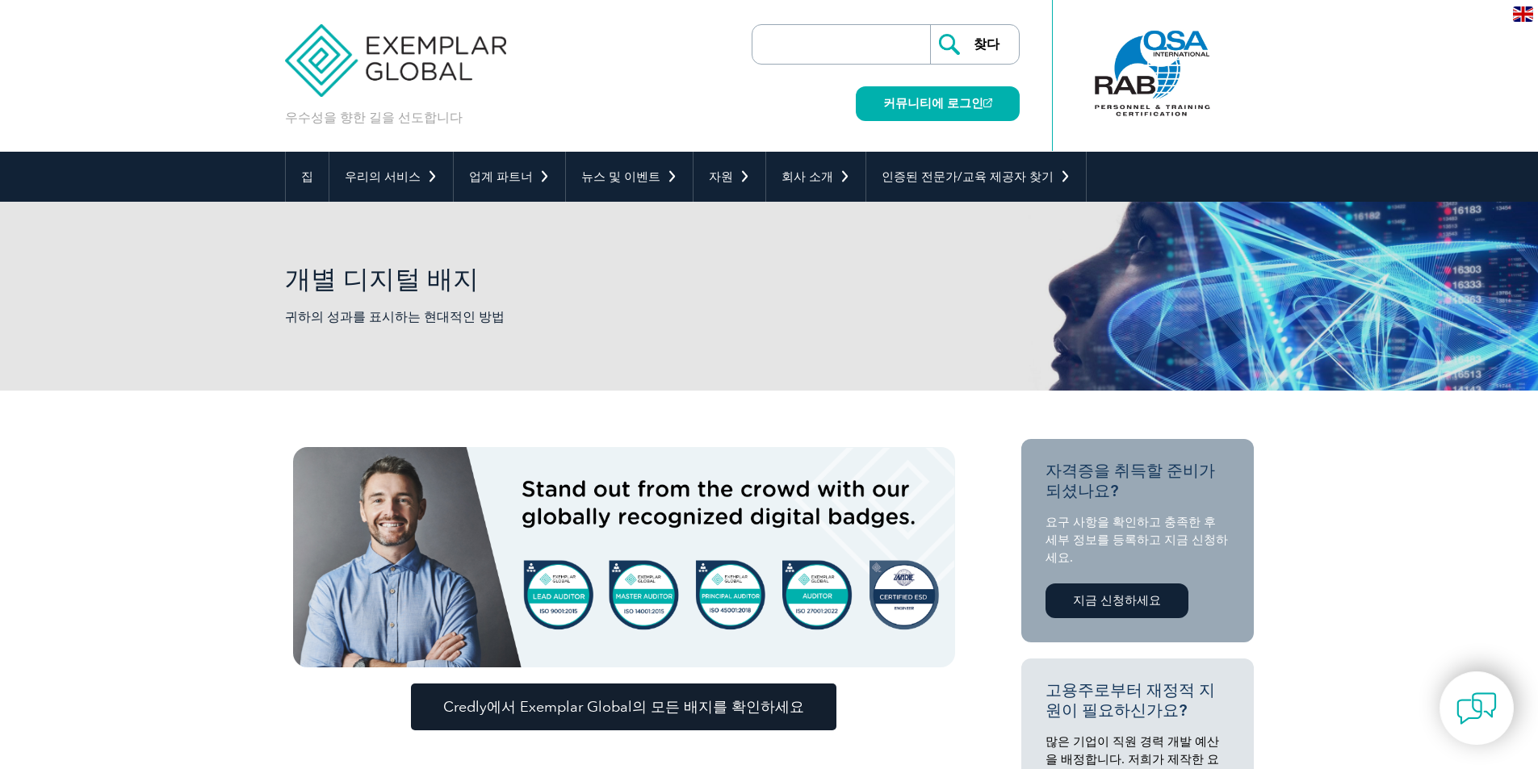
click at [652, 691] on link "Credly에서 Exemplar Global의 모든 배지를 확인하세요" at bounding box center [623, 707] width 425 height 47
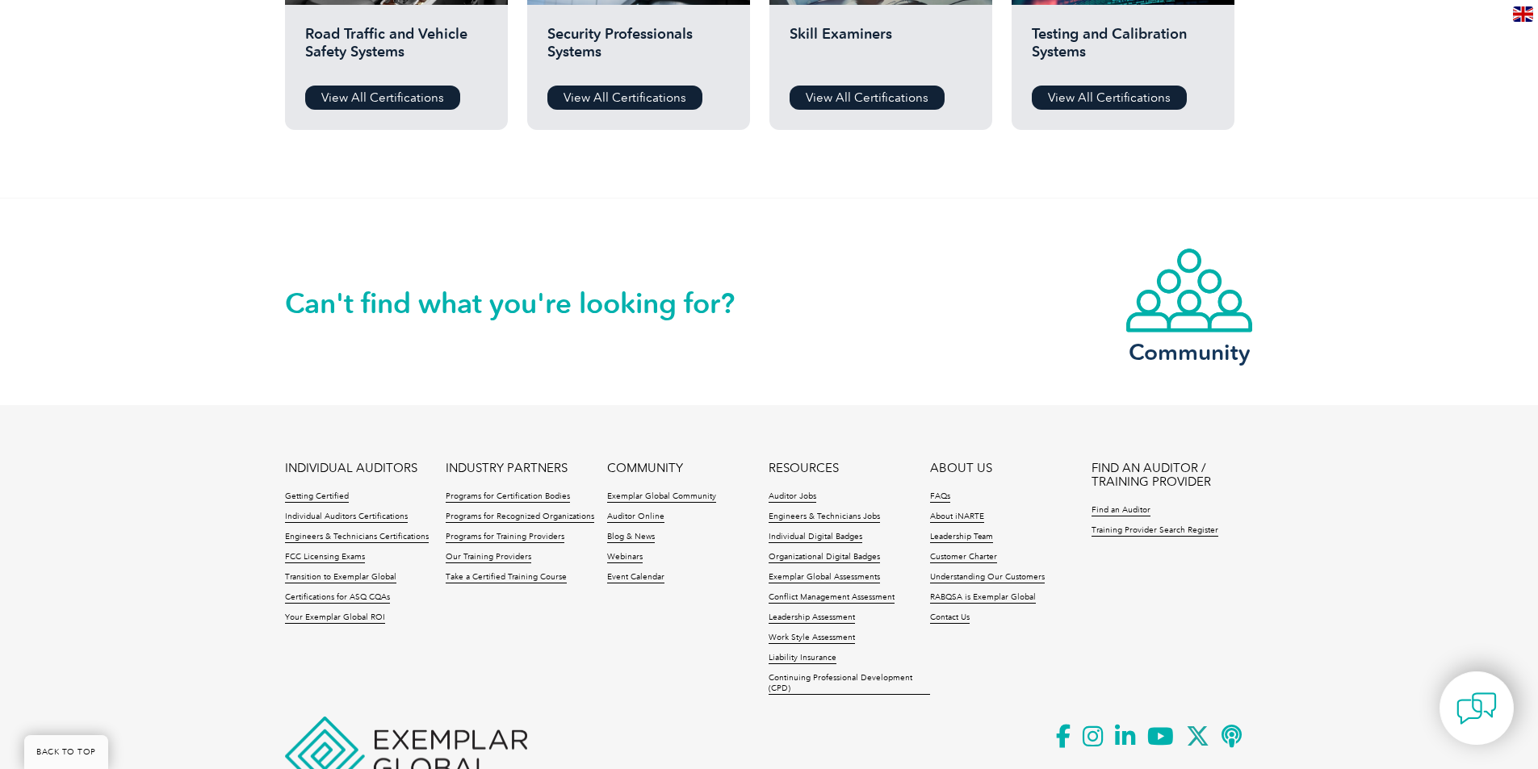
scroll to position [1562, 0]
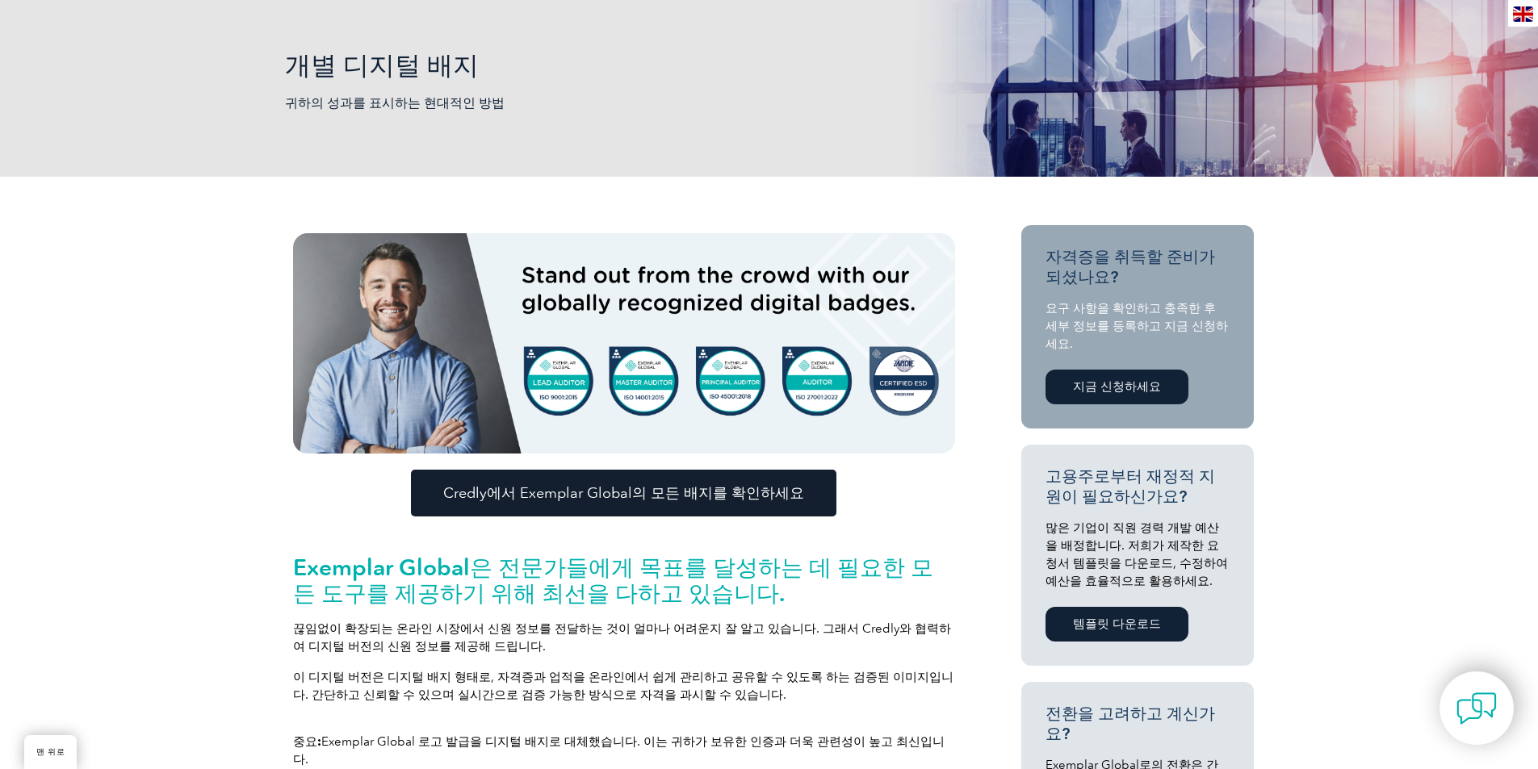
scroll to position [242, 0]
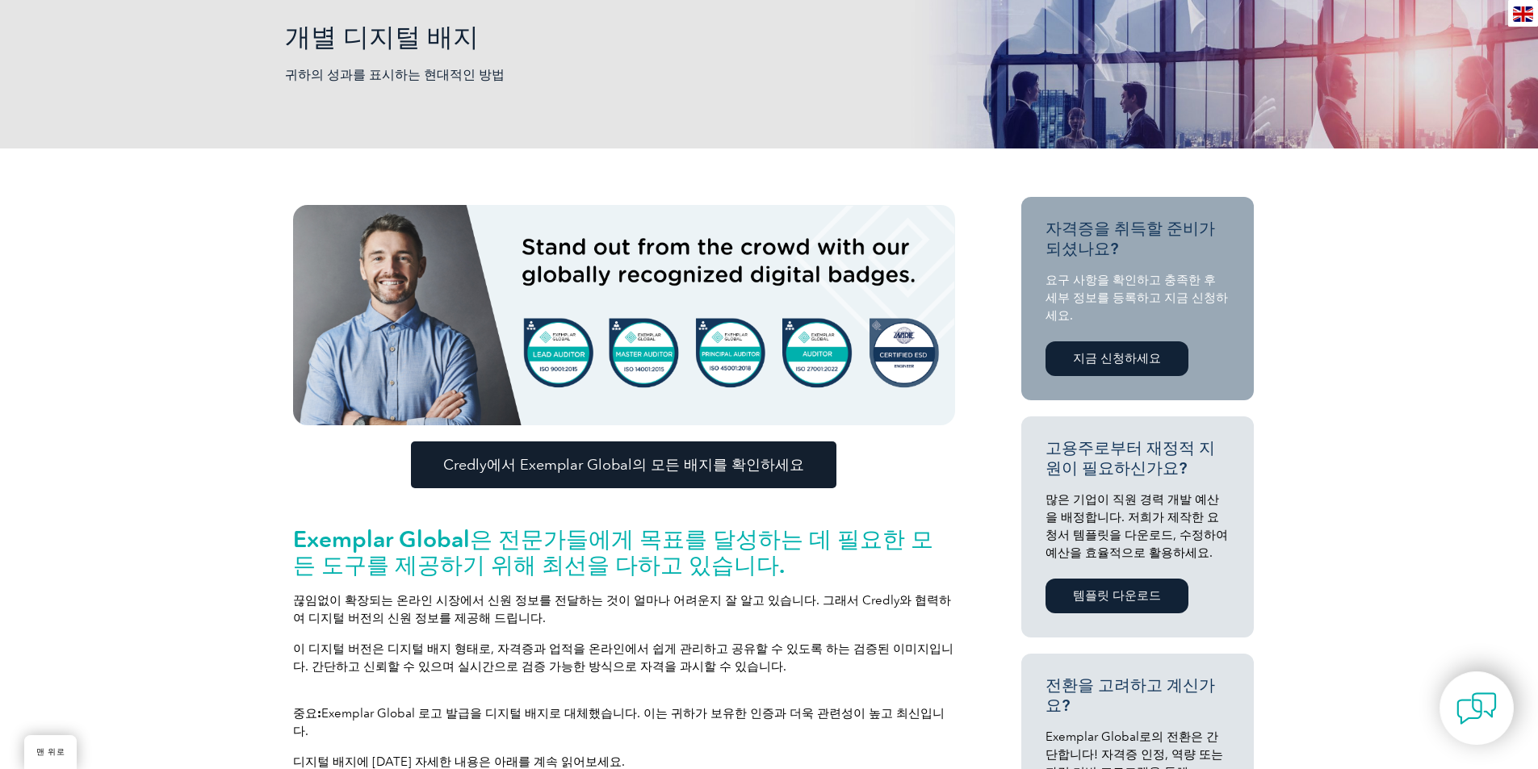
click at [754, 473] on font "Credly에서 Exemplar Global의 모든 배지를 확인하세요" at bounding box center [623, 465] width 361 height 18
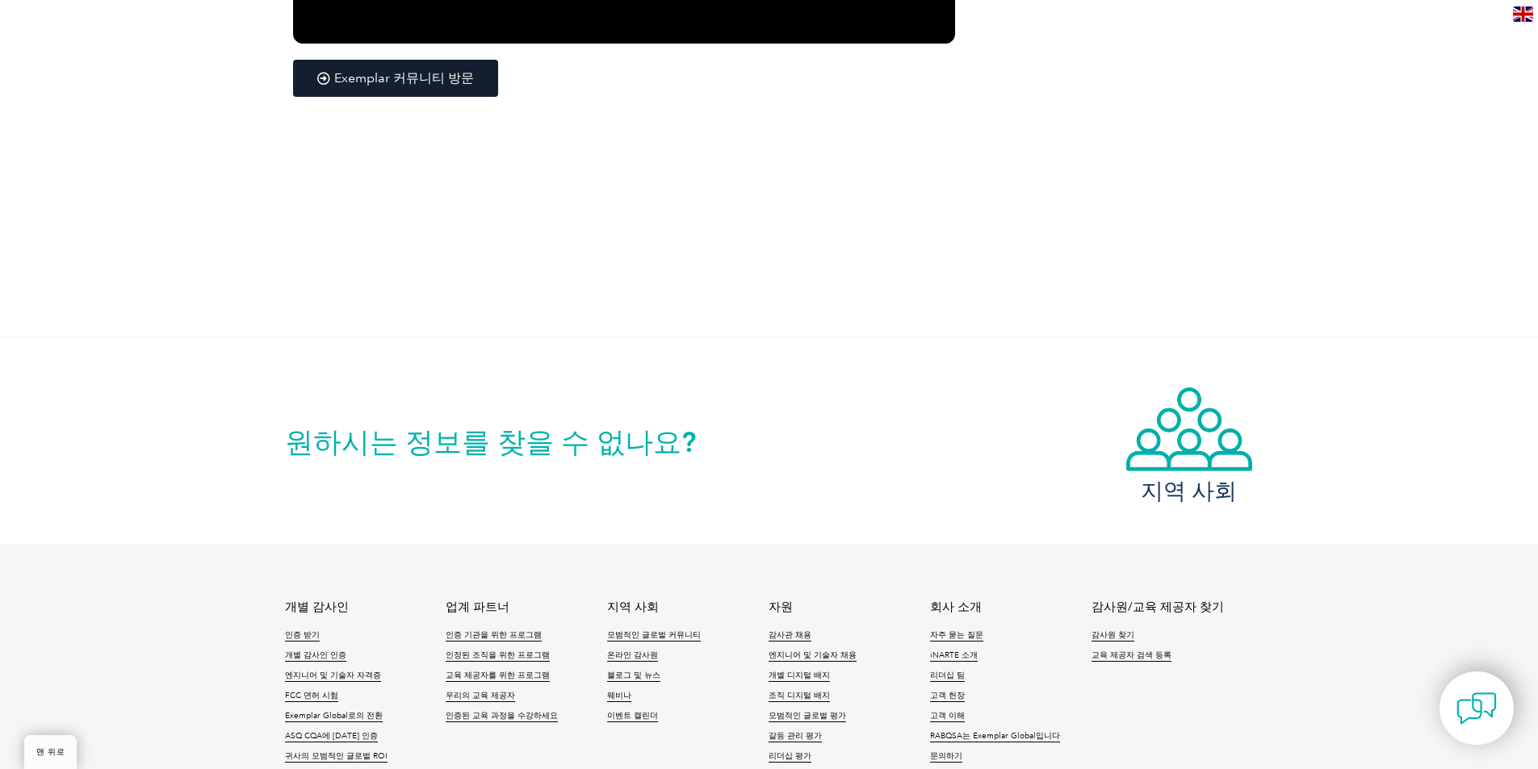
scroll to position [3108, 0]
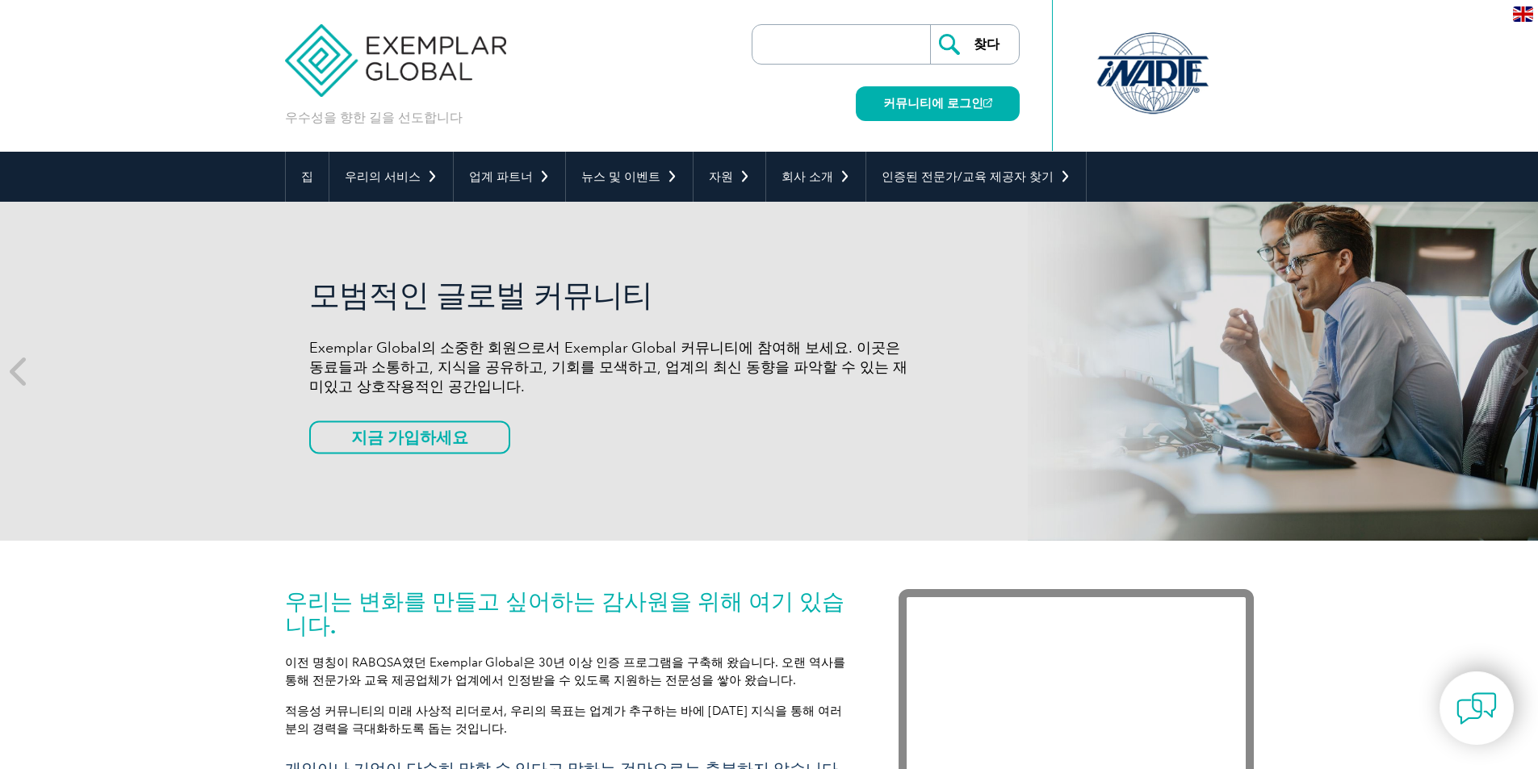
click at [1138, 15] on img at bounding box center [1523, 13] width 20 height 15
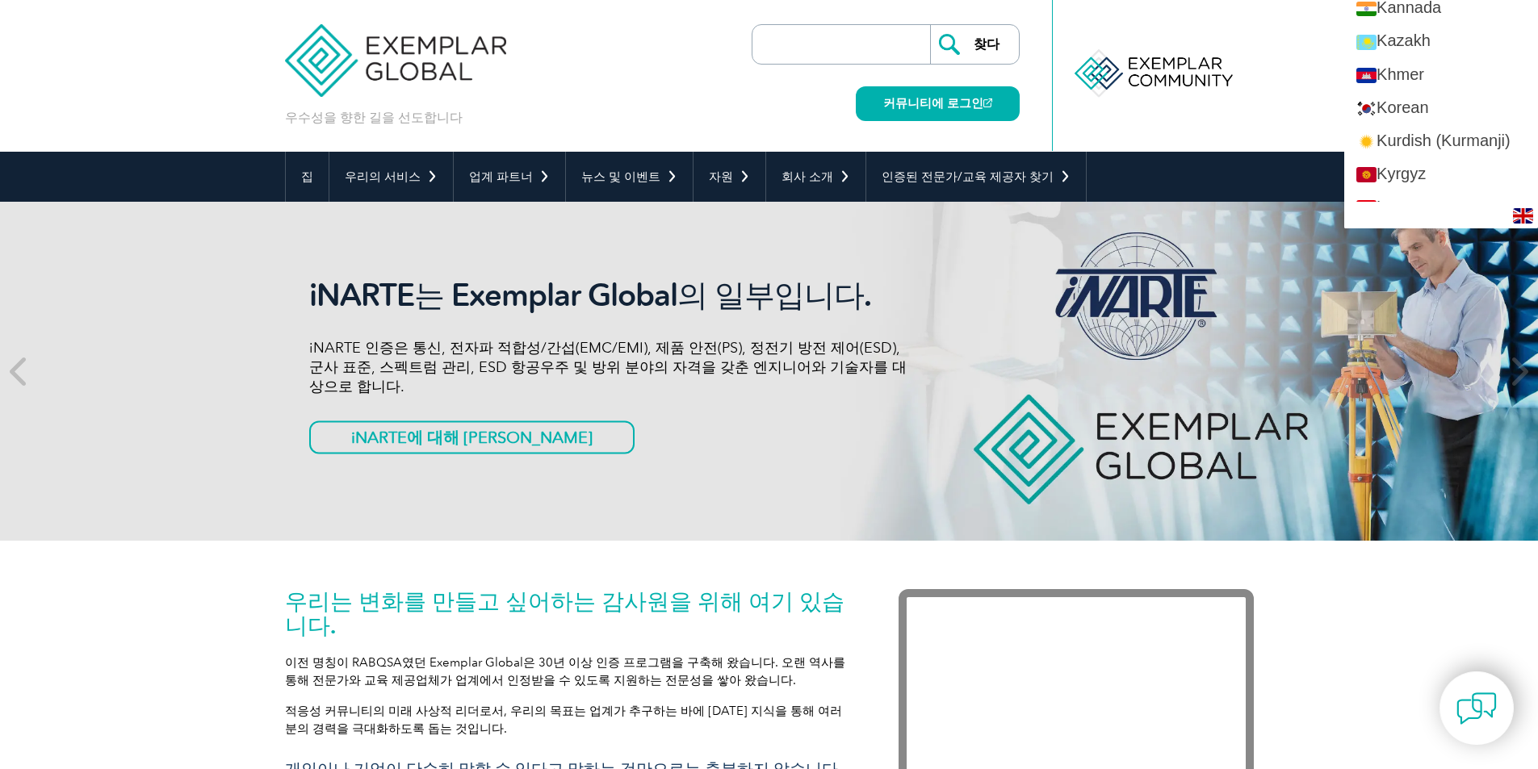
scroll to position [1534, 0]
click at [1138, 110] on link "Korean" at bounding box center [1441, 108] width 194 height 33
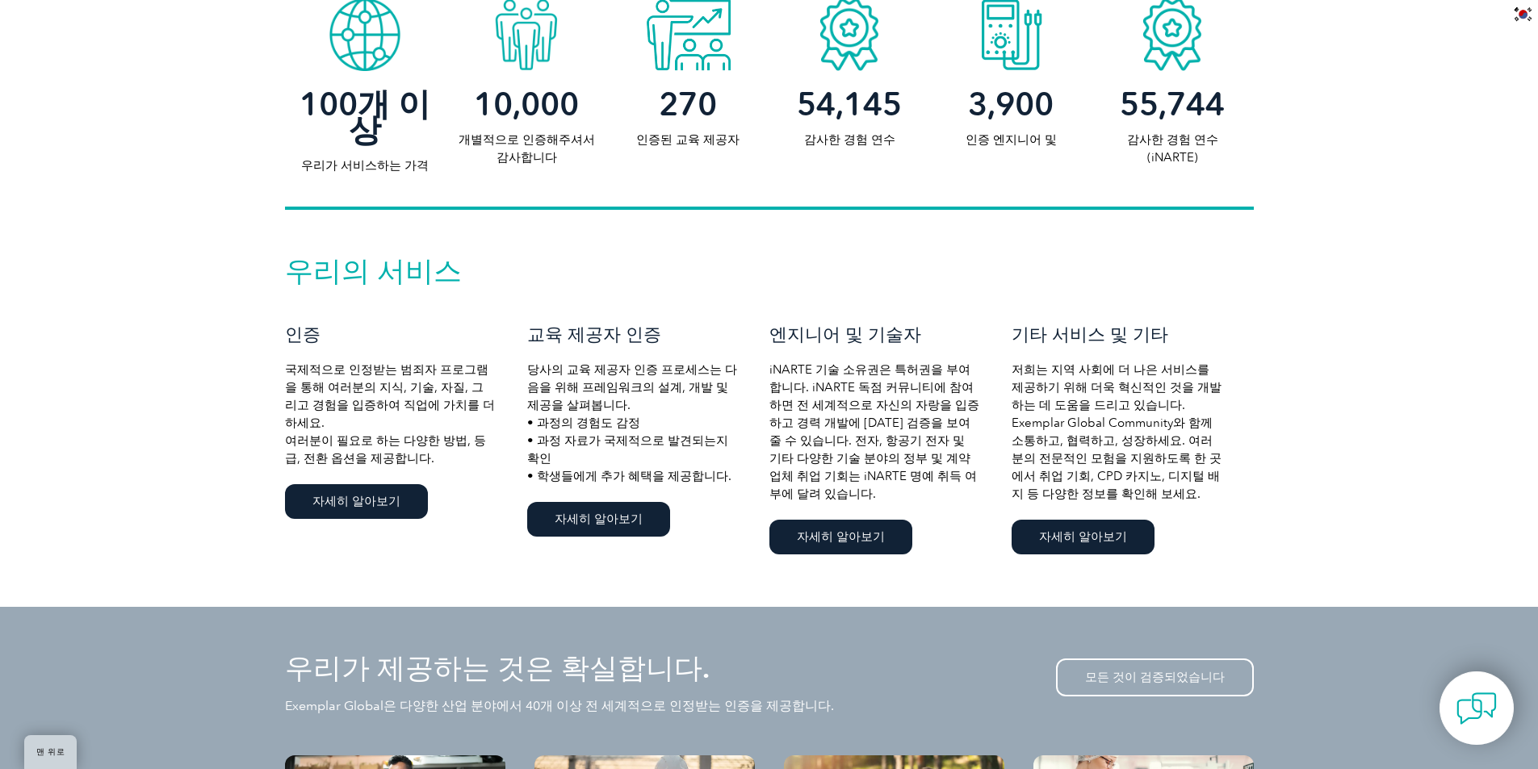
scroll to position [888, 0]
click at [601, 517] on font "자세히 알아보기" at bounding box center [598, 518] width 88 height 15
